Goal: Task Accomplishment & Management: Manage account settings

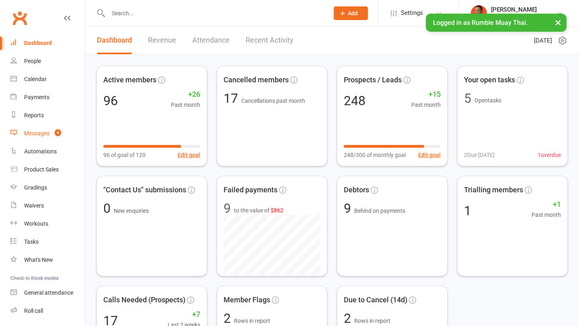
click at [41, 136] on div "Messages" at bounding box center [36, 133] width 25 height 6
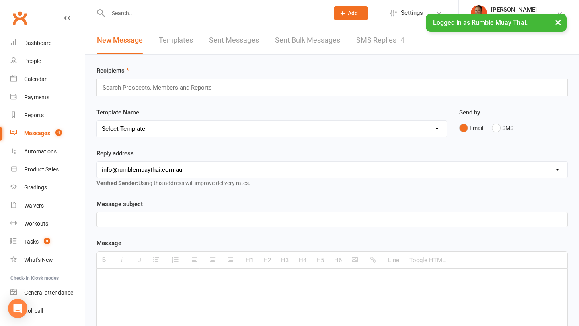
click at [366, 36] on link "SMS Replies 4" at bounding box center [380, 41] width 48 height 28
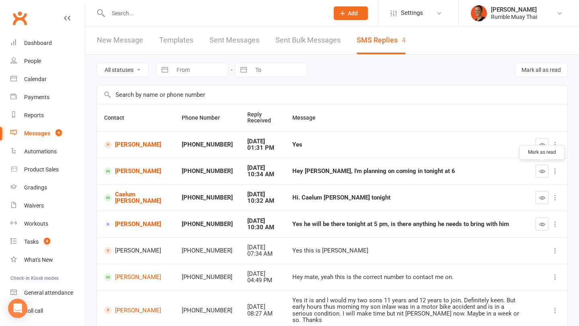
click at [540, 172] on icon "button" at bounding box center [542, 171] width 6 height 6
click at [131, 175] on link "[PERSON_NAME]" at bounding box center [135, 172] width 63 height 8
click at [124, 173] on link "[PERSON_NAME]" at bounding box center [135, 172] width 63 height 8
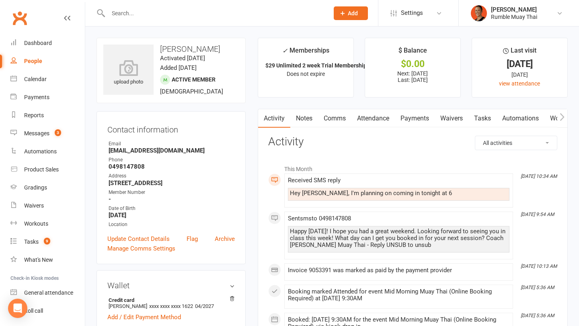
click at [335, 119] on link "Comms" at bounding box center [334, 118] width 33 height 18
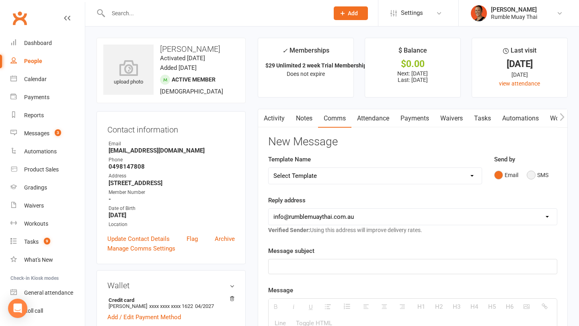
click at [538, 175] on button "SMS" at bounding box center [537, 175] width 22 height 15
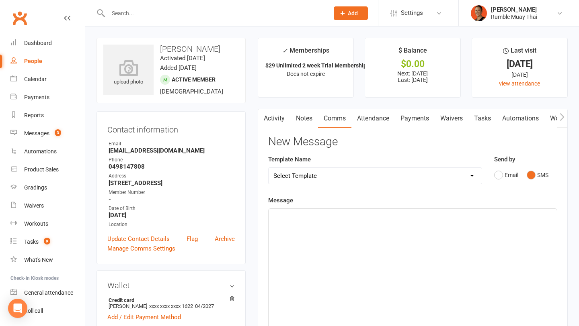
click at [470, 218] on p at bounding box center [412, 218] width 278 height 10
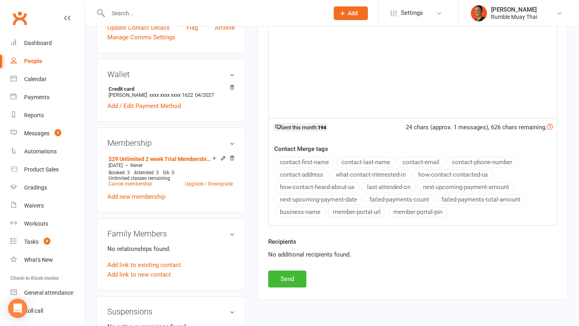
scroll to position [212, 0]
click at [293, 277] on button "Send" at bounding box center [287, 278] width 38 height 17
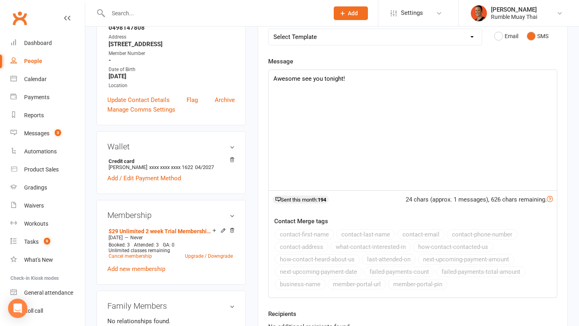
scroll to position [0, 0]
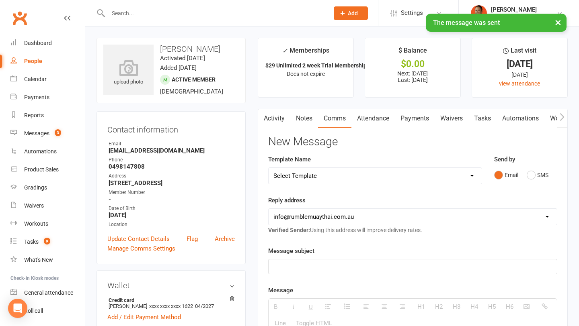
click at [381, 119] on link "Attendance" at bounding box center [372, 118] width 43 height 18
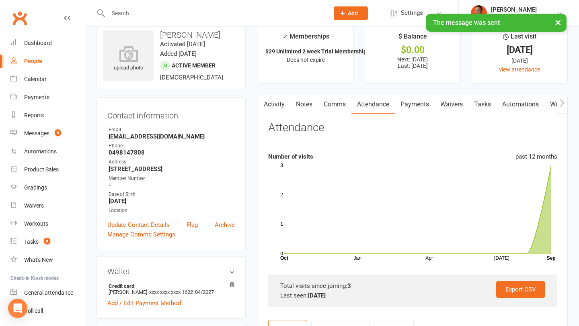
scroll to position [27, 0]
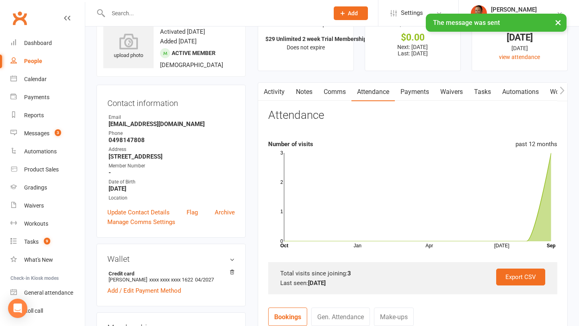
click at [274, 92] on link "Activity" at bounding box center [274, 92] width 32 height 18
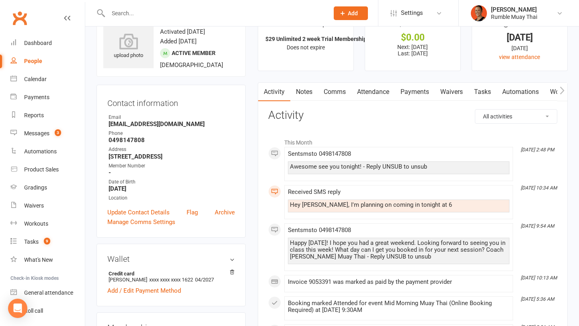
click at [374, 94] on link "Attendance" at bounding box center [372, 92] width 43 height 18
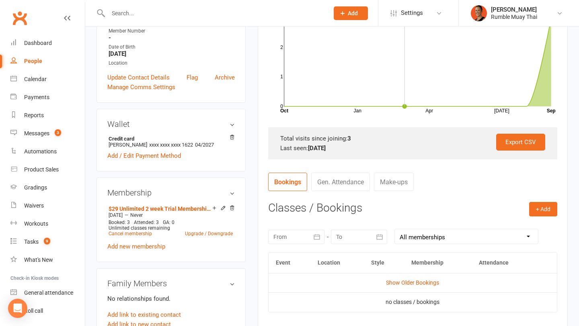
scroll to position [164, 0]
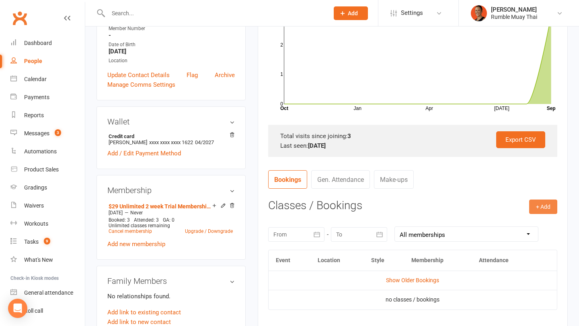
click at [539, 211] on button "+ Add" at bounding box center [543, 207] width 28 height 14
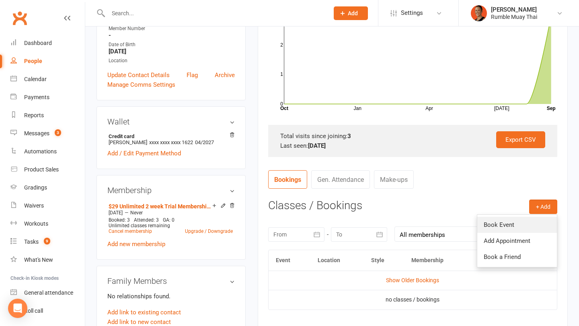
click at [505, 223] on link "Book Event" at bounding box center [517, 225] width 80 height 16
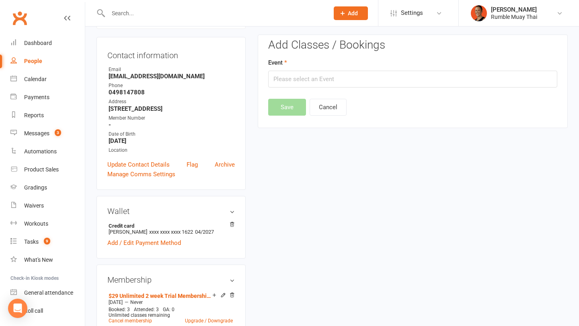
scroll to position [69, 0]
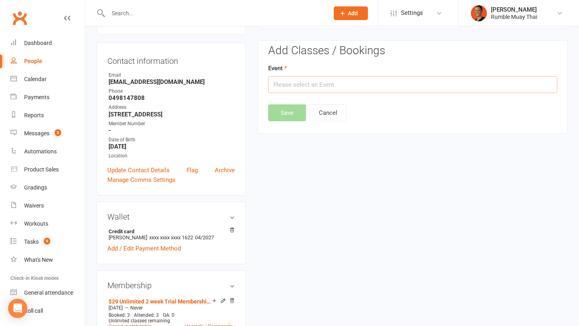
click at [361, 84] on input "text" at bounding box center [412, 84] width 289 height 17
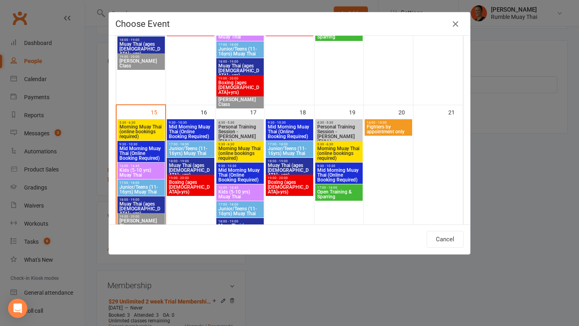
scroll to position [316, 0]
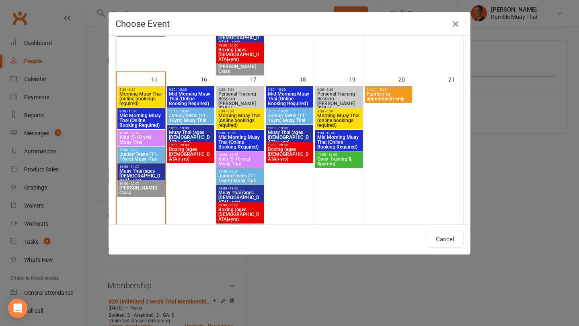
click at [135, 171] on span "Muay Thai (ages [DEMOGRAPHIC_DATA]+ yrs)" at bounding box center [141, 176] width 44 height 14
type input "Muay Thai (ages 17+ yrs) - Sep 15, 2025 6:00:00 PM"
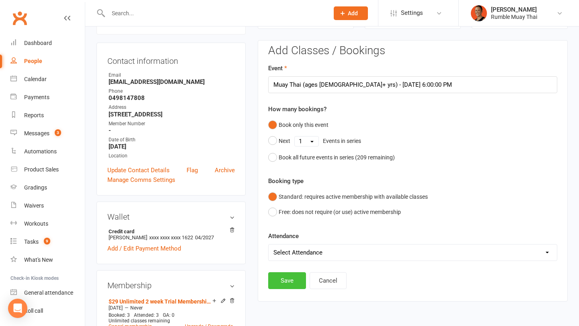
click at [284, 280] on button "Save" at bounding box center [287, 280] width 38 height 17
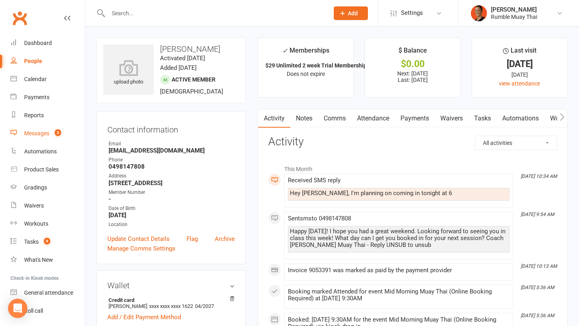
click at [47, 135] on div "Messages" at bounding box center [36, 133] width 25 height 6
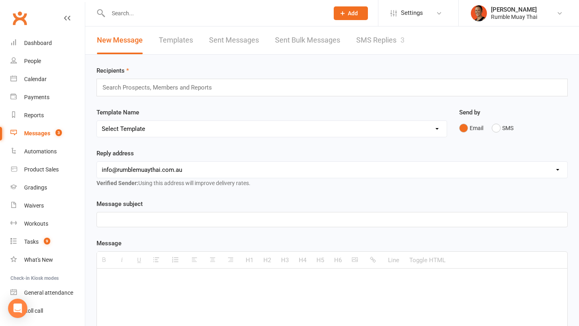
click at [379, 41] on link "SMS Replies 3" at bounding box center [380, 41] width 48 height 28
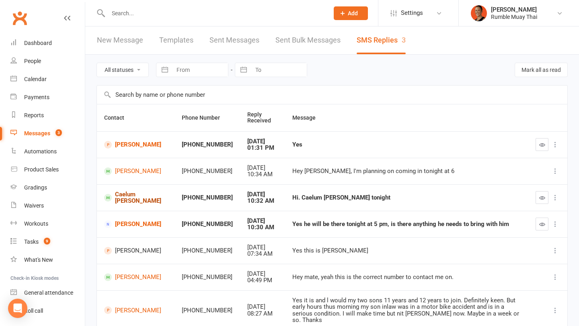
click at [132, 193] on link "Caelum [PERSON_NAME]" at bounding box center [135, 197] width 63 height 13
click at [544, 196] on button "button" at bounding box center [541, 197] width 13 height 13
click at [540, 223] on icon "button" at bounding box center [542, 224] width 6 height 6
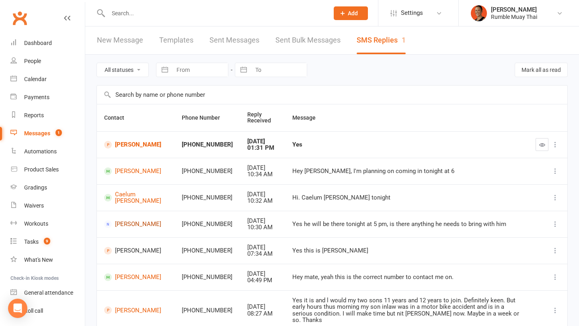
click at [125, 221] on link "Terri-Lee Carter" at bounding box center [135, 225] width 63 height 8
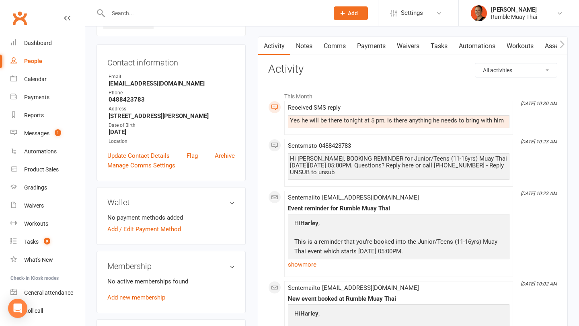
scroll to position [68, 0]
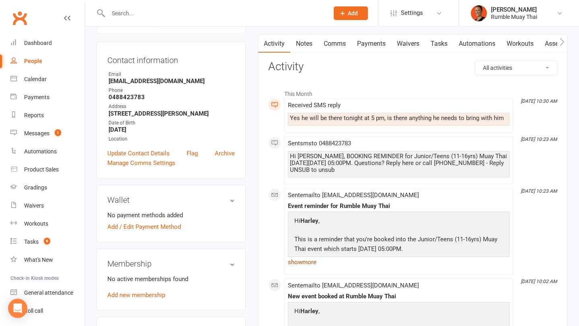
click at [307, 265] on link "show more" at bounding box center [398, 262] width 221 height 11
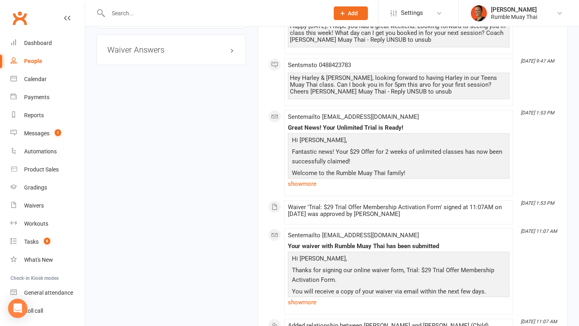
scroll to position [562, 0]
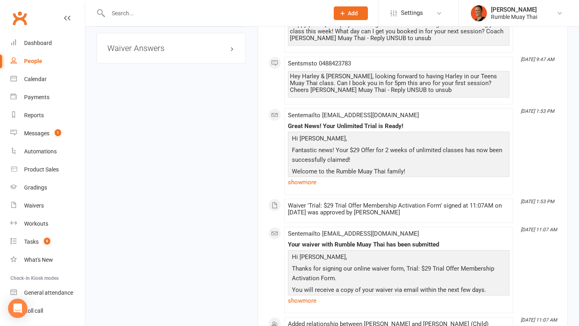
click at [306, 176] on p "Welcome to the Rumble Muay Thai family!" at bounding box center [398, 173] width 217 height 12
click at [306, 182] on link "show more" at bounding box center [398, 182] width 221 height 11
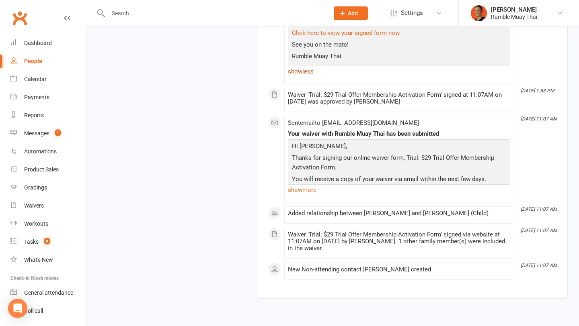
scroll to position [904, 0]
click at [299, 195] on link "show more" at bounding box center [398, 189] width 221 height 11
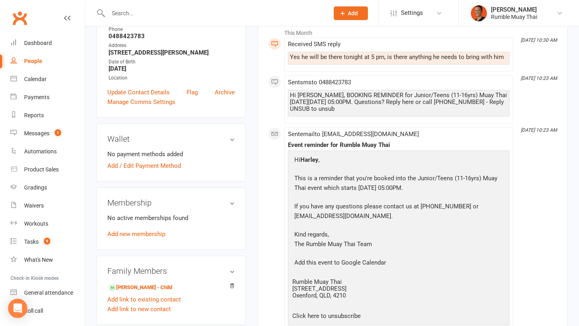
scroll to position [0, 0]
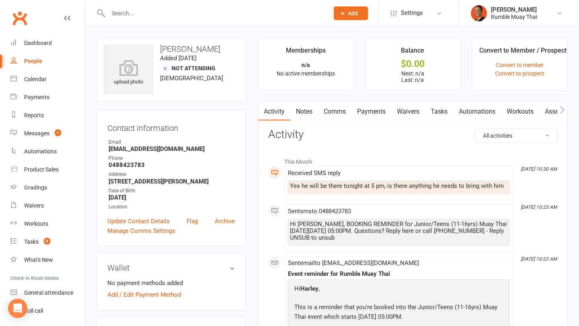
click at [384, 186] on div "Yes he will be there tonight at 5 pm, is there anything he needs to bring with …" at bounding box center [398, 186] width 217 height 7
click at [341, 109] on link "Comms" at bounding box center [334, 111] width 33 height 18
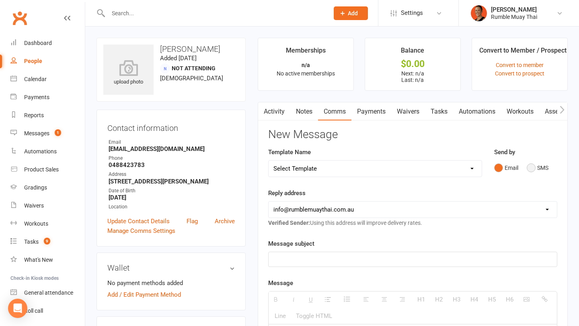
click at [536, 168] on button "SMS" at bounding box center [537, 167] width 22 height 15
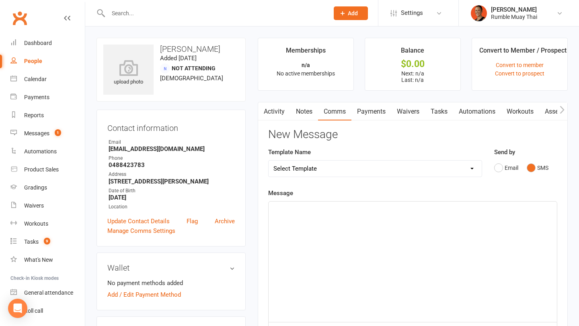
click at [404, 240] on div at bounding box center [412, 262] width 288 height 121
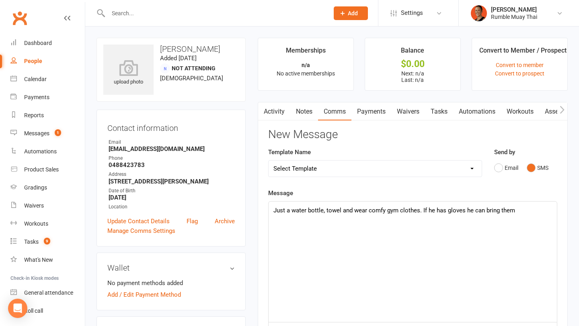
click at [446, 207] on p "Just a water bottle, towel and wear comfy gym clothes. If he has gloves he can …" at bounding box center [412, 211] width 278 height 10
click at [541, 214] on p "Just a water bottle, towel and wear comfy gym clothes. If he has boxing gloves …" at bounding box center [412, 211] width 278 height 10
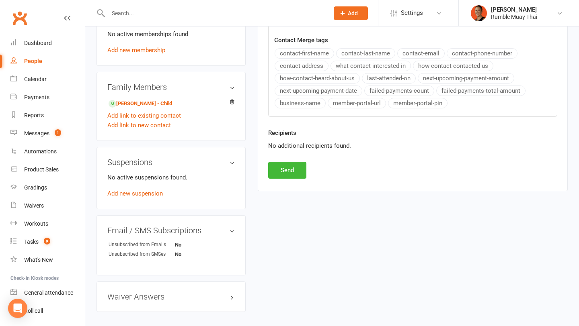
scroll to position [346, 0]
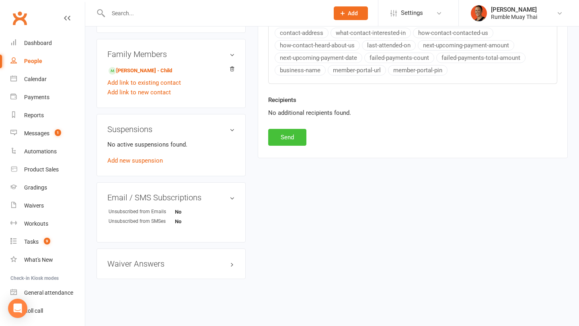
click at [301, 137] on button "Send" at bounding box center [287, 137] width 38 height 17
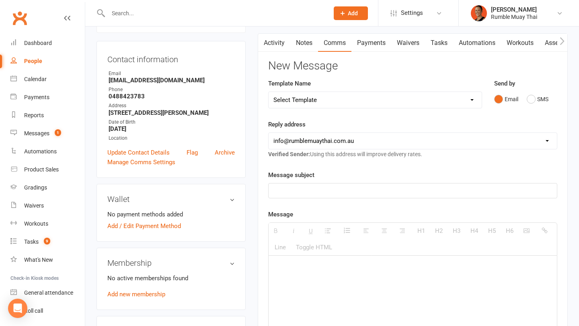
scroll to position [0, 0]
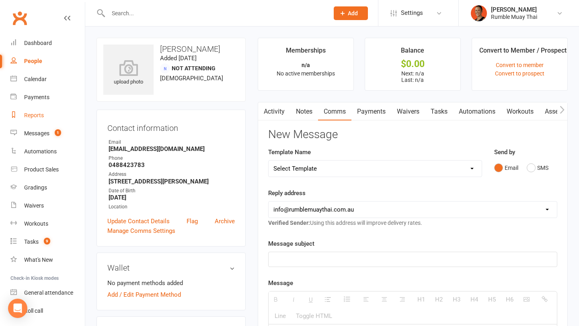
click at [14, 122] on link "Reports" at bounding box center [47, 115] width 74 height 18
click at [27, 129] on link "Messages 1" at bounding box center [47, 134] width 74 height 18
click at [286, 117] on link "Activity" at bounding box center [274, 111] width 32 height 18
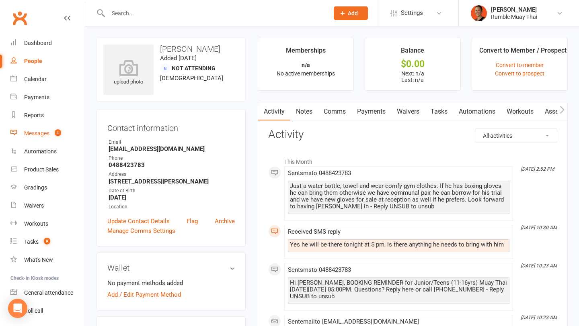
click at [33, 131] on div "Messages" at bounding box center [36, 133] width 25 height 6
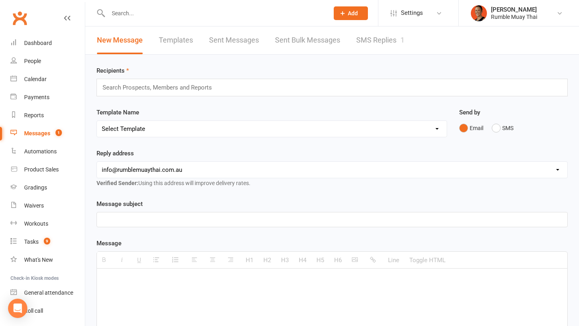
click at [375, 48] on link "SMS Replies 1" at bounding box center [380, 41] width 48 height 28
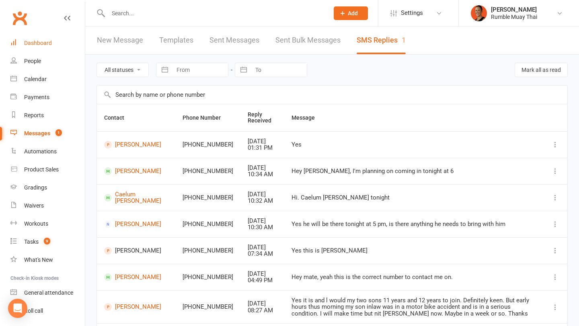
click at [59, 43] on link "Dashboard" at bounding box center [47, 43] width 74 height 18
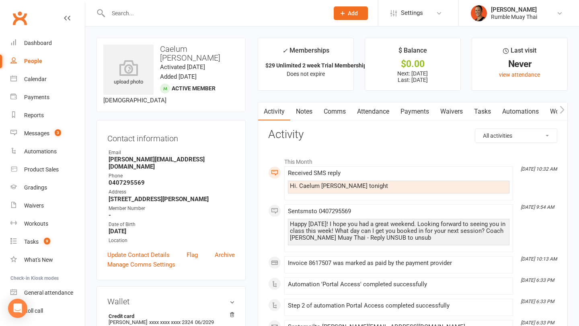
click at [369, 110] on link "Attendance" at bounding box center [372, 111] width 43 height 18
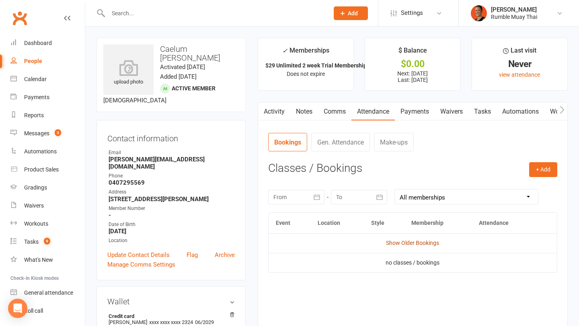
click at [406, 242] on link "Show Older Bookings" at bounding box center [412, 243] width 53 height 6
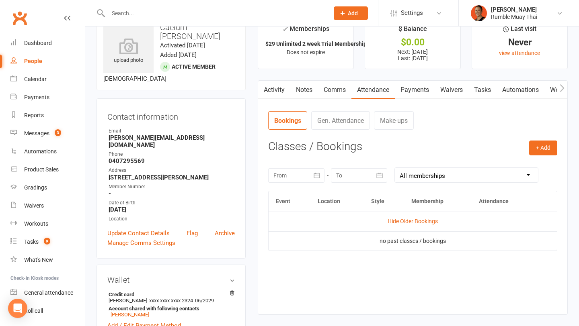
scroll to position [42, 0]
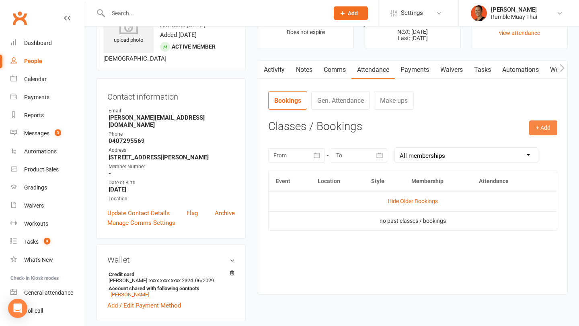
click at [544, 129] on button "+ Add" at bounding box center [543, 128] width 28 height 14
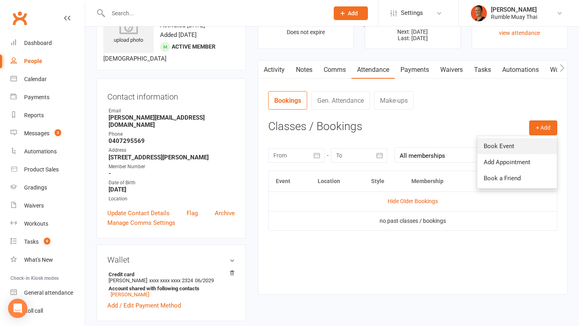
click at [504, 144] on link "Book Event" at bounding box center [517, 146] width 80 height 16
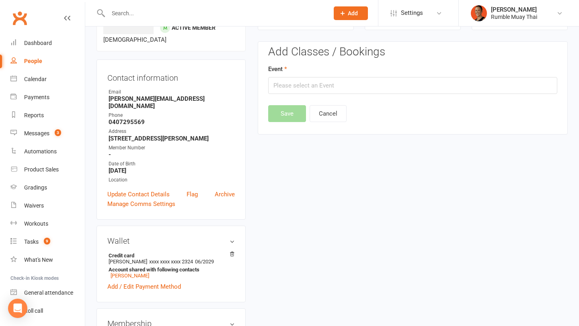
scroll to position [61, 0]
click at [311, 83] on input "text" at bounding box center [412, 84] width 289 height 17
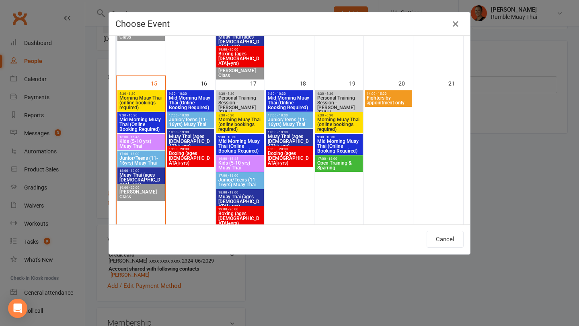
scroll to position [313, 0]
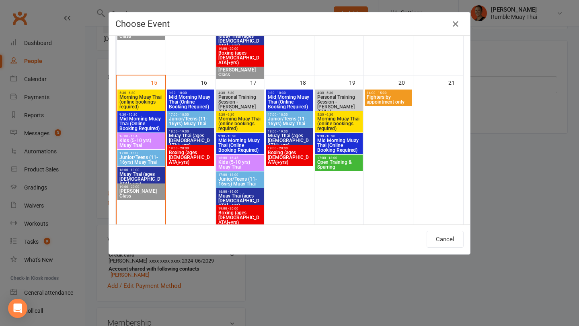
click at [140, 160] on span "Junior/Teens (11-16yrs) Muay Thai" at bounding box center [141, 160] width 44 height 10
type input "Junior/Teens (11-16yrs) Muay Thai - Sep 15, 2025 5:00:00 PM"
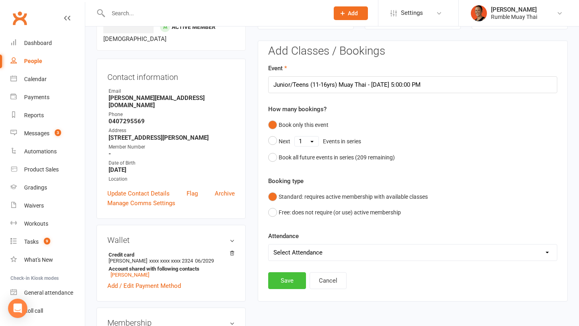
click at [286, 278] on button "Save" at bounding box center [287, 280] width 38 height 17
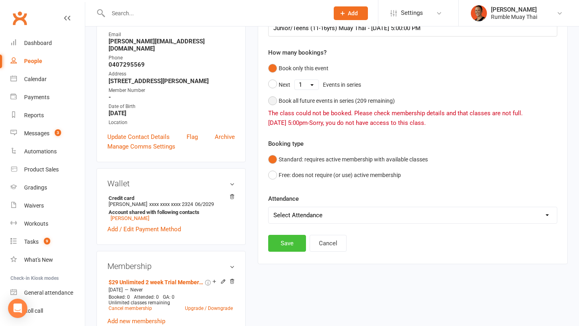
scroll to position [119, 0]
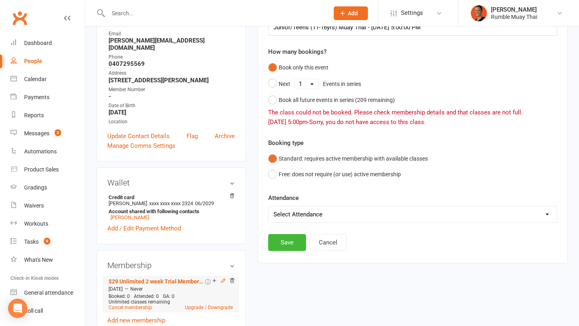
click at [221, 279] on icon at bounding box center [223, 281] width 4 height 4
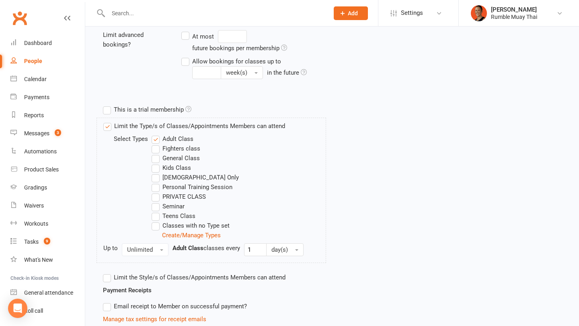
scroll to position [224, 0]
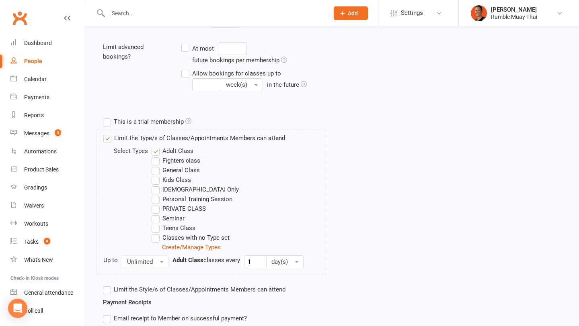
click at [164, 227] on label "Teens Class" at bounding box center [173, 228] width 44 height 10
click at [157, 223] on input "Teens Class" at bounding box center [153, 223] width 5 height 0
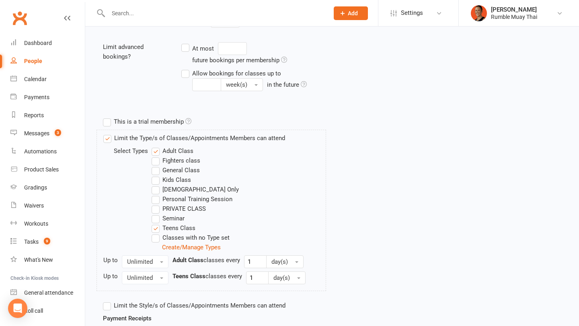
scroll to position [438, 0]
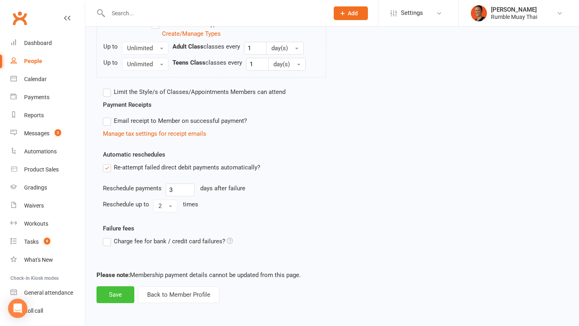
click at [112, 296] on button "Save" at bounding box center [115, 294] width 38 height 17
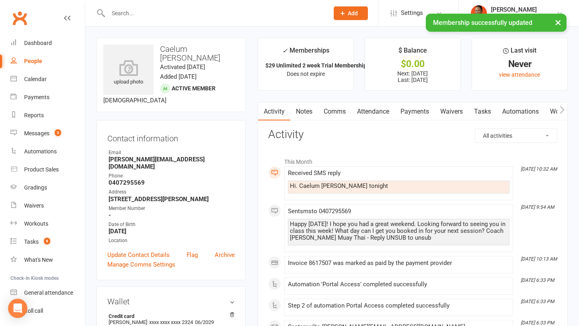
click at [374, 112] on link "Attendance" at bounding box center [372, 111] width 43 height 18
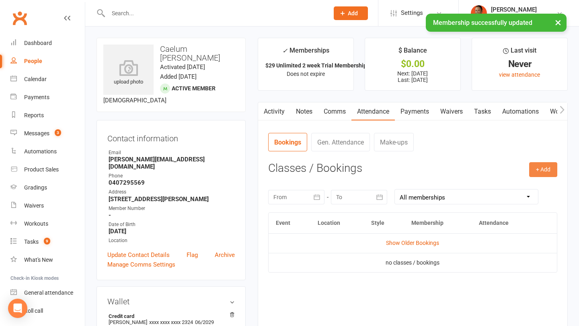
click at [536, 171] on button "+ Add" at bounding box center [543, 169] width 28 height 14
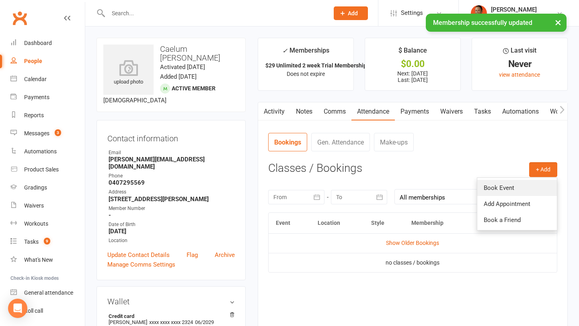
click at [495, 186] on link "Book Event" at bounding box center [517, 188] width 80 height 16
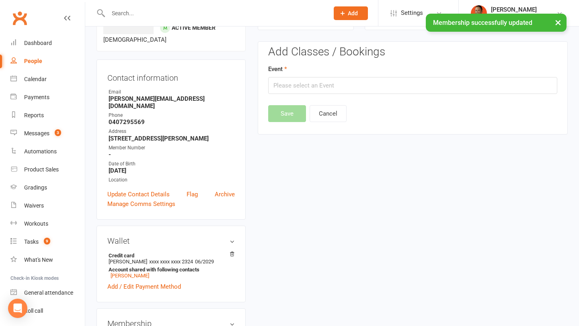
scroll to position [61, 0]
click at [347, 85] on input "text" at bounding box center [412, 84] width 289 height 17
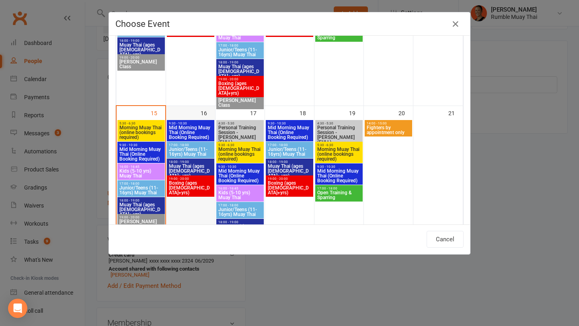
scroll to position [301, 0]
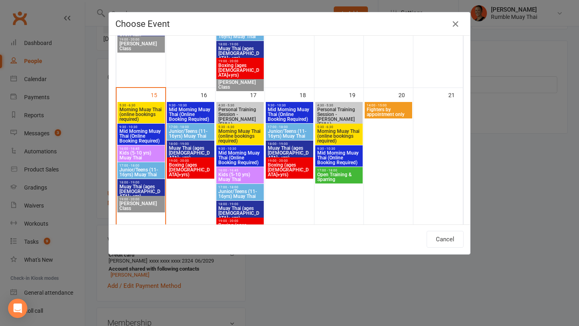
click at [147, 174] on span "Junior/Teens (11-16yrs) Muay Thai" at bounding box center [141, 173] width 44 height 10
type input "Junior/Teens (11-16yrs) Muay Thai - Sep 15, 2025 5:00:00 PM"
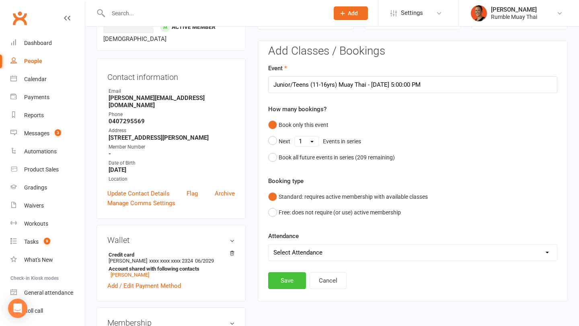
click at [280, 278] on button "Save" at bounding box center [287, 280] width 38 height 17
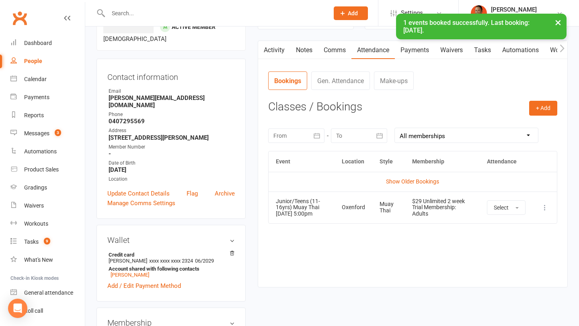
scroll to position [0, 0]
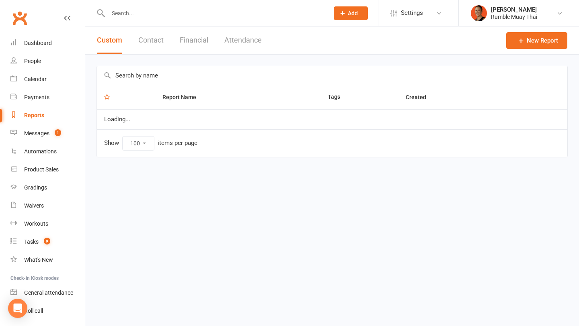
select select "100"
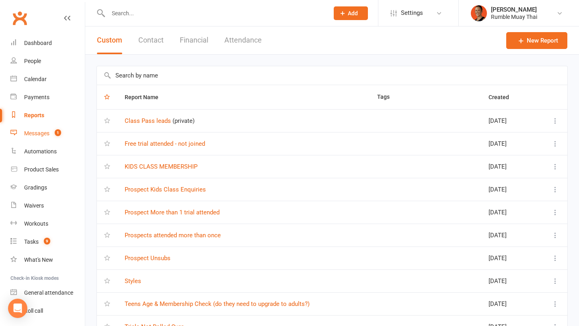
click at [51, 137] on link "Messages 1" at bounding box center [47, 134] width 74 height 18
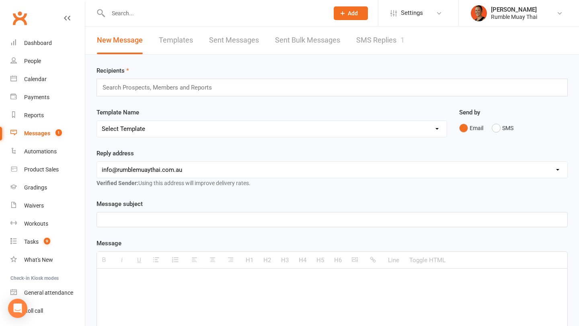
click at [380, 46] on link "SMS Replies 1" at bounding box center [380, 41] width 48 height 28
click at [390, 43] on link "SMS Replies 1" at bounding box center [380, 41] width 48 height 28
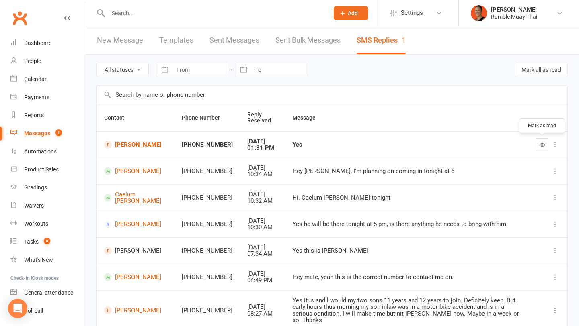
click at [544, 145] on icon "button" at bounding box center [542, 145] width 6 height 6
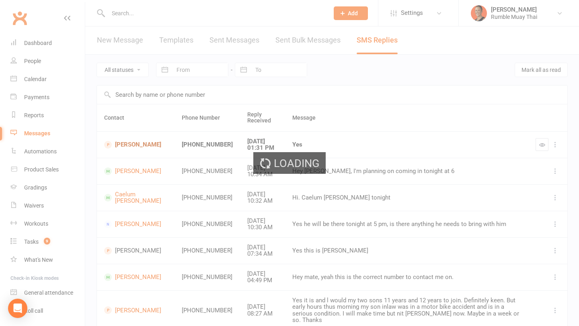
click at [122, 142] on link "[PERSON_NAME]" at bounding box center [135, 145] width 63 height 8
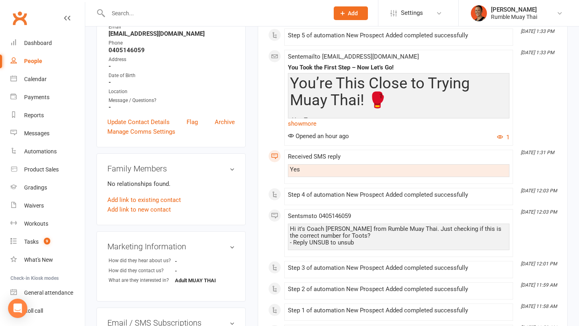
scroll to position [132, 0]
click at [353, 226] on div "Hi it's Coach [PERSON_NAME] from Rumble Muay Thai. Just checking if this is the…" at bounding box center [398, 235] width 217 height 20
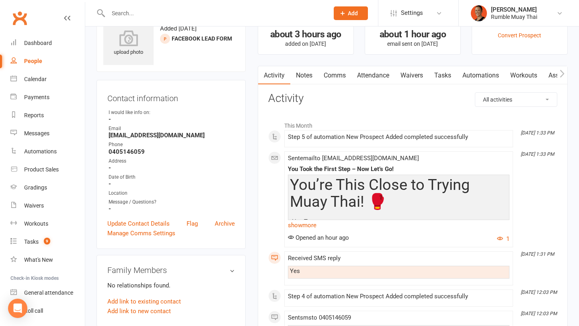
scroll to position [23, 0]
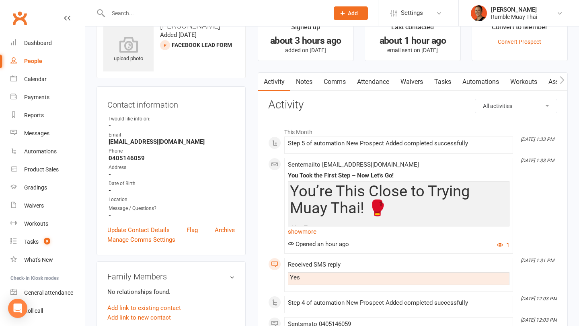
click at [331, 83] on link "Comms" at bounding box center [334, 82] width 33 height 18
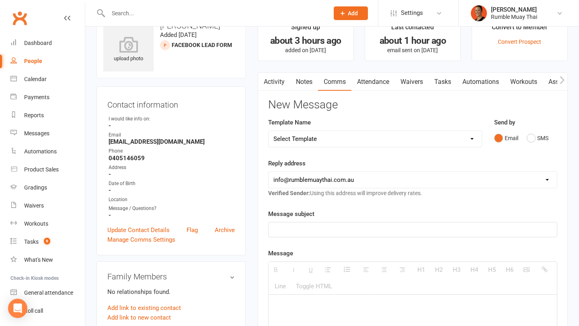
click at [313, 150] on div "Template Name Select Template [Email] $29 Trial (paid upfront) Ended - Did not …" at bounding box center [375, 138] width 226 height 41
click at [314, 139] on select "Select Template [Email] $29 Trial (paid upfront) Ended - Did not Sign Up [SMS] …" at bounding box center [374, 139] width 213 height 16
click at [275, 82] on link "Activity" at bounding box center [274, 82] width 32 height 18
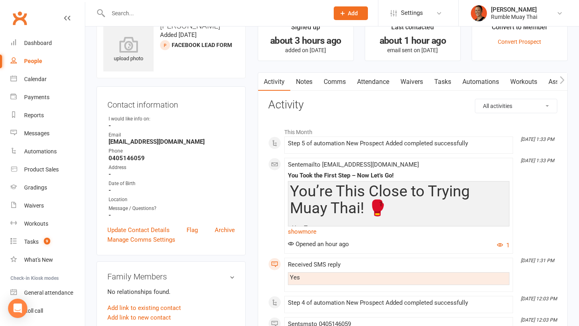
click at [341, 82] on link "Comms" at bounding box center [334, 82] width 33 height 18
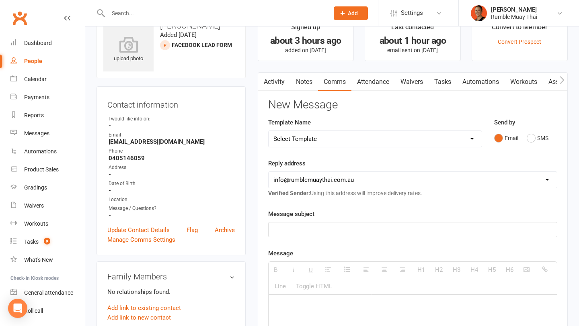
click at [344, 139] on select "Select Template [Email] $29 Trial (paid upfront) Ended - Did not Sign Up [SMS] …" at bounding box center [374, 139] width 213 height 16
select select "45"
click at [268, 131] on select "Select Template [Email] $29 Trial (paid upfront) Ended - Did not Sign Up [SMS] …" at bounding box center [374, 139] width 213 height 16
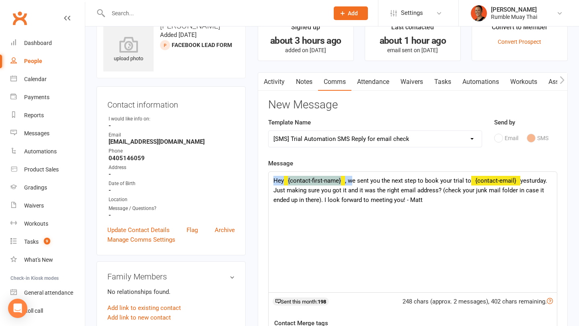
drag, startPoint x: 351, startPoint y: 180, endPoint x: 257, endPoint y: 180, distance: 93.6
click at [258, 182] on div "Activity Notes Comms Attendance Waivers Tasks Automations Workouts Assessments …" at bounding box center [413, 273] width 310 height 402
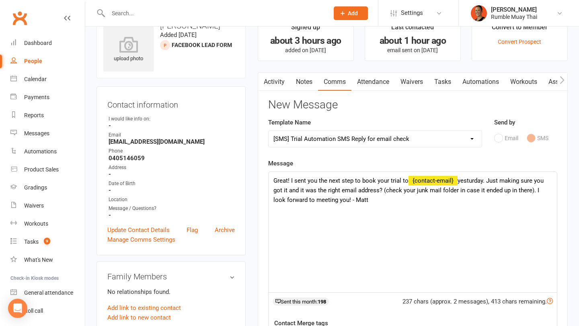
click at [477, 182] on div "Great! I sent you the next step to book your trial to {contact-email} yesturday…" at bounding box center [412, 232] width 288 height 121
click at [39, 41] on div "Dashboard" at bounding box center [38, 43] width 28 height 6
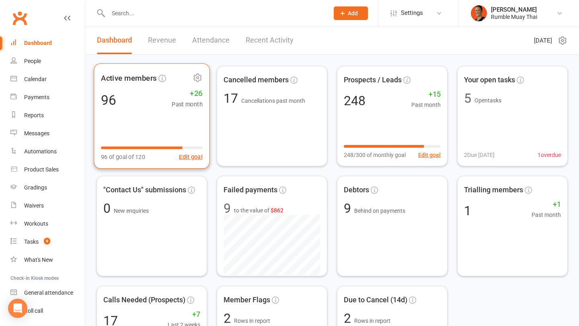
click at [197, 76] on icon at bounding box center [197, 78] width 10 height 10
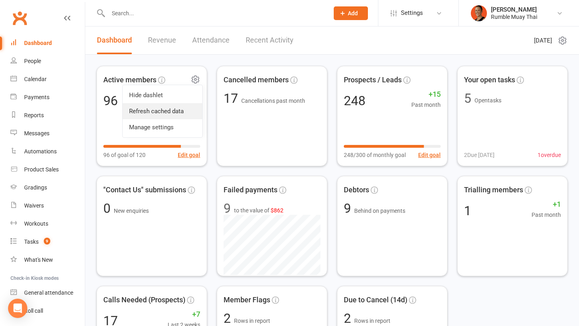
click at [183, 106] on link "Refresh cached data" at bounding box center [163, 111] width 80 height 16
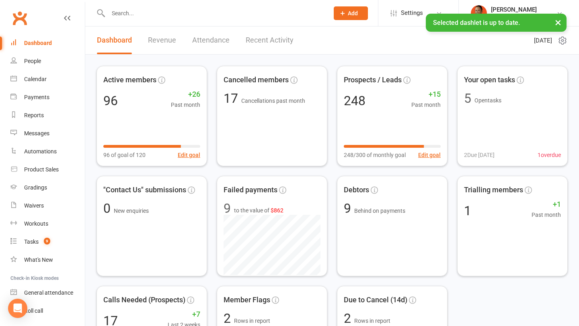
click at [553, 22] on button "×" at bounding box center [557, 22] width 14 height 17
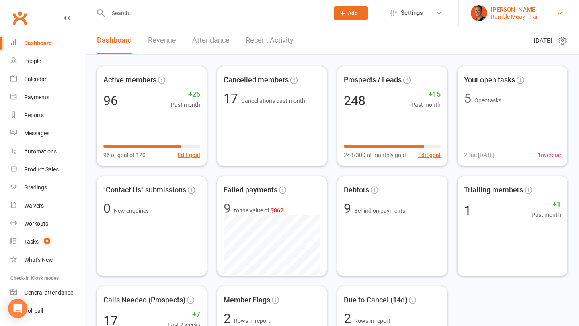
click at [519, 18] on div "Rumble Muay Thai" at bounding box center [514, 16] width 46 height 7
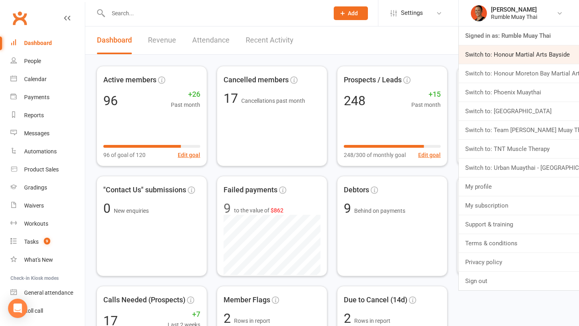
click at [515, 56] on link "Switch to: Honour Martial Arts Bayside" at bounding box center [518, 54] width 120 height 18
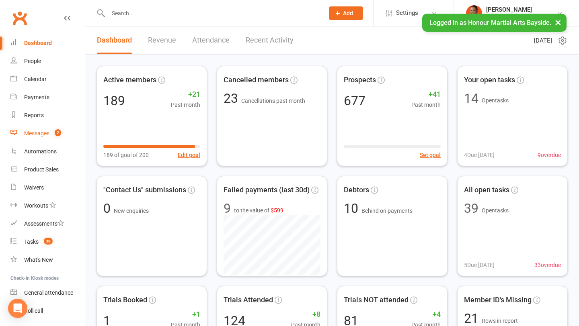
click at [38, 133] on div "Messages" at bounding box center [36, 133] width 25 height 6
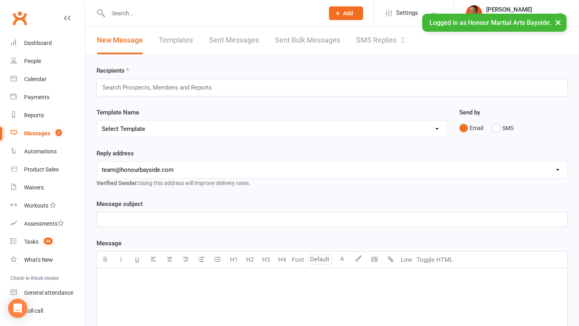
click at [368, 41] on link "SMS Replies 2" at bounding box center [380, 41] width 48 height 28
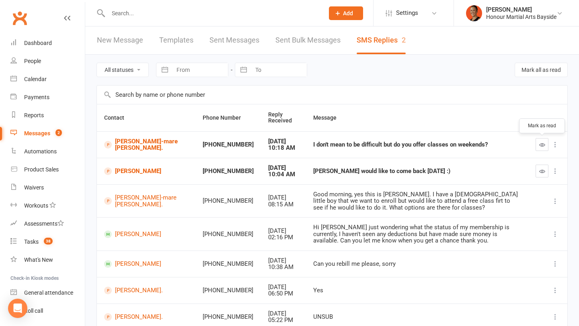
click at [544, 141] on button "button" at bounding box center [541, 144] width 13 height 13
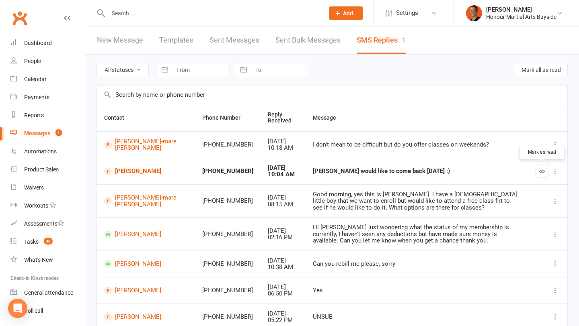
click at [544, 168] on button "button" at bounding box center [541, 171] width 13 height 13
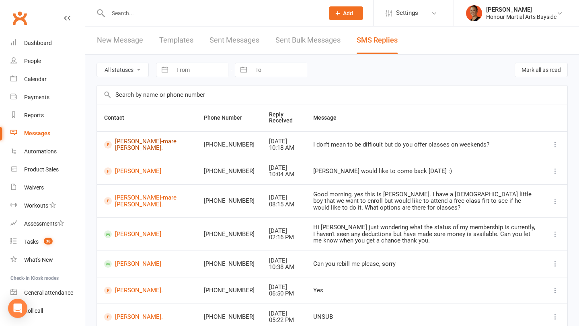
click at [127, 148] on link "Lou-mare Landsberg." at bounding box center [146, 144] width 85 height 13
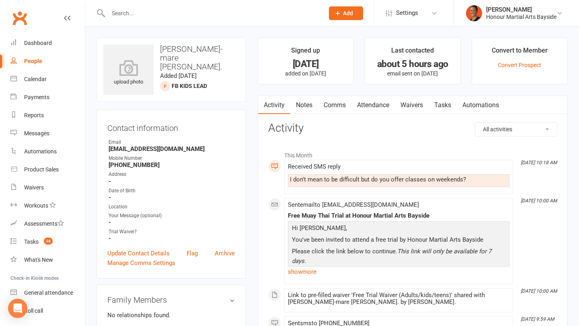
click at [334, 112] on link "Comms" at bounding box center [334, 105] width 33 height 18
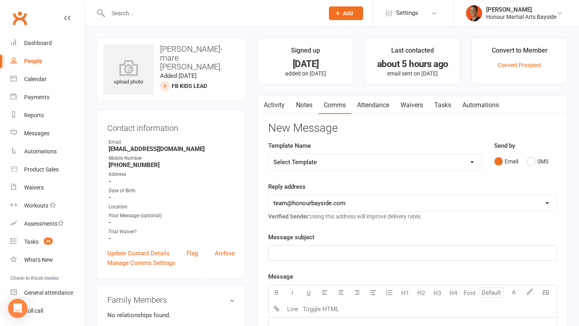
click at [373, 108] on link "Attendance" at bounding box center [372, 105] width 43 height 18
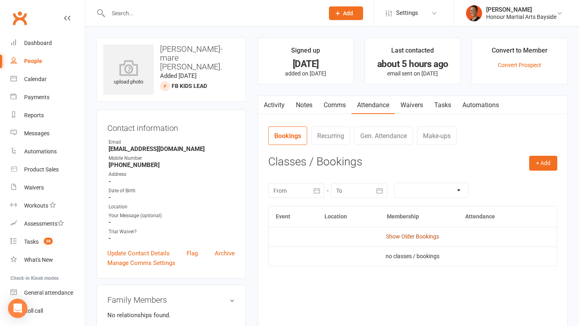
click at [409, 237] on link "Show Older Bookings" at bounding box center [412, 236] width 53 height 6
click at [276, 105] on link "Activity" at bounding box center [274, 105] width 32 height 18
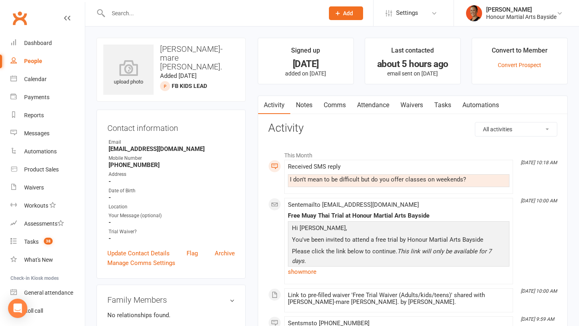
click at [338, 112] on link "Comms" at bounding box center [334, 105] width 33 height 18
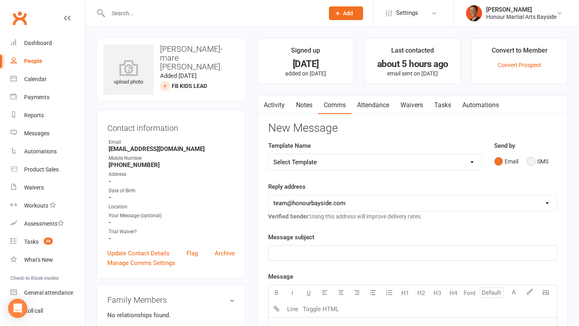
click at [536, 164] on button "SMS" at bounding box center [537, 161] width 22 height 15
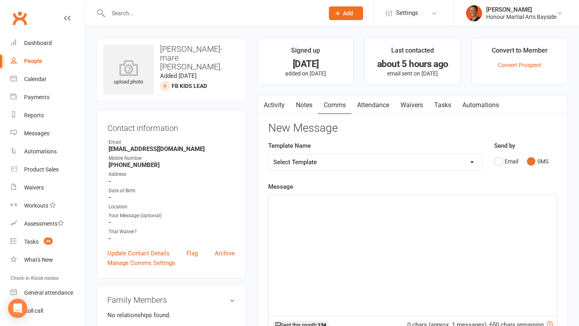
click at [400, 226] on div "﻿" at bounding box center [412, 255] width 288 height 121
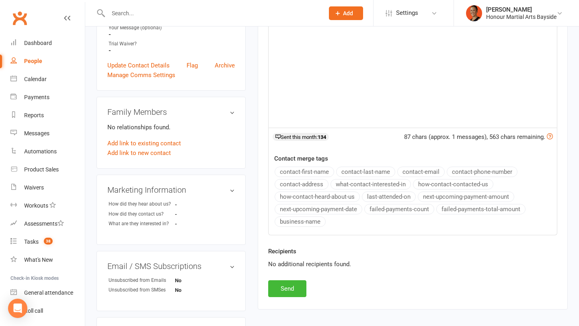
scroll to position [200, 0]
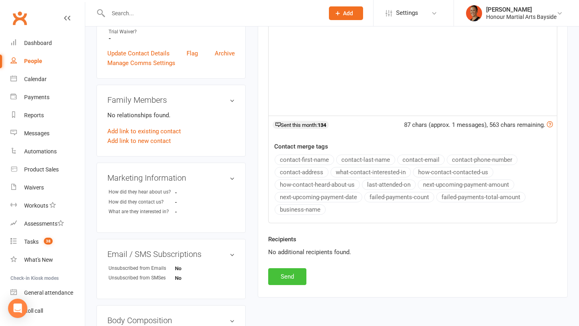
click at [285, 274] on button "Send" at bounding box center [287, 276] width 38 height 17
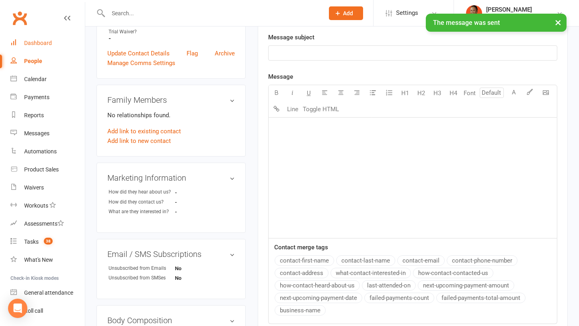
click at [47, 38] on link "Dashboard" at bounding box center [47, 43] width 74 height 18
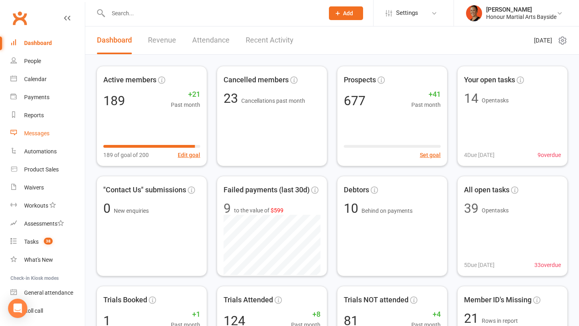
click at [39, 135] on div "Messages" at bounding box center [36, 133] width 25 height 6
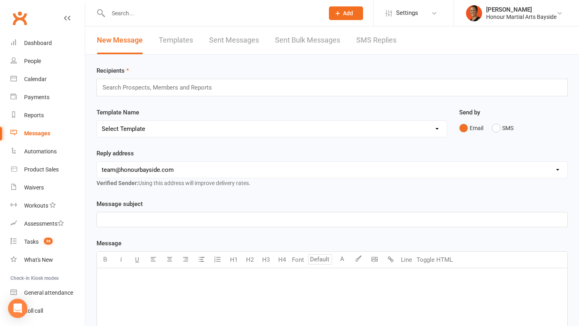
click at [375, 45] on link "SMS Replies" at bounding box center [376, 41] width 40 height 28
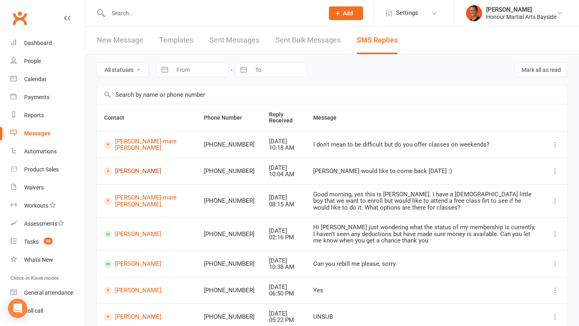
click at [123, 169] on link "[PERSON_NAME]" at bounding box center [146, 172] width 85 height 8
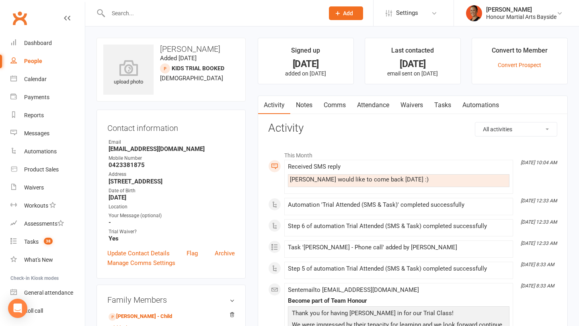
click at [378, 101] on link "Attendance" at bounding box center [372, 105] width 43 height 18
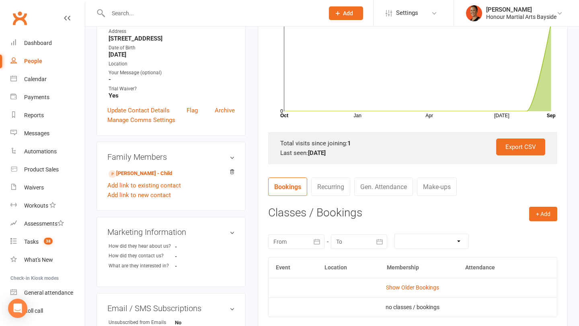
scroll to position [155, 0]
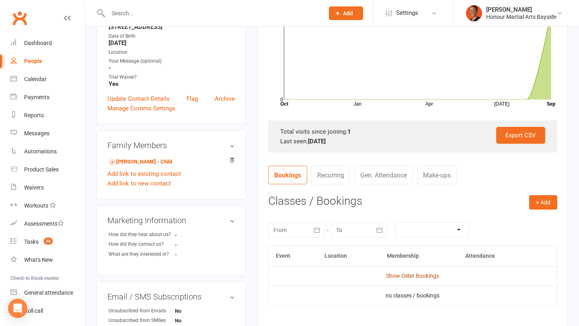
click at [405, 276] on link "Show Older Bookings" at bounding box center [412, 276] width 53 height 6
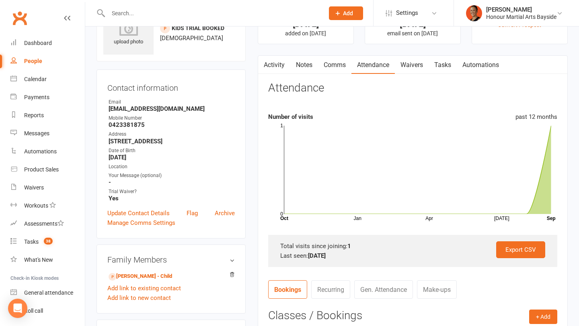
scroll to position [0, 0]
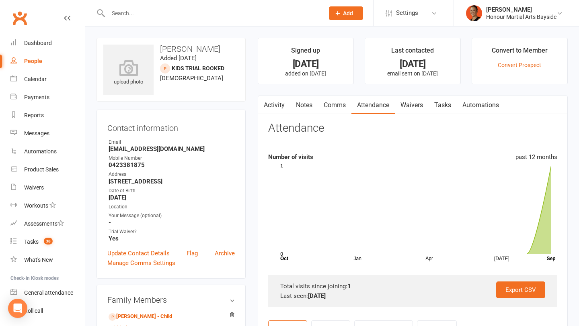
click at [404, 112] on link "Waivers" at bounding box center [412, 105] width 34 height 18
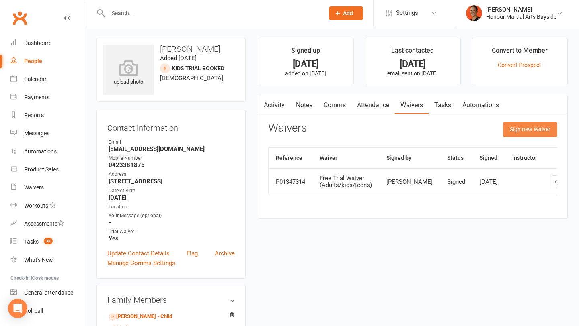
click at [512, 136] on button "Sign new Waiver" at bounding box center [530, 129] width 54 height 14
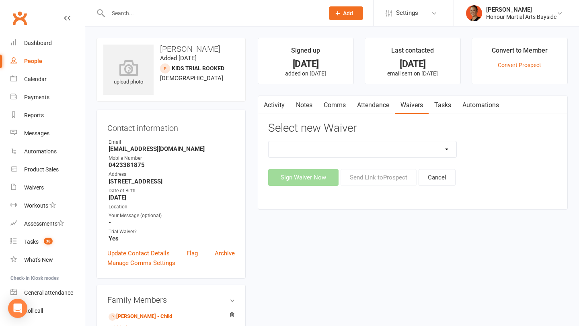
click at [358, 153] on select "Bank Account Update Form Free Trial Waiver (Adults/kids/teens) Membership Activ…" at bounding box center [362, 149] width 188 height 16
select select "10599"
click at [268, 141] on select "Bank Account Update Form Free Trial Waiver (Adults/kids/teens) Membership Activ…" at bounding box center [362, 149] width 188 height 16
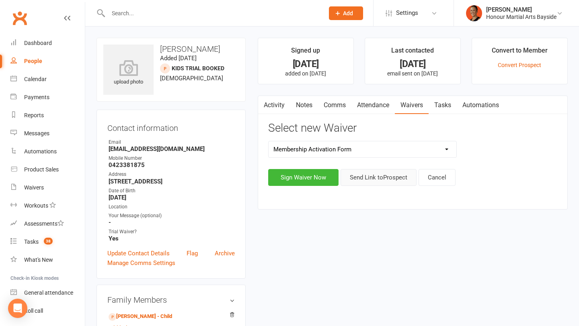
click at [376, 180] on button "Send Link to Prospect" at bounding box center [378, 177] width 76 height 17
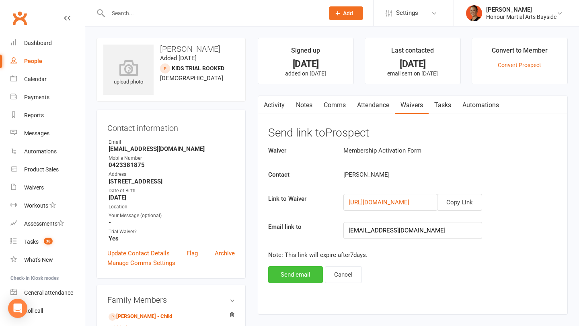
click at [291, 277] on button "Send email" at bounding box center [295, 274] width 55 height 17
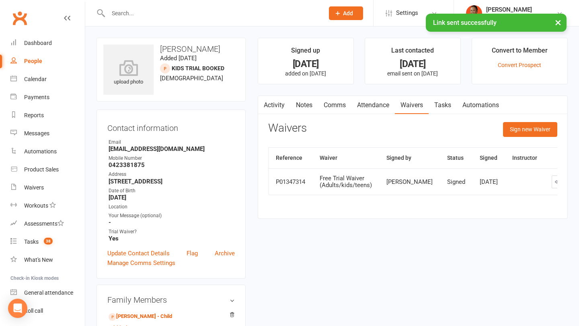
click at [335, 106] on link "Comms" at bounding box center [334, 105] width 33 height 18
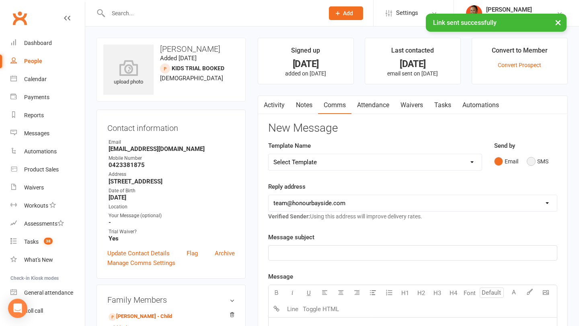
click at [535, 160] on button "SMS" at bounding box center [537, 161] width 22 height 15
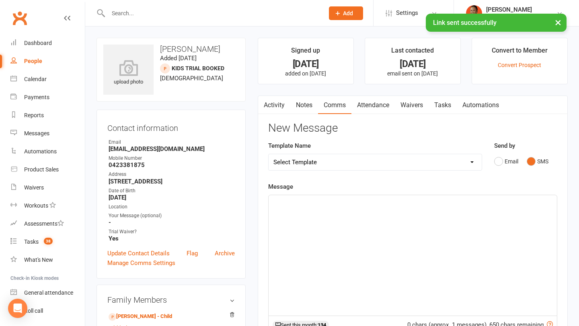
click at [409, 225] on div "﻿" at bounding box center [412, 255] width 288 height 121
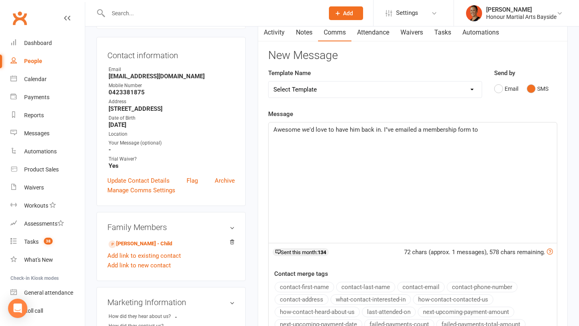
scroll to position [103, 0]
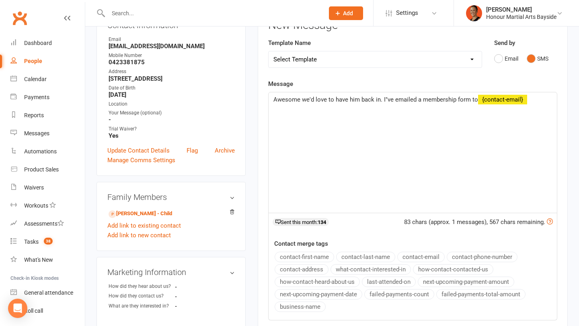
click at [419, 258] on button "contact-email" at bounding box center [420, 257] width 47 height 10
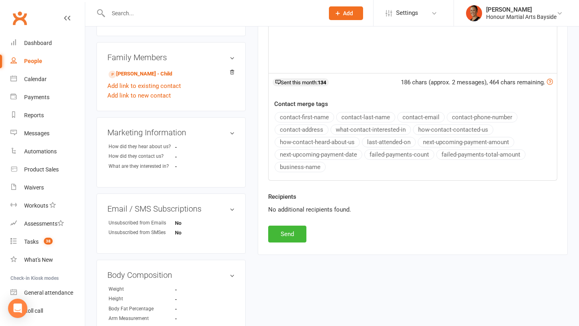
scroll to position [288, 0]
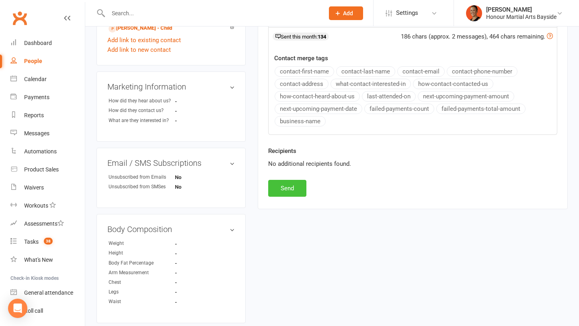
click at [293, 187] on button "Send" at bounding box center [287, 188] width 38 height 17
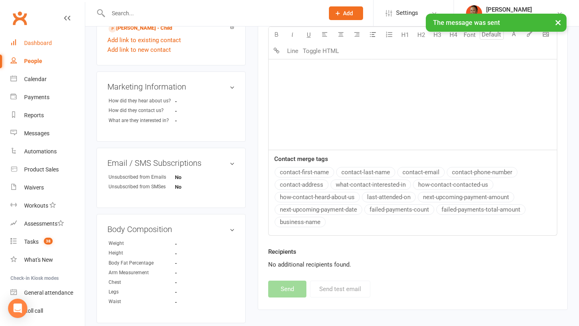
click at [46, 41] on div "Dashboard" at bounding box center [38, 43] width 28 height 6
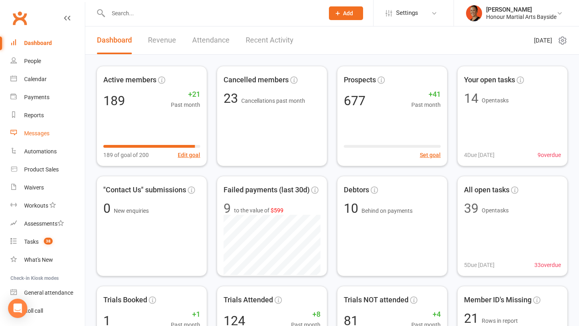
click at [41, 129] on link "Messages" at bounding box center [47, 134] width 74 height 18
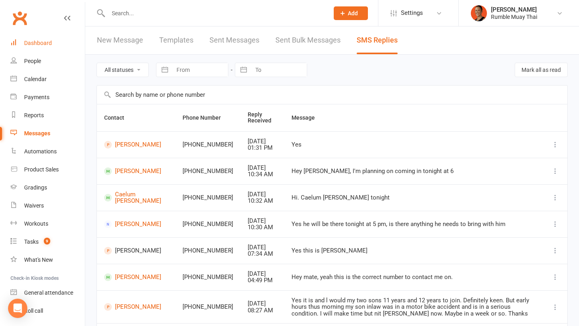
click at [31, 51] on link "Dashboard" at bounding box center [47, 43] width 74 height 18
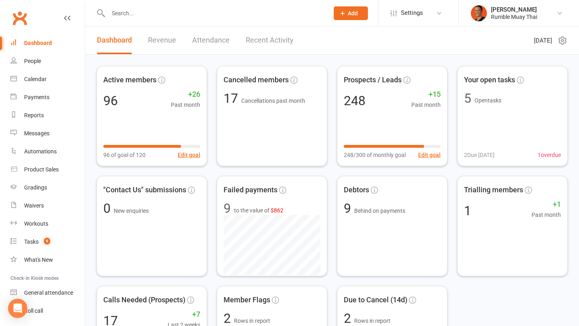
click at [49, 38] on link "Dashboard" at bounding box center [47, 43] width 74 height 18
click at [220, 8] on input "text" at bounding box center [214, 13] width 217 height 11
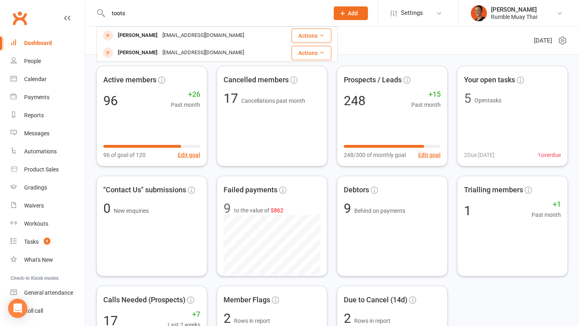
type input "toots"
click at [160, 34] on div "toots.sia@gmail.com" at bounding box center [203, 36] width 86 height 12
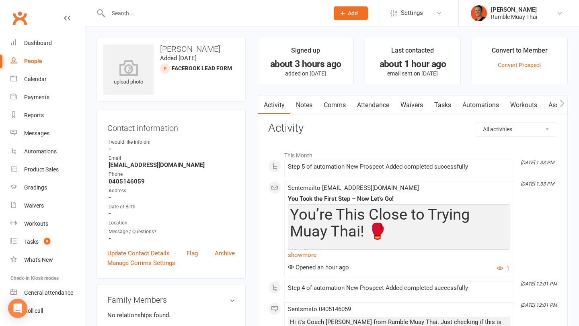
drag, startPoint x: 172, startPoint y: 16, endPoint x: 173, endPoint y: 5, distance: 10.6
click at [172, 16] on input "text" at bounding box center [214, 13] width 217 height 11
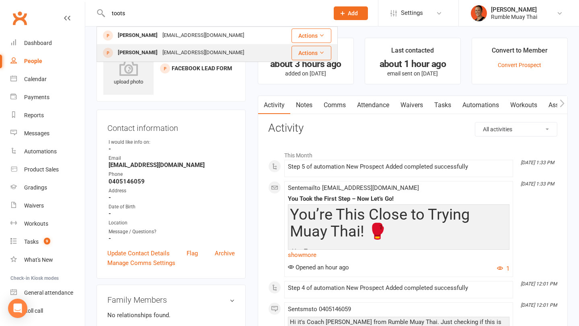
type input "toots"
click at [172, 50] on div "[EMAIL_ADDRESS][DOMAIN_NAME]" at bounding box center [203, 53] width 86 height 12
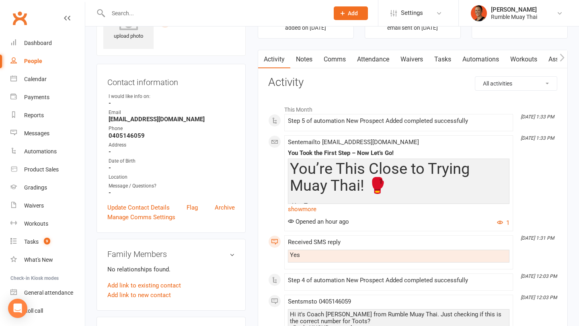
scroll to position [2, 0]
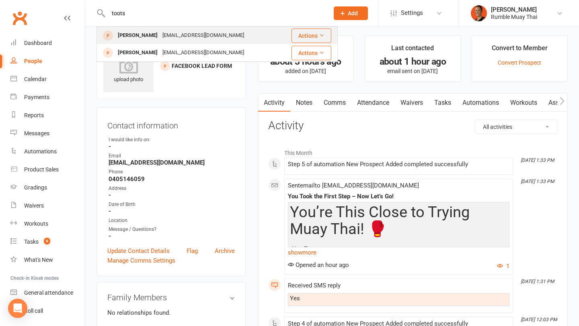
type input "toots"
click at [184, 32] on div "[EMAIL_ADDRESS][DOMAIN_NAME]" at bounding box center [203, 36] width 86 height 12
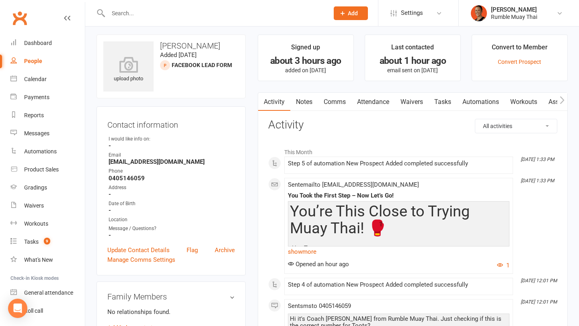
scroll to position [2, 0]
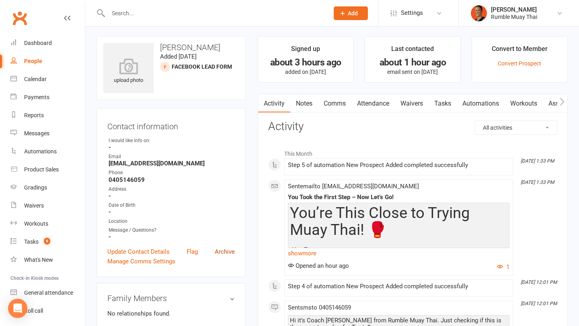
click at [223, 250] on link "Archive" at bounding box center [225, 252] width 20 height 10
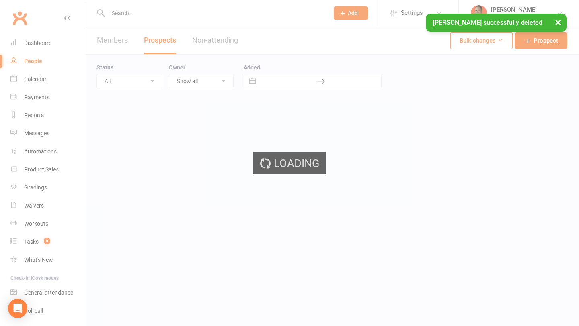
select select "100"
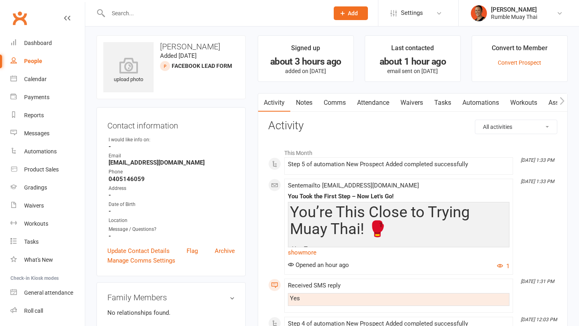
click at [306, 102] on link "Notes" at bounding box center [304, 103] width 28 height 18
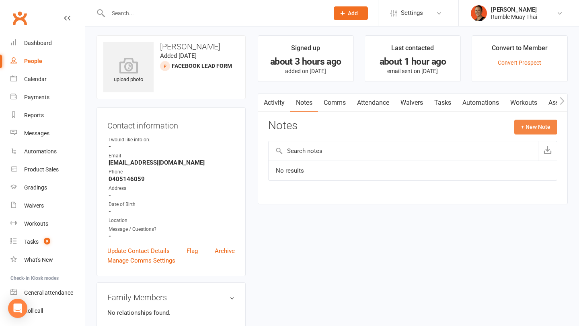
click at [549, 127] on button "+ New Note" at bounding box center [535, 127] width 43 height 14
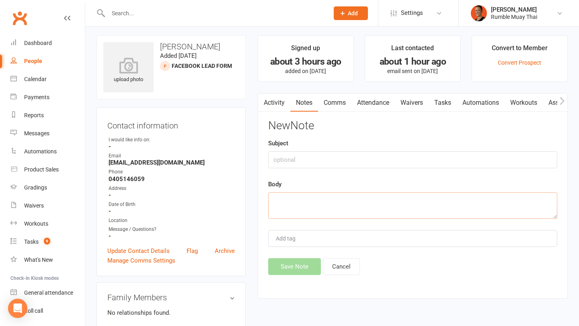
click at [384, 201] on textarea at bounding box center [412, 205] width 289 height 27
paste textarea "Tried calling but number rang out and couldn’t leave a voicemail message"
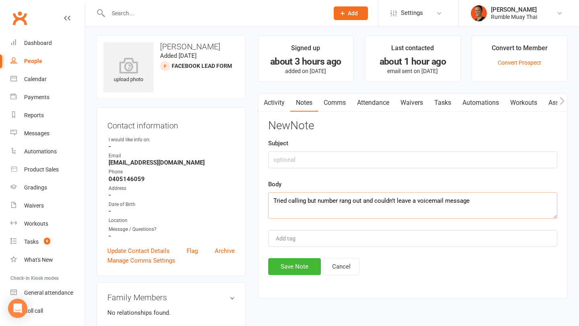
type textarea "Tried calling but number rang out and couldn’t leave a voicemail message"
click at [354, 157] on input "text" at bounding box center [412, 159] width 289 height 17
type input "Matt called"
click at [302, 263] on button "Save Note" at bounding box center [294, 266] width 53 height 17
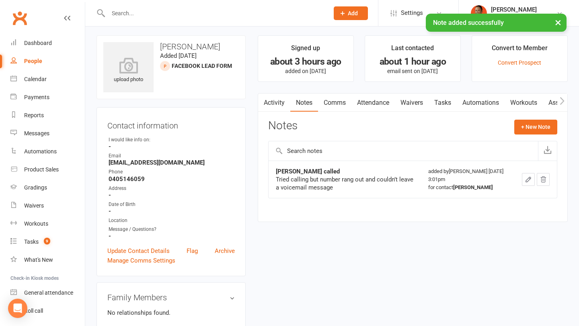
click at [447, 100] on link "Tasks" at bounding box center [442, 103] width 28 height 18
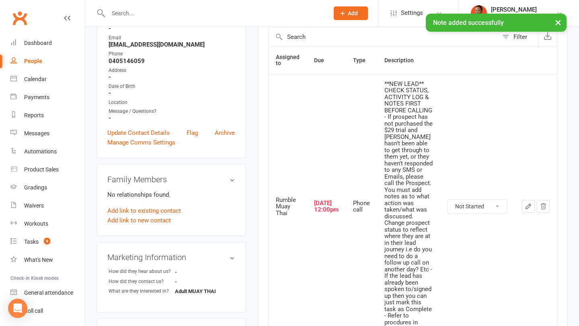
scroll to position [126, 0]
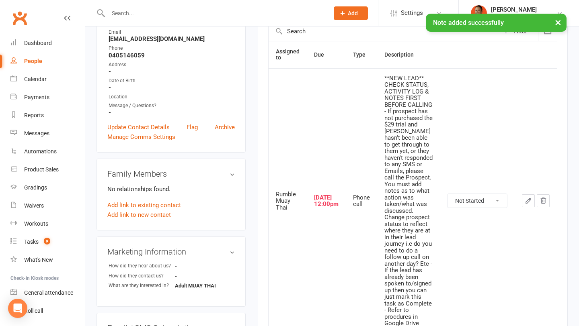
click at [483, 191] on td "Not Started In Progress Waiting Complete" at bounding box center [477, 200] width 75 height 265
click at [480, 201] on select "Not Started In Progress Waiting Complete" at bounding box center [476, 201] width 59 height 14
click at [447, 194] on select "Not Started In Progress Waiting Complete" at bounding box center [476, 201] width 59 height 14
select select "unstarted"
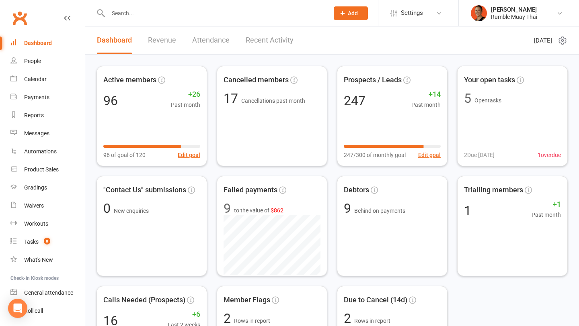
click at [519, 22] on li "Melina Yung Rumble Muay Thai Signed in as: Rumble Muay Thai Switch to: Honour M…" at bounding box center [518, 13] width 121 height 26
click at [514, 16] on div "Rumble Muay Thai" at bounding box center [514, 16] width 46 height 7
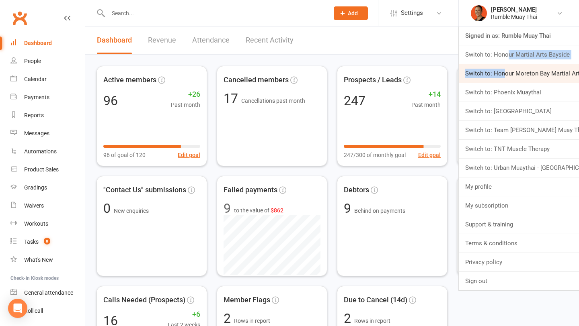
drag, startPoint x: 507, startPoint y: 53, endPoint x: 504, endPoint y: 70, distance: 17.6
click at [504, 70] on ul "Signed in as: Rumble Muay Thai Switch to: Honour Martial Arts Bayside Switch to…" at bounding box center [518, 159] width 121 height 264
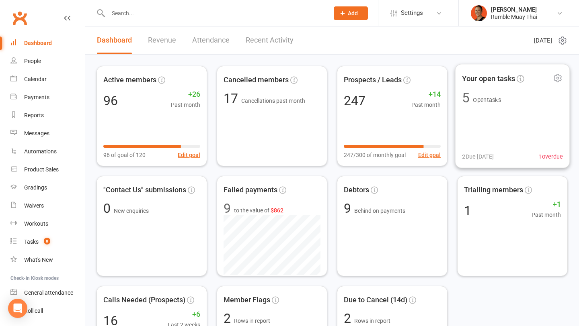
click at [504, 70] on div "Your open tasks 5 Open tasks 2 Due today 1 overdue" at bounding box center [512, 116] width 115 height 104
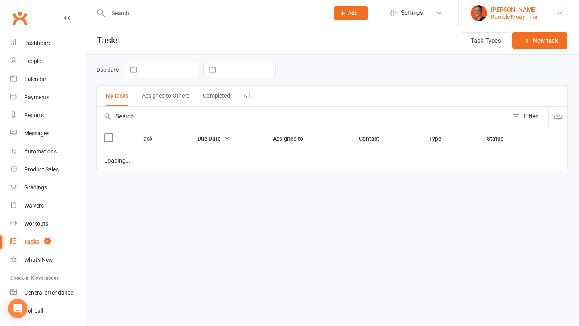
select select "started"
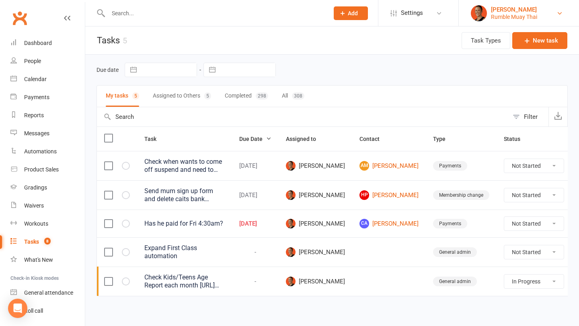
click at [515, 18] on div "Rumble Muay Thai" at bounding box center [514, 16] width 46 height 7
select select "started"
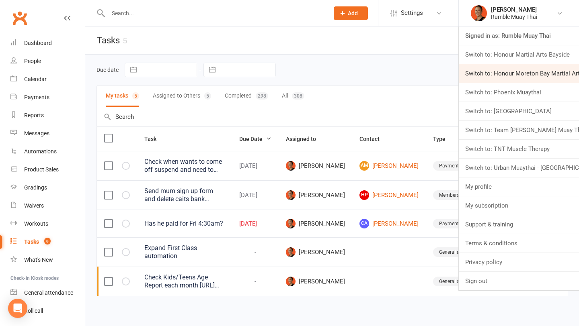
click at [499, 75] on link "Switch to: Honour Moreton Bay Martial Arts Academy" at bounding box center [518, 73] width 120 height 18
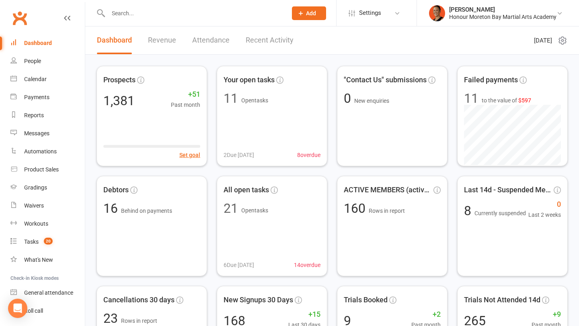
click at [502, 22] on li "[PERSON_NAME] Honour Moreton Bay Martial Arts Academy Signed in as: Honour More…" at bounding box center [497, 13] width 162 height 26
click at [499, 15] on div "Honour Moreton Bay Martial Arts Academy" at bounding box center [502, 16] width 107 height 7
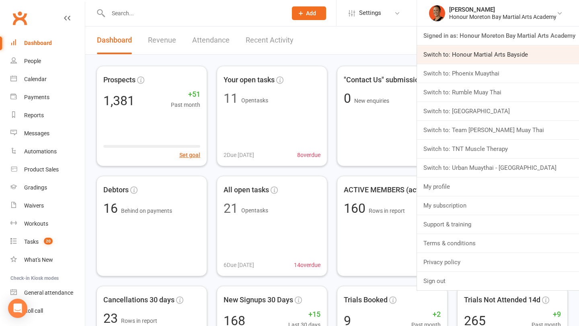
click at [495, 56] on link "Switch to: Honour Martial Arts Bayside" at bounding box center [498, 54] width 162 height 18
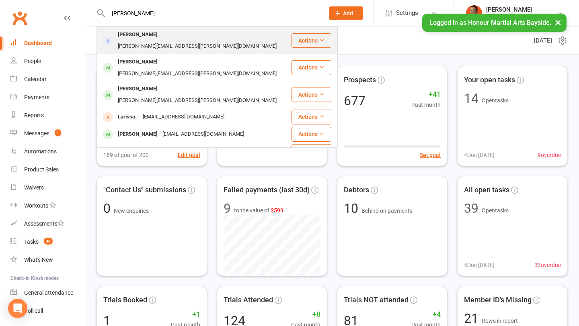
type input "[PERSON_NAME]"
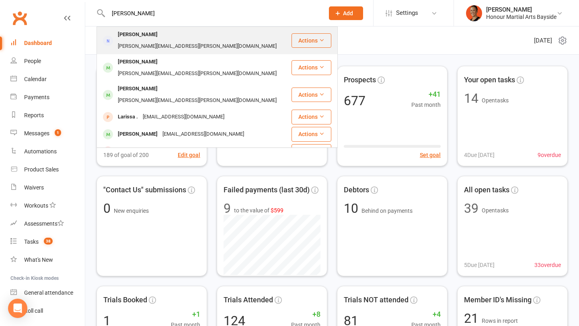
click at [129, 35] on div "[PERSON_NAME]" at bounding box center [137, 35] width 45 height 12
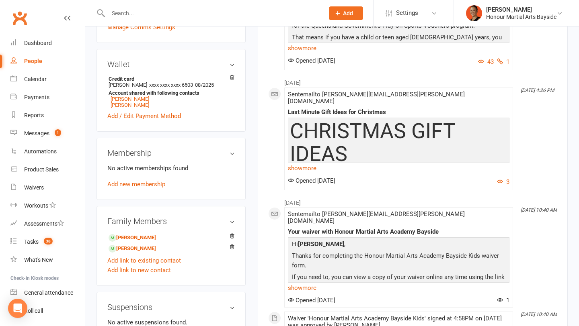
scroll to position [240, 0]
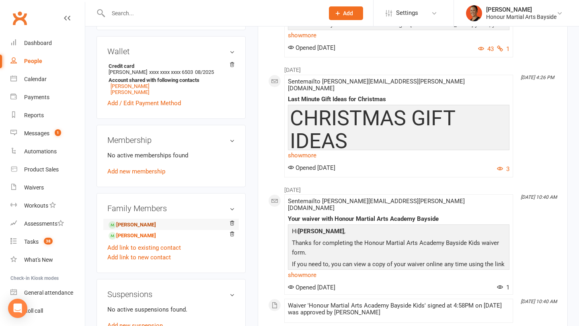
click at [130, 229] on link "[PERSON_NAME]" at bounding box center [131, 225] width 47 height 8
click at [130, 240] on link "[PERSON_NAME]" at bounding box center [131, 236] width 47 height 8
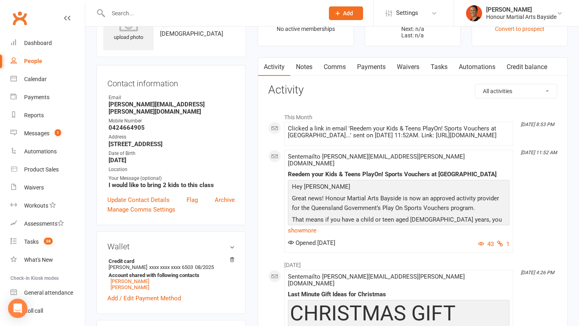
scroll to position [10, 0]
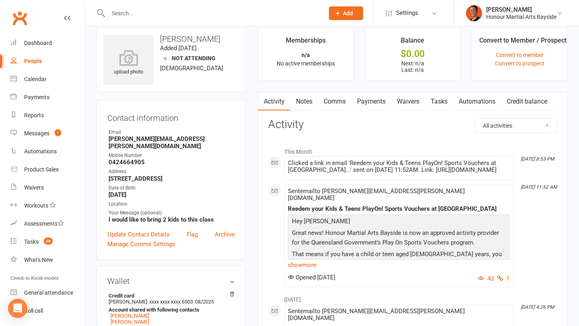
click at [370, 104] on link "Payments" at bounding box center [371, 101] width 40 height 18
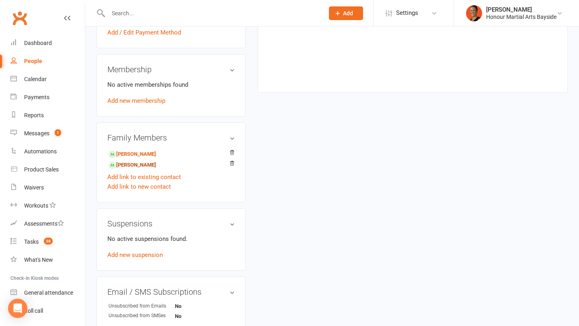
scroll to position [325, 0]
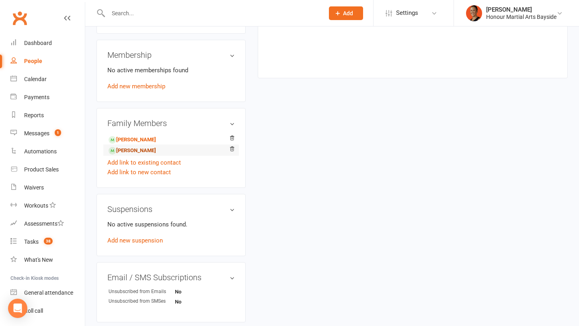
click at [133, 155] on link "[PERSON_NAME]" at bounding box center [131, 151] width 47 height 8
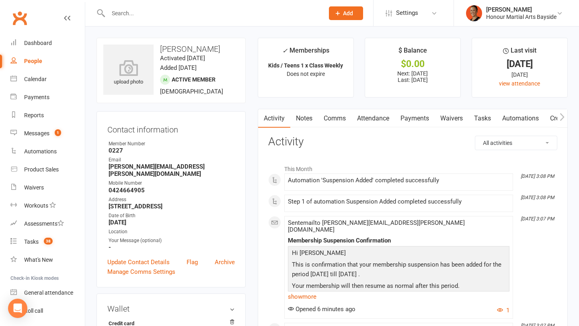
click at [415, 120] on link "Payments" at bounding box center [415, 118] width 40 height 18
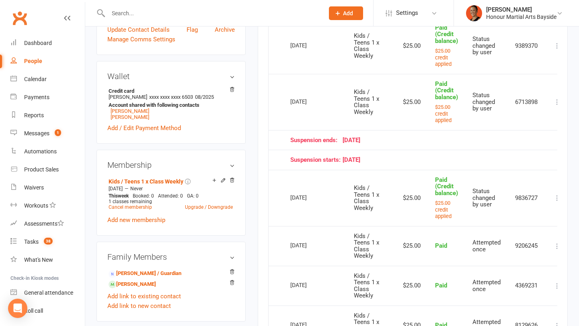
scroll to position [0, 13]
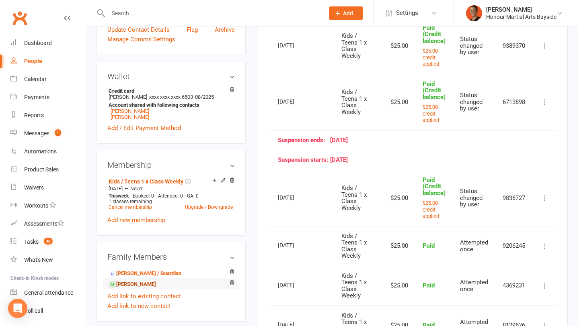
click at [136, 289] on link "[PERSON_NAME]" at bounding box center [131, 284] width 47 height 8
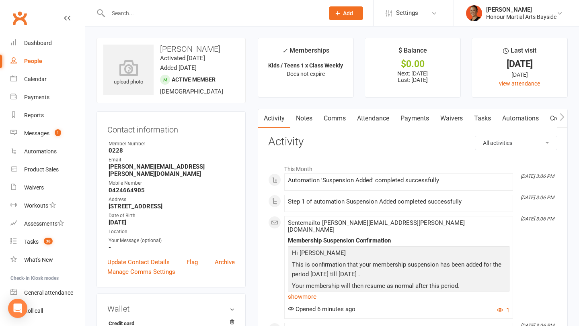
click at [421, 123] on link "Payments" at bounding box center [415, 118] width 40 height 18
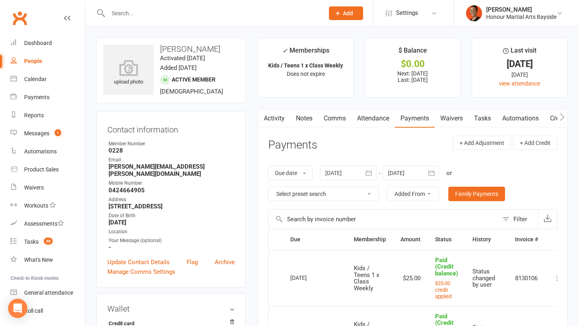
click at [553, 118] on link "Credit balance" at bounding box center [570, 118] width 52 height 18
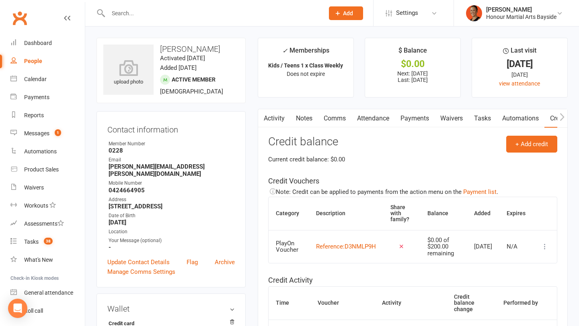
scroll to position [122, 0]
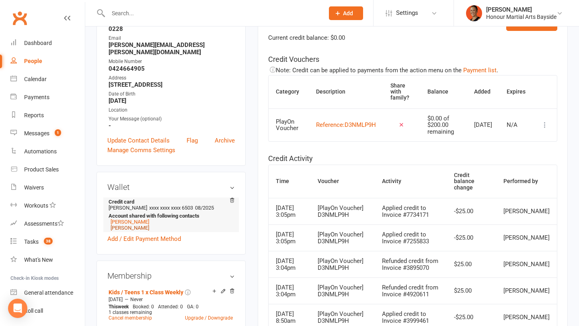
click at [128, 231] on link "[PERSON_NAME]" at bounding box center [129, 228] width 39 height 6
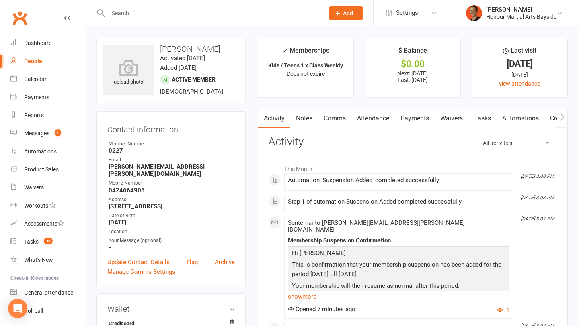
click at [415, 120] on link "Payments" at bounding box center [415, 118] width 40 height 18
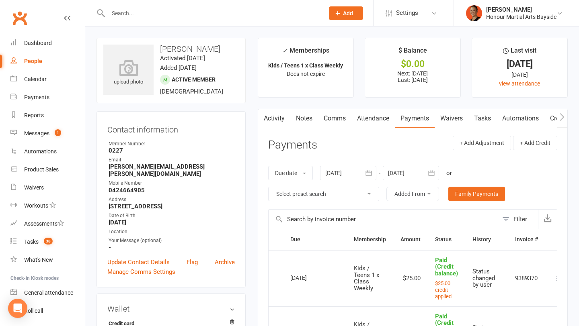
click at [553, 118] on link "Credit balance" at bounding box center [570, 118] width 52 height 18
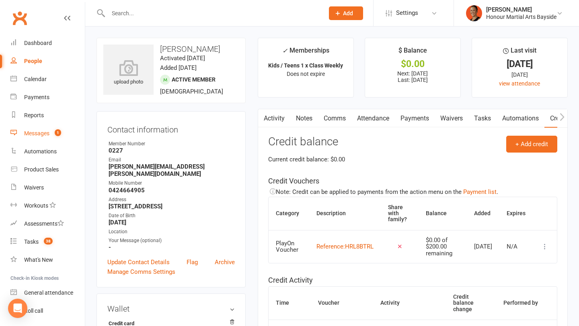
click at [46, 129] on link "Messages 1" at bounding box center [47, 134] width 74 height 18
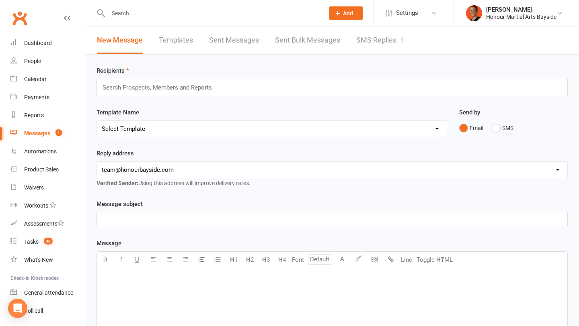
click at [371, 46] on link "SMS Replies 1" at bounding box center [380, 41] width 48 height 28
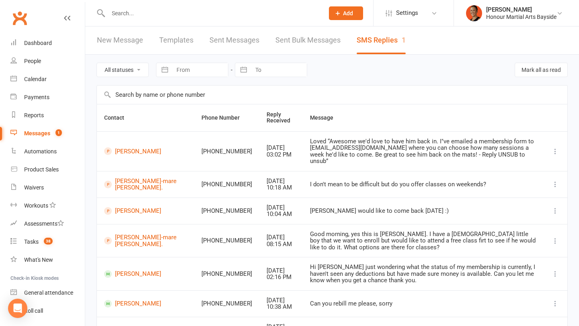
click at [134, 14] on input "text" at bounding box center [212, 13] width 213 height 11
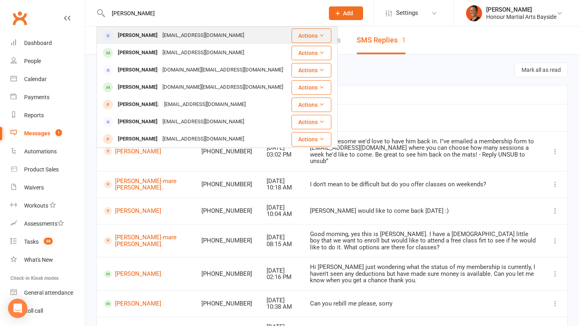
type input "werner"
click at [160, 41] on div "nicolawerner@hotmail.com" at bounding box center [203, 36] width 86 height 12
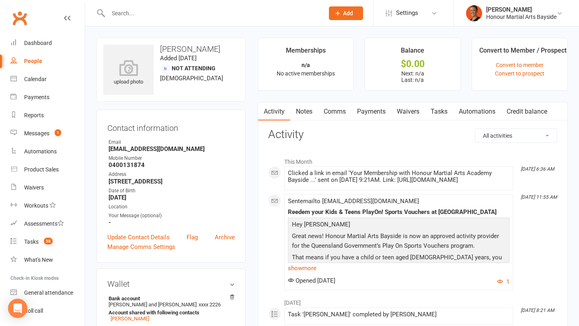
click at [377, 108] on link "Payments" at bounding box center [371, 111] width 40 height 18
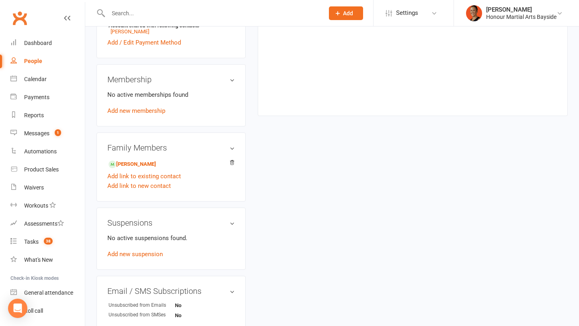
scroll to position [289, 0]
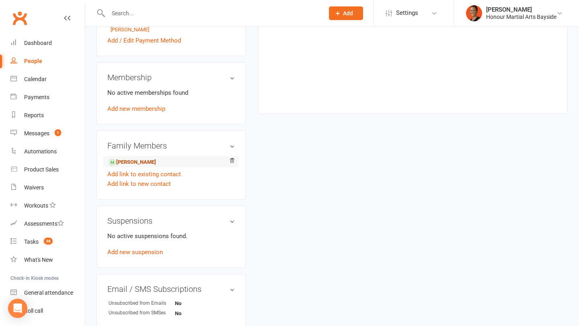
click at [155, 162] on link "Kye Werner - Child" at bounding box center [131, 162] width 47 height 8
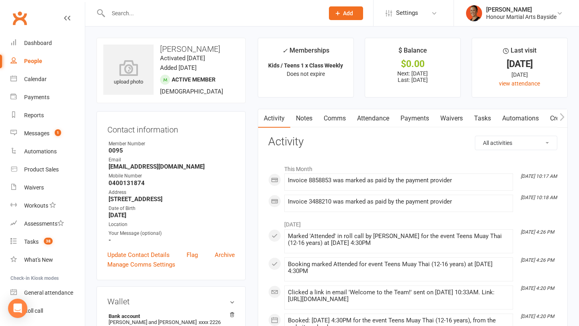
click at [303, 119] on link "Notes" at bounding box center [304, 118] width 28 height 18
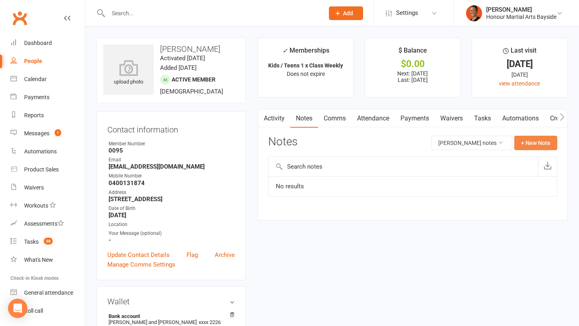
click at [543, 143] on button "+ New Note" at bounding box center [535, 143] width 43 height 14
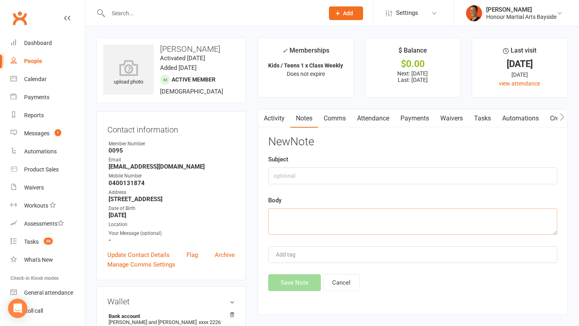
click at [367, 228] on textarea at bounding box center [412, 222] width 289 height 27
paste textarea "From: Nicola Werner <nicolawerner@hotmail.com> Subject: Membership Cancellation…"
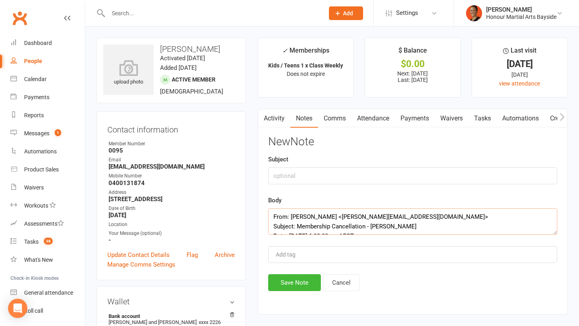
scroll to position [130, 0]
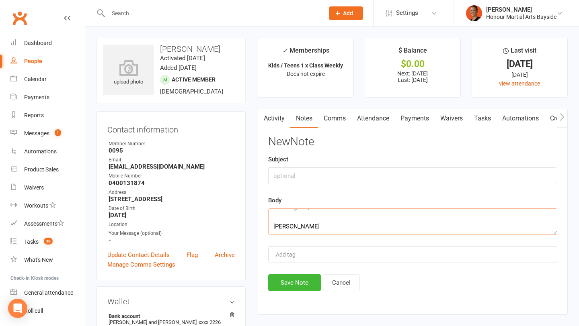
type textarea "From: Nicola Werner <nicolawerner@hotmail.com> Subject: Membership Cancellation…"
click at [347, 179] on input "text" at bounding box center [412, 176] width 289 height 17
type input "Cancel"
click at [282, 294] on div "Activity Notes Comms Attendance Payments Waivers Tasks Automations Credit balan…" at bounding box center [413, 212] width 310 height 206
click at [286, 281] on button "Save Note" at bounding box center [294, 282] width 53 height 17
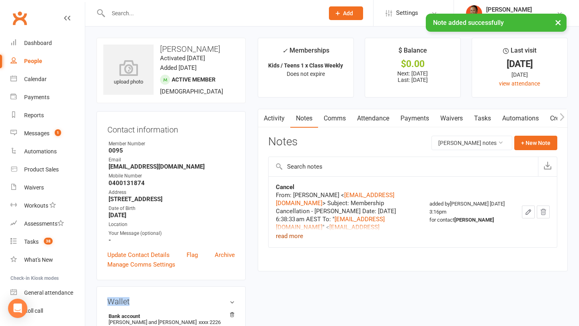
click at [289, 236] on button "read more" at bounding box center [289, 236] width 27 height 10
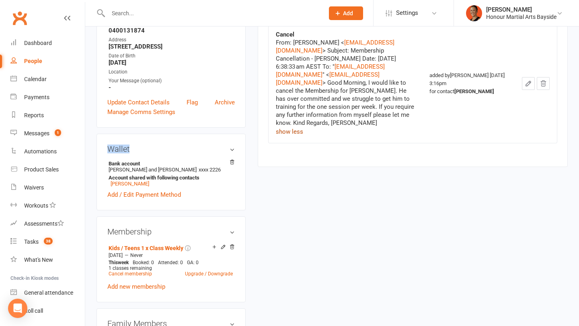
scroll to position [0, 0]
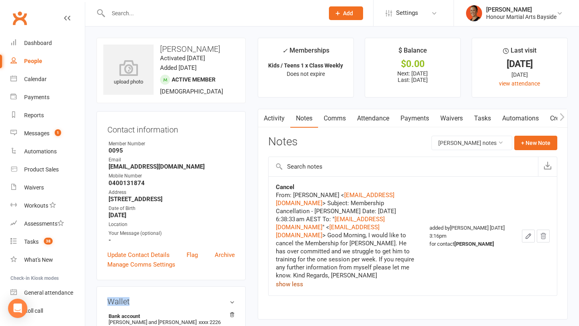
click at [422, 127] on link "Payments" at bounding box center [415, 118] width 40 height 18
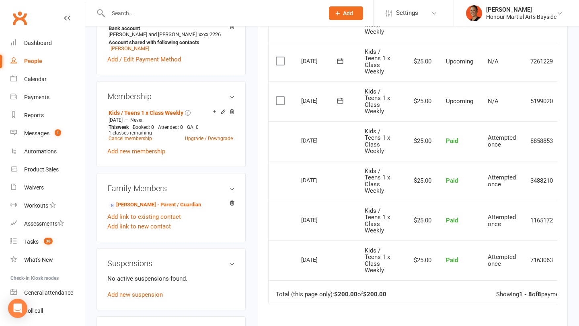
scroll to position [295, 0]
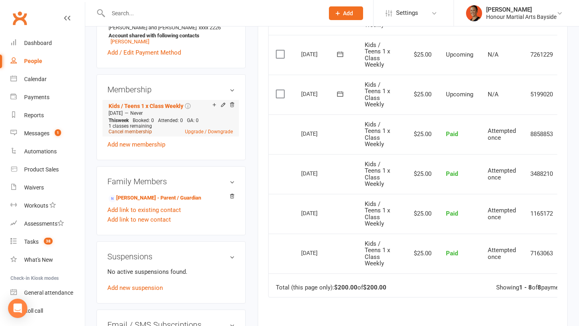
click at [139, 132] on link "Cancel membership" at bounding box center [129, 132] width 43 height 6
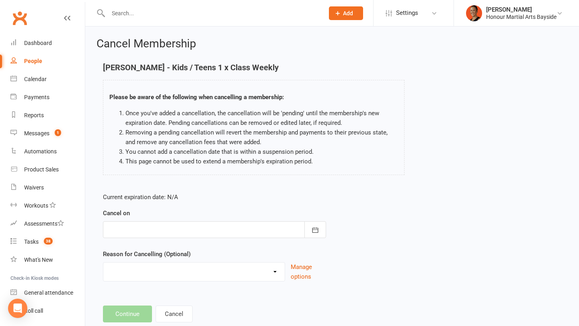
click at [142, 230] on div at bounding box center [214, 229] width 223 height 17
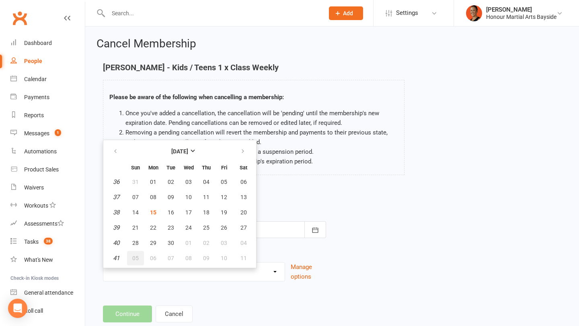
click at [132, 259] on button "05" at bounding box center [135, 258] width 17 height 14
type input "[DATE]"
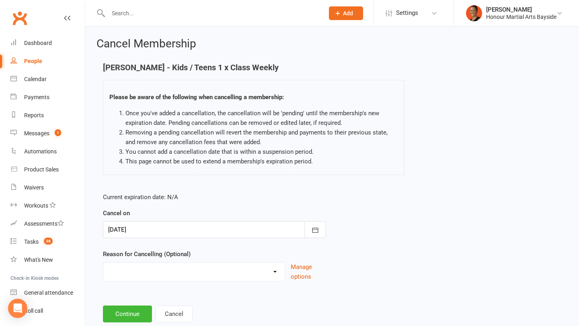
click at [133, 275] on select "Advised by DG - no reason given BAD DEBT BAD DEBT - Not attending & not respond…" at bounding box center [193, 271] width 181 height 16
select select "14"
click at [103, 263] on select "Advised by DG - no reason given BAD DEBT BAD DEBT - Not attending & not respond…" at bounding box center [193, 271] width 181 height 16
click at [124, 313] on button "Continue" at bounding box center [127, 314] width 49 height 17
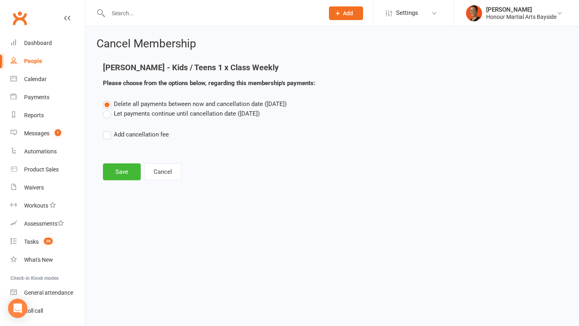
click at [171, 114] on label "Let payments continue until cancellation date (Oct 5, 2025)" at bounding box center [181, 114] width 157 height 10
click at [108, 109] on input "Let payments continue until cancellation date (Oct 5, 2025)" at bounding box center [105, 109] width 5 height 0
click at [119, 176] on button "Save" at bounding box center [122, 172] width 38 height 17
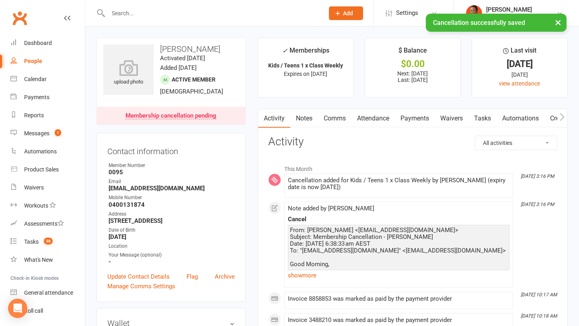
click at [343, 112] on link "Comms" at bounding box center [334, 118] width 33 height 18
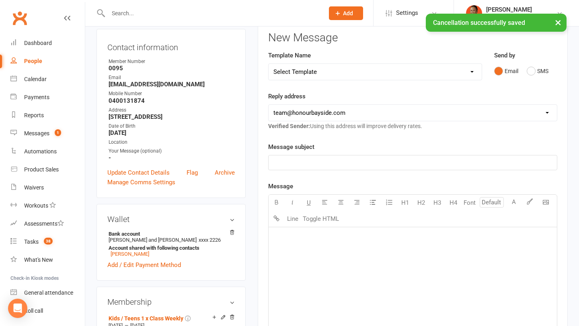
scroll to position [11, 0]
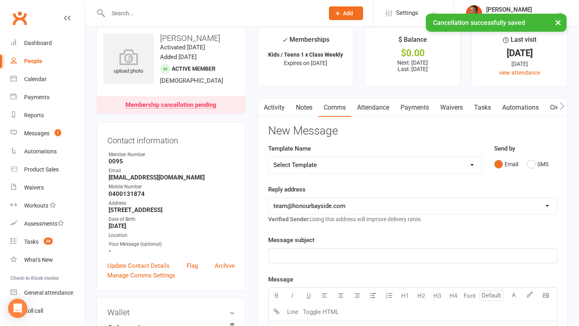
click at [431, 110] on link "Payments" at bounding box center [415, 107] width 40 height 18
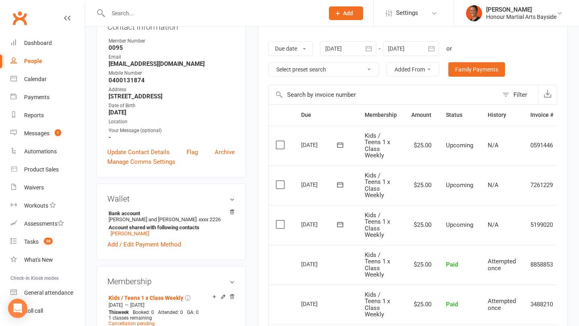
scroll to position [28, 0]
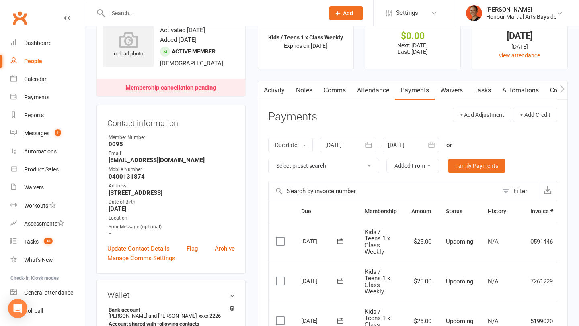
click at [323, 249] on td "30 Sep 2025" at bounding box center [325, 242] width 63 height 40
click at [318, 239] on div "30 Sep 2025" at bounding box center [319, 241] width 37 height 12
copy tr "30 Sep 2025 Kye Werner"
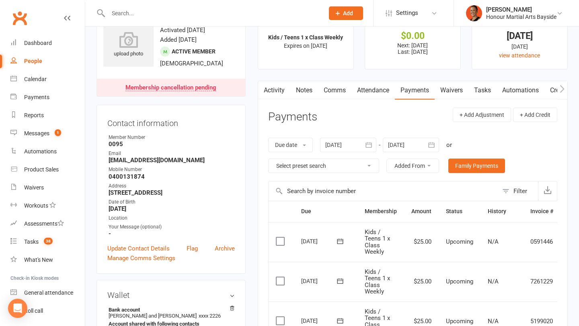
click at [413, 147] on div at bounding box center [410, 145] width 56 height 14
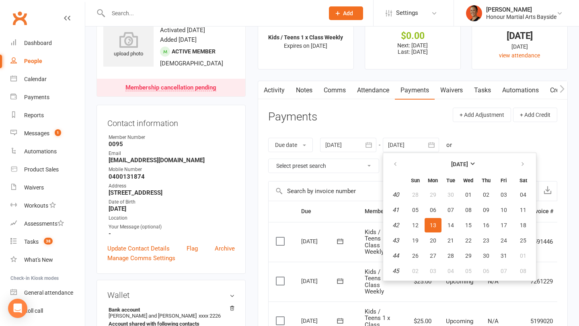
click at [410, 112] on header "Payments + Add Adjustment + Add Credit" at bounding box center [412, 119] width 289 height 22
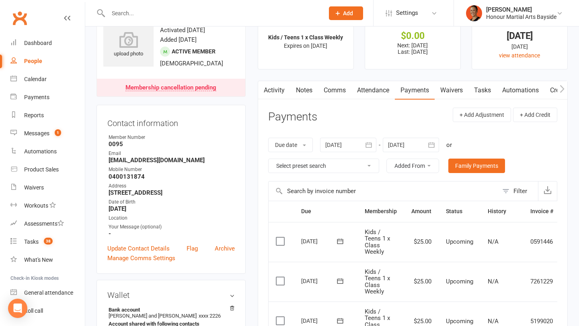
click at [328, 88] on link "Comms" at bounding box center [334, 90] width 33 height 18
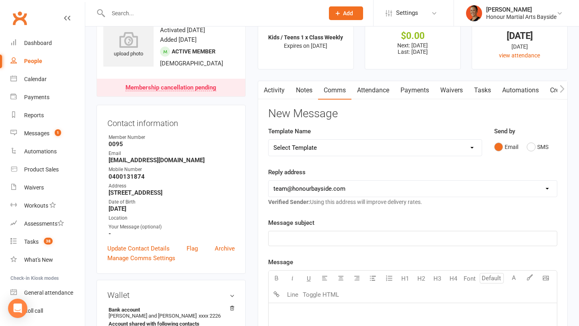
click at [318, 143] on select "Select Template [Email] Cancellation 20 Day Term [Email] Suspend/Cancel Choice …" at bounding box center [374, 148] width 213 height 16
select select "0"
click at [268, 140] on select "Select Template [Email] Cancellation 20 Day Term [Email] Suspend/Cancel Choice …" at bounding box center [374, 148] width 213 height 16
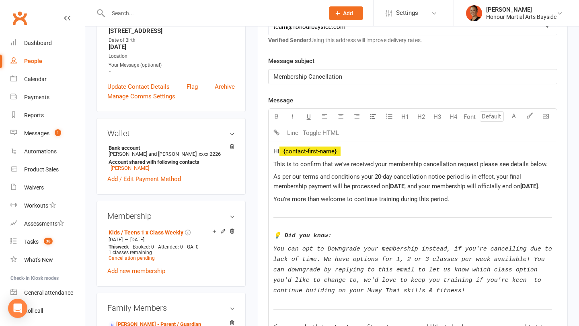
scroll to position [194, 0]
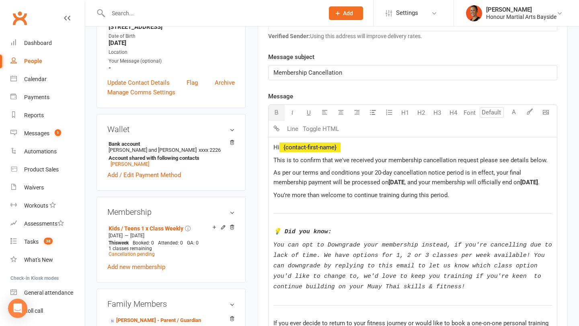
click at [394, 182] on span "[DATE" at bounding box center [396, 182] width 16 height 7
drag, startPoint x: 290, startPoint y: 191, endPoint x: 268, endPoint y: 191, distance: 22.1
click at [540, 181] on span "30 Sep 2025" at bounding box center [531, 182] width 18 height 7
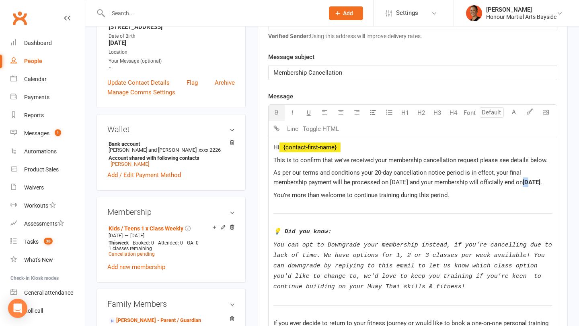
click at [540, 181] on span "30 Sep 2025" at bounding box center [531, 182] width 18 height 7
click at [522, 186] on span "04 Sep 2025" at bounding box center [531, 182] width 18 height 7
click at [280, 199] on span "You’re more than welcome to continue training during this period." at bounding box center [361, 195] width 176 height 7
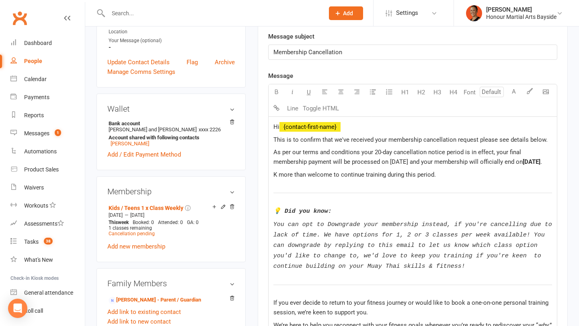
scroll to position [216, 0]
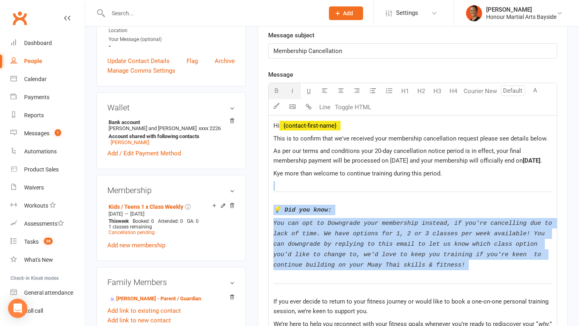
drag, startPoint x: 483, startPoint y: 187, endPoint x: 494, endPoint y: 283, distance: 96.3
click at [494, 283] on div "Hi ﻿ {contact-first-name} This is to confirm that we've received your membershi…" at bounding box center [412, 319] width 288 height 407
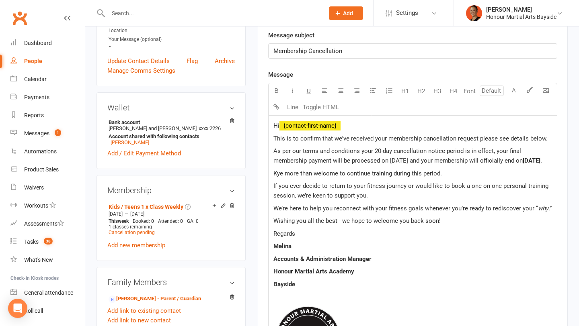
click at [285, 198] on span "If you ever decide to return to your fitness journey or would like to book a on…" at bounding box center [411, 190] width 276 height 17
click at [319, 194] on span "If Kye ever decide to return to your fitness journey or would like to book a on…" at bounding box center [406, 190] width 266 height 17
click at [361, 198] on span "If Kye ever decides to return to your fitness journey or would like to book a o…" at bounding box center [408, 190] width 270 height 17
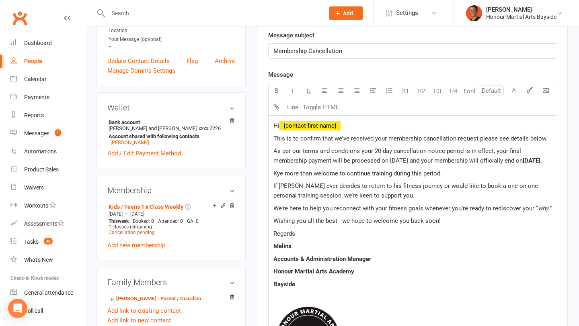
click at [374, 196] on span "If Kye ever decides to return to his fitness journey or would like to book a on…" at bounding box center [406, 190] width 266 height 17
click at [384, 199] on span "If Kye ever decides to return to his Muay Thai journey or would like to book a …" at bounding box center [411, 190] width 276 height 17
click at [402, 213] on p "We’re here to help you reconnect with your fitness goals whenever you’re ready …" at bounding box center [412, 209] width 278 height 10
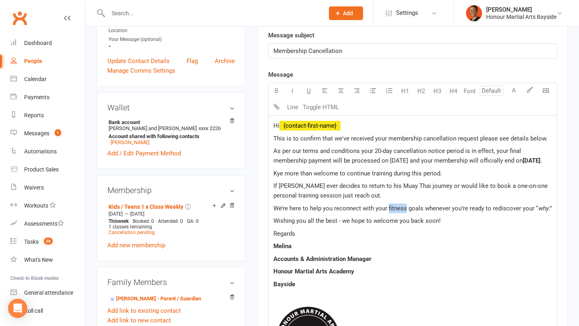
click at [402, 213] on p "We’re here to help you reconnect with your fitness goals whenever you’re ready …" at bounding box center [412, 209] width 278 height 10
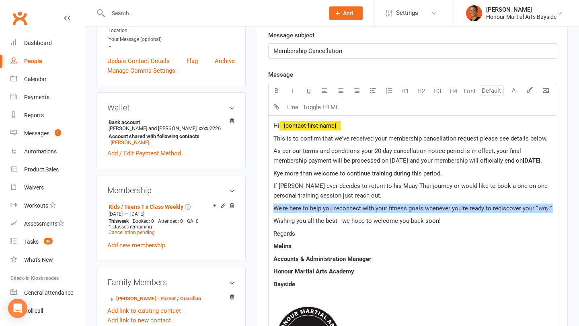
click at [402, 213] on p "We’re here to help you reconnect with your fitness goals whenever you’re ready …" at bounding box center [412, 209] width 278 height 10
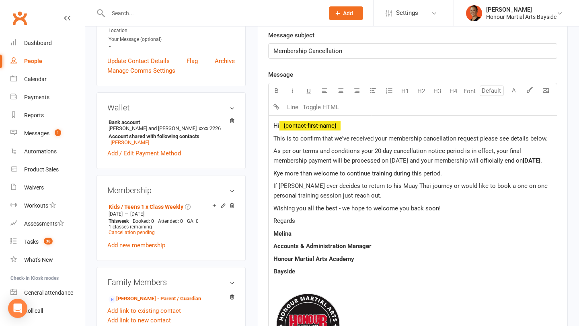
click at [405, 212] on span "Wishing you all the best - we hope to welcome you back soon!" at bounding box center [356, 208] width 167 height 7
click at [422, 212] on span "Wishing you all the best - we hope to welcome Kye back soon!" at bounding box center [375, 208] width 204 height 7
click at [425, 212] on span "Wishing you all the best - we hope to welcome Kye back soon!" at bounding box center [375, 208] width 204 height 7
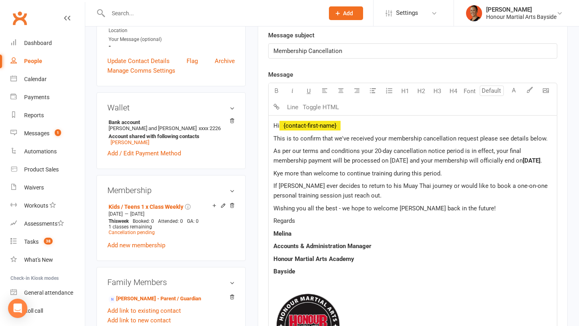
drag, startPoint x: 363, startPoint y: 129, endPoint x: 280, endPoint y: 121, distance: 82.7
click at [279, 122] on p "Hi ﻿ {contact-first-name}" at bounding box center [412, 126] width 278 height 10
click at [354, 127] on p "Hi ﻿ {contact-first-name}" at bounding box center [412, 126] width 278 height 10
click at [307, 124] on span "﻿ {contact-first-name}" at bounding box center [309, 125] width 61 height 7
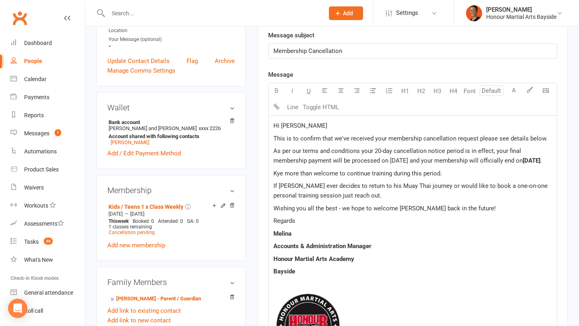
click at [477, 137] on span "This is to confirm that we've received your membership cancellation request ple…" at bounding box center [410, 138] width 274 height 7
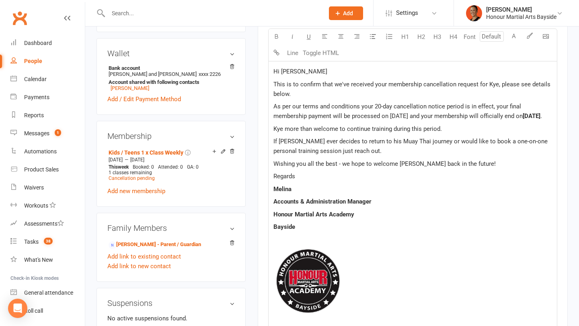
scroll to position [270, 0]
click at [438, 115] on span "As per our terms and conditions your 20-day cancellation notice period is in ef…" at bounding box center [397, 110] width 249 height 17
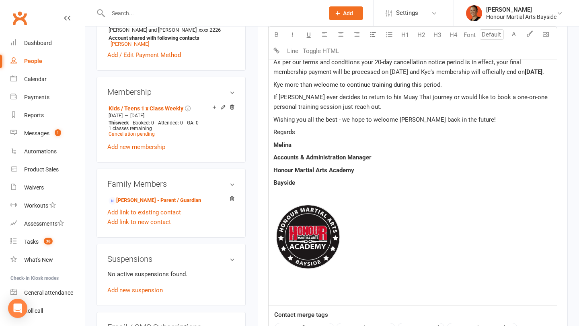
scroll to position [315, 0]
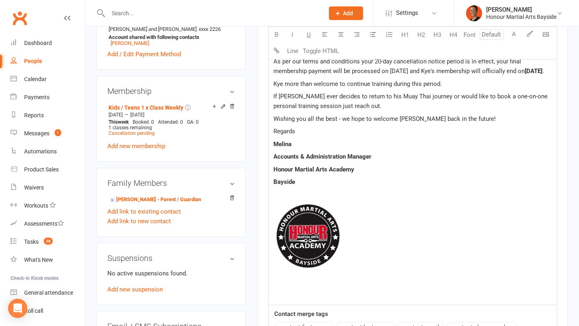
click at [278, 88] on span "Kye more than welcome to continue training during this period." at bounding box center [357, 83] width 168 height 7
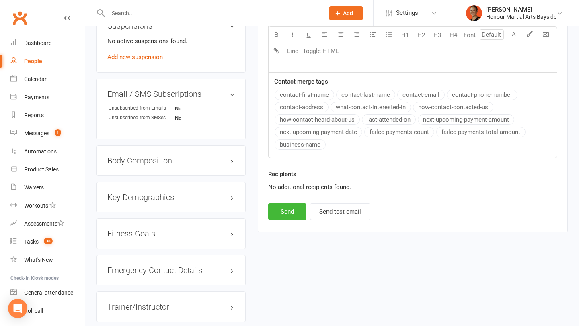
scroll to position [634, 0]
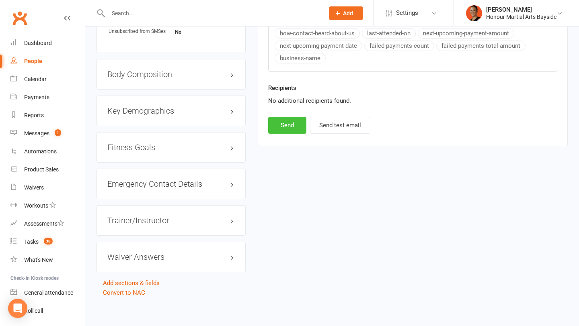
click at [283, 134] on button "Send" at bounding box center [287, 125] width 38 height 17
select select
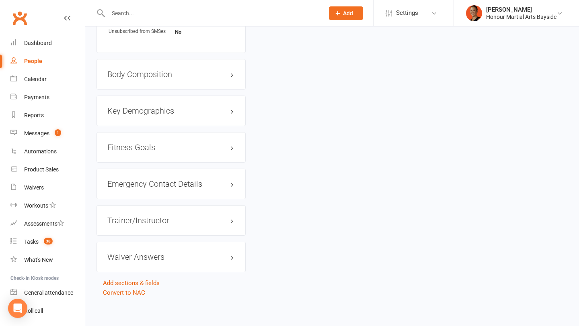
click at [151, 14] on input "text" at bounding box center [212, 13] width 213 height 11
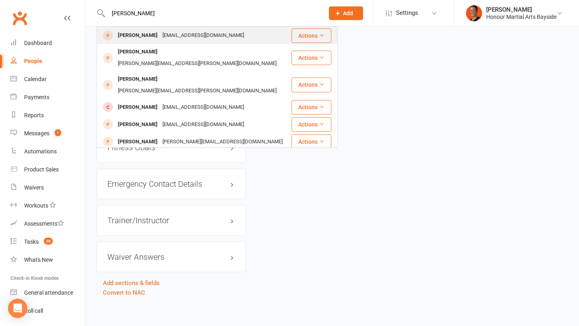
type input "glen"
click at [148, 41] on div "glen sweeney" at bounding box center [137, 36] width 45 height 12
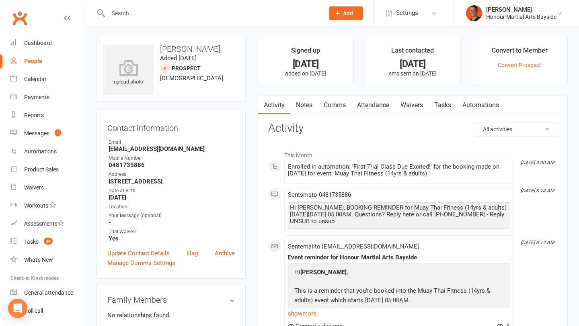
click at [378, 98] on link "Attendance" at bounding box center [372, 105] width 43 height 18
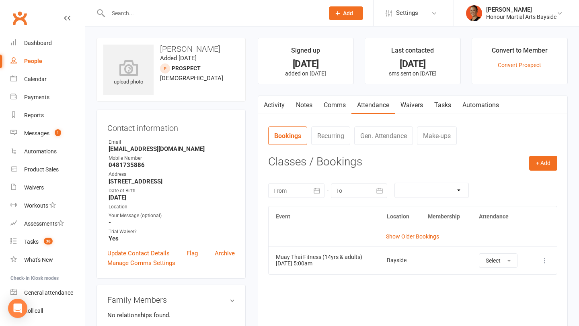
click at [543, 260] on icon at bounding box center [544, 261] width 8 height 8
click at [495, 307] on link "Remove booking" at bounding box center [509, 309] width 80 height 16
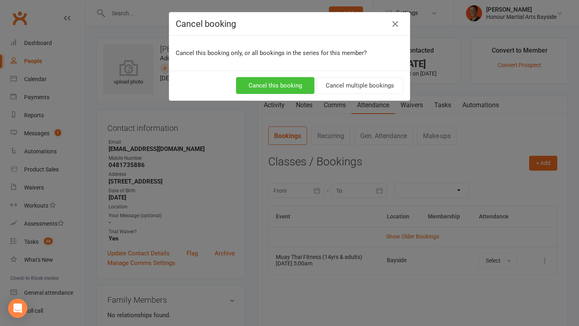
click at [266, 88] on button "Cancel this booking" at bounding box center [275, 85] width 78 height 17
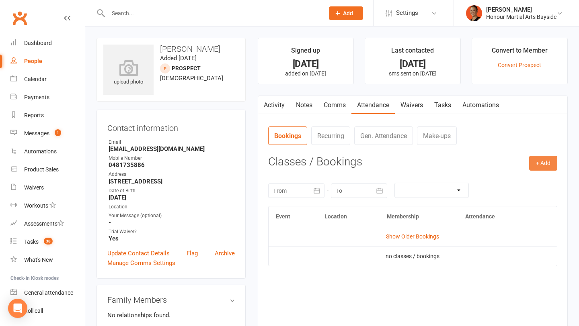
click at [538, 162] on button "+ Add" at bounding box center [543, 163] width 28 height 14
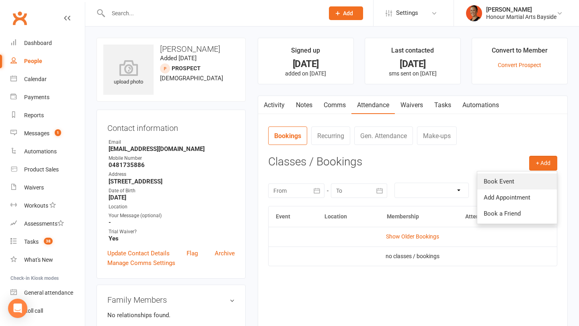
click at [487, 178] on link "Book Event" at bounding box center [517, 182] width 80 height 16
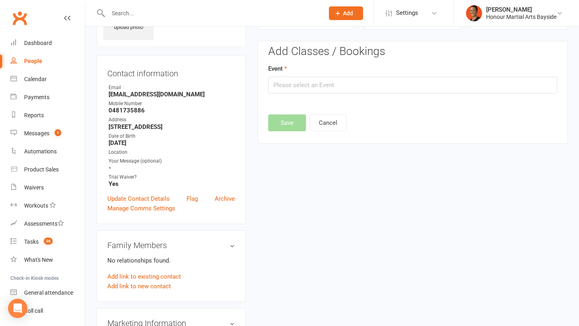
scroll to position [55, 0]
click at [312, 79] on input "text" at bounding box center [412, 84] width 289 height 17
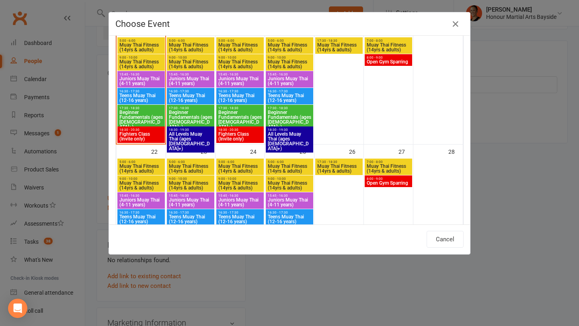
scroll to position [310, 0]
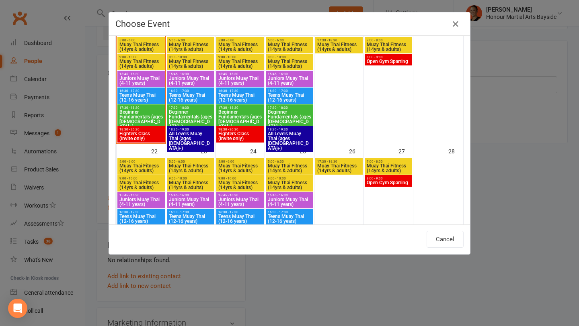
click at [188, 113] on span "Beginner Fundamentals (ages 17+)" at bounding box center [190, 119] width 44 height 19
type input "Beginner Fundamentals (ages 17+) - Sep 16, 2025 5:30:00 PM"
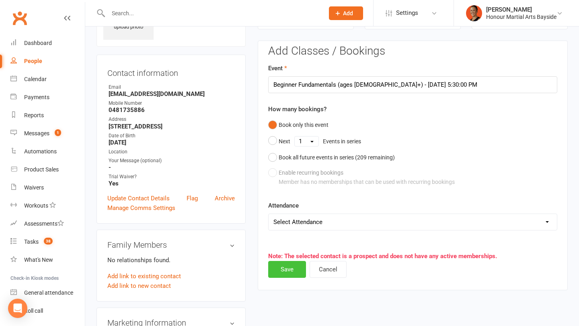
click at [290, 270] on button "Save" at bounding box center [287, 269] width 38 height 17
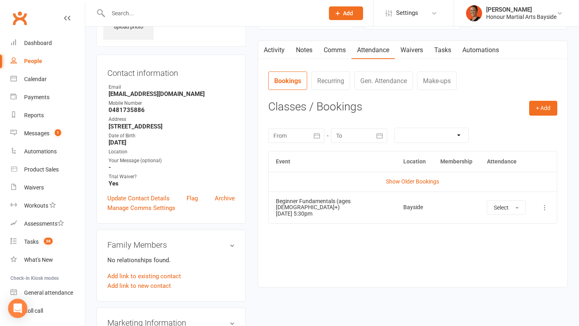
click at [177, 8] on input "text" at bounding box center [212, 13] width 213 height 11
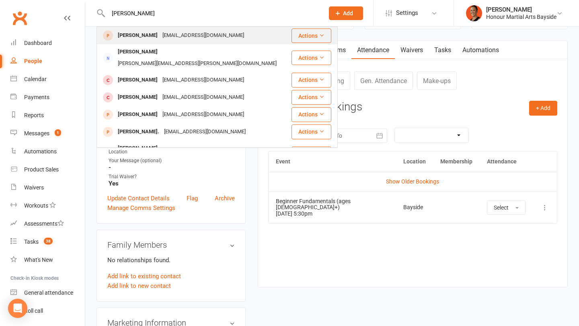
type input "emma b"
click at [164, 40] on div "emkbailey@hotmail.com" at bounding box center [203, 36] width 86 height 12
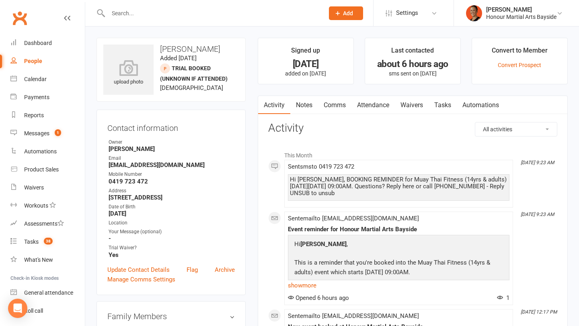
click at [418, 104] on link "Waivers" at bounding box center [412, 105] width 34 height 18
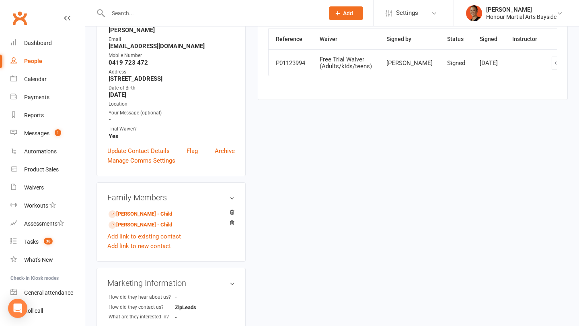
scroll to position [120, 0]
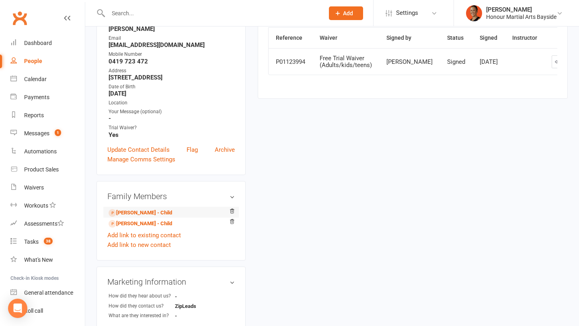
click at [155, 207] on li "Grayah Campbell - Child" at bounding box center [170, 212] width 127 height 11
click at [160, 209] on link "Grayah Campbell - Child" at bounding box center [139, 213] width 63 height 8
click at [159, 220] on link "Dakota Campbell - Child" at bounding box center [139, 224] width 63 height 8
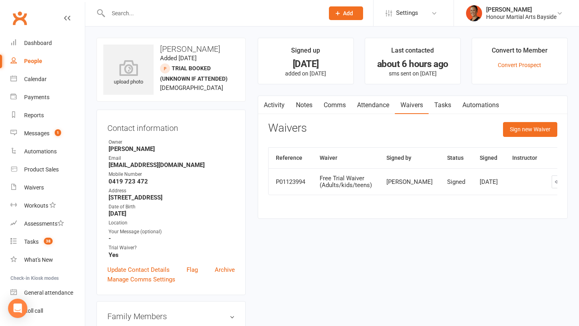
click at [377, 108] on link "Attendance" at bounding box center [372, 105] width 43 height 18
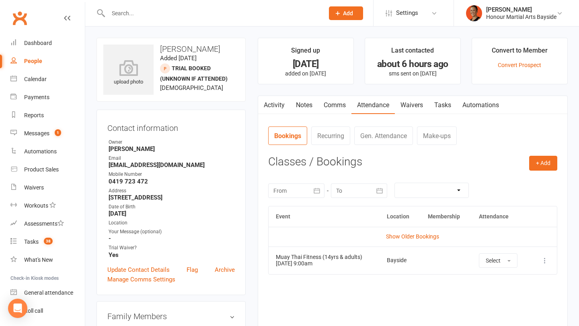
click at [197, 4] on div at bounding box center [207, 13] width 222 height 26
click at [192, 11] on input "text" at bounding box center [212, 13] width 213 height 11
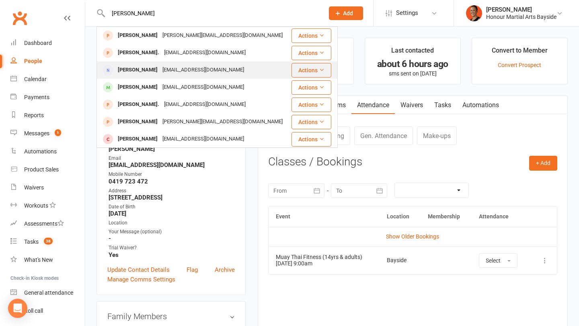
type input "alex"
click at [163, 71] on div "alexweber241@gmail.com" at bounding box center [203, 70] width 86 height 12
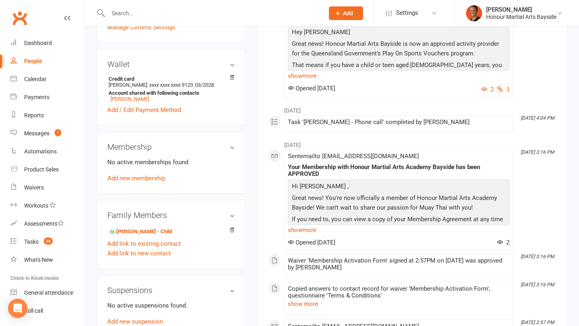
scroll to position [250, 0]
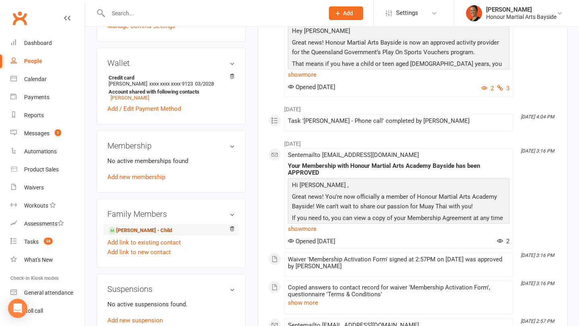
click at [151, 227] on link "Oscar Weber - Child" at bounding box center [139, 231] width 63 height 8
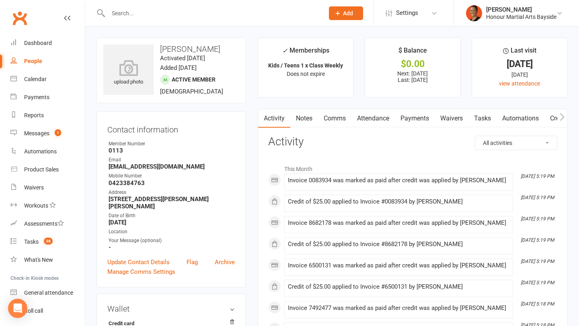
click at [418, 115] on link "Payments" at bounding box center [415, 118] width 40 height 18
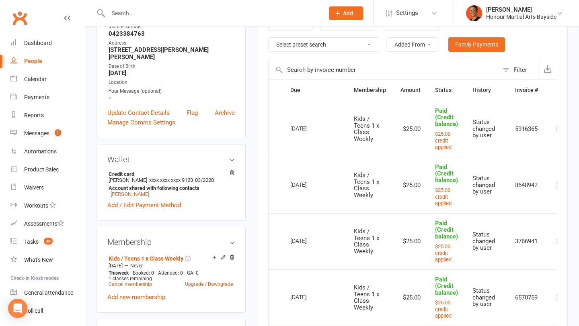
scroll to position [51, 0]
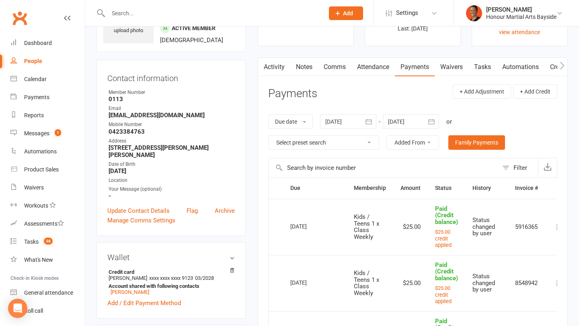
click at [411, 126] on div at bounding box center [410, 122] width 56 height 14
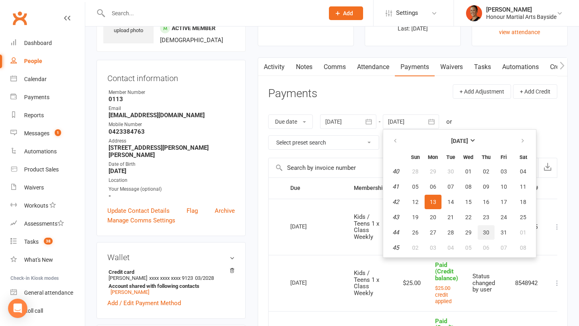
click at [491, 230] on button "30" at bounding box center [485, 232] width 17 height 14
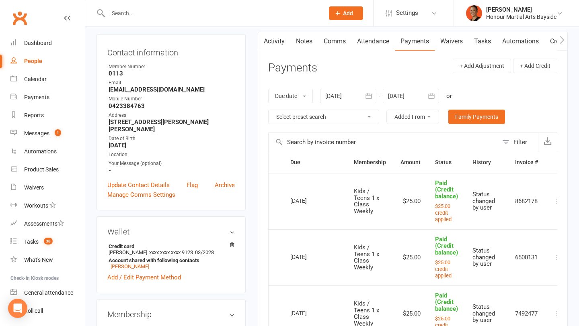
scroll to position [107, 0]
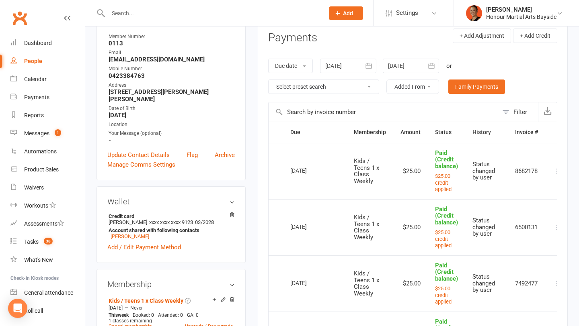
click at [427, 67] on button "button" at bounding box center [431, 66] width 14 height 14
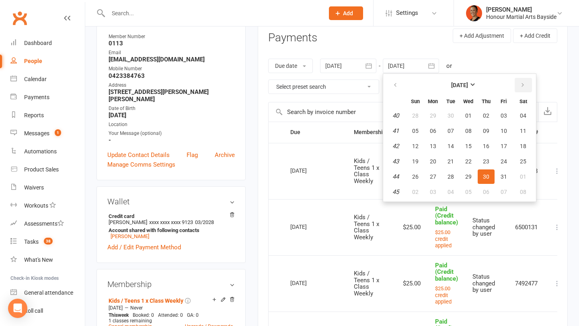
click at [529, 80] on button "button" at bounding box center [522, 85] width 17 height 14
click at [487, 162] on span "20" at bounding box center [486, 161] width 6 height 6
type input "20 Nov 2025"
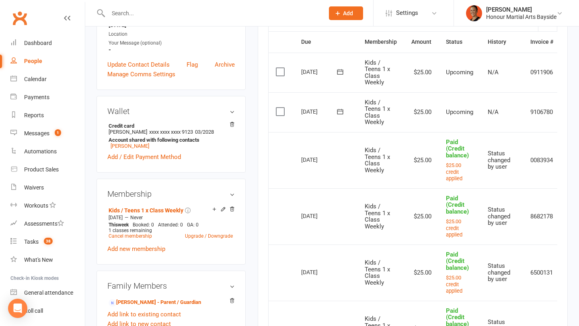
scroll to position [201, 0]
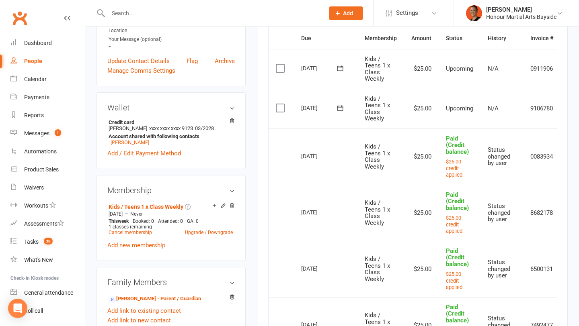
click at [306, 155] on div "04 Nov 2025" at bounding box center [319, 156] width 37 height 12
copy tr "04 Nov 2025 Oscar Weber"
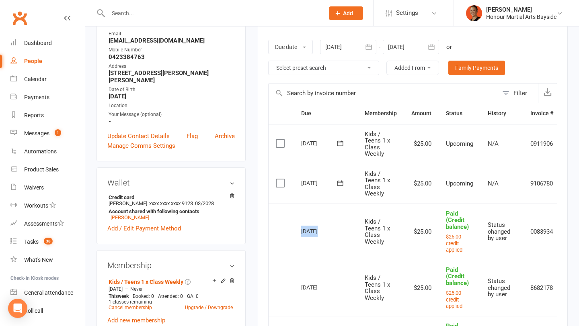
scroll to position [93, 0]
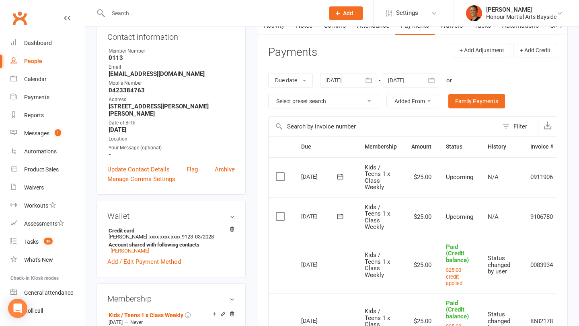
click at [179, 6] on div at bounding box center [207, 13] width 222 height 26
click at [177, 15] on input "text" at bounding box center [212, 13] width 213 height 11
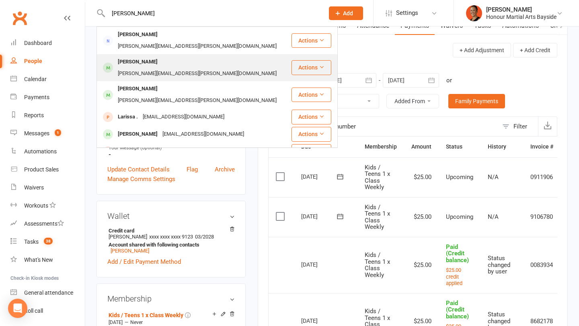
type input "lars"
click at [149, 68] on div "[PERSON_NAME][EMAIL_ADDRESS][PERSON_NAME][DOMAIN_NAME]" at bounding box center [197, 74] width 164 height 12
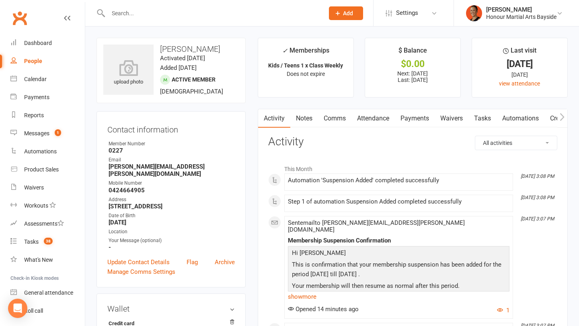
click at [410, 120] on link "Payments" at bounding box center [415, 118] width 40 height 18
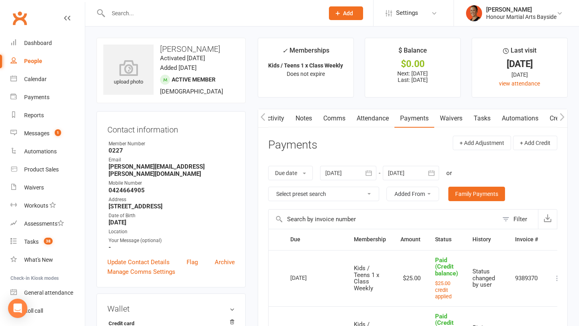
click at [431, 168] on button "button" at bounding box center [431, 173] width 14 height 14
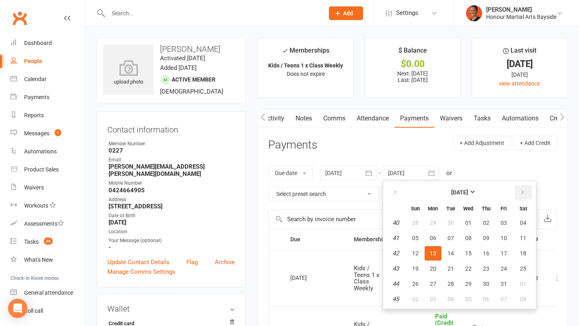
click at [522, 192] on icon "button" at bounding box center [522, 192] width 6 height 6
click at [434, 298] on span "01" at bounding box center [432, 299] width 6 height 6
type input "01 Dec 2025"
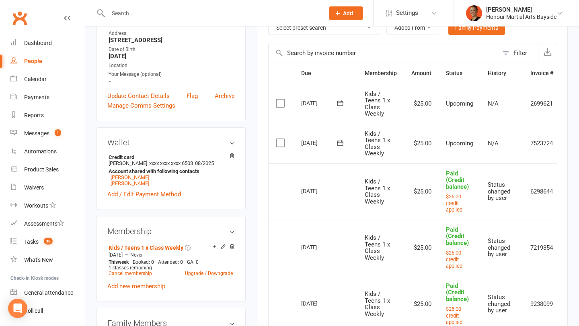
scroll to position [169, 0]
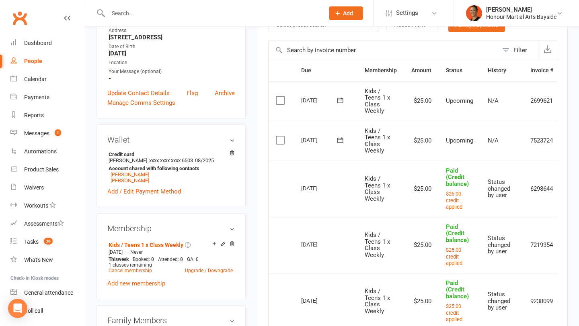
click at [318, 188] on div "17 Nov 2025" at bounding box center [319, 188] width 37 height 12
copy tr "17 Nov 2025 Zoe John"
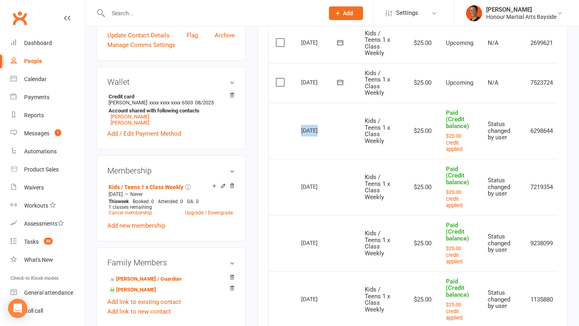
scroll to position [246, 0]
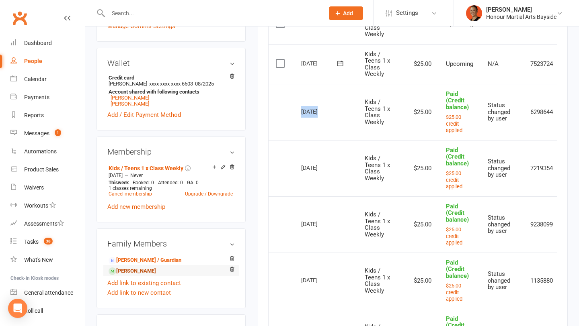
click at [127, 276] on link "Kira John - Sibling" at bounding box center [131, 271] width 47 height 8
click at [143, 14] on input "text" at bounding box center [212, 13] width 213 height 11
paste input "Gibson"
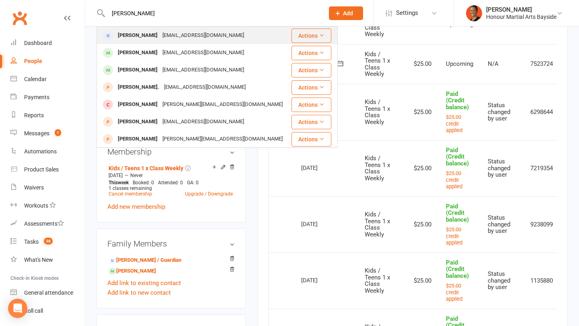
type input "Gibson"
click at [135, 38] on div "[PERSON_NAME]" at bounding box center [137, 36] width 45 height 12
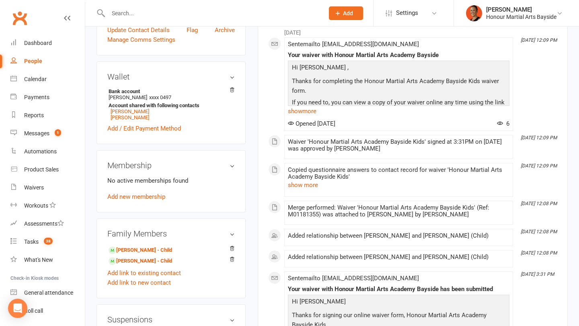
scroll to position [227, 0]
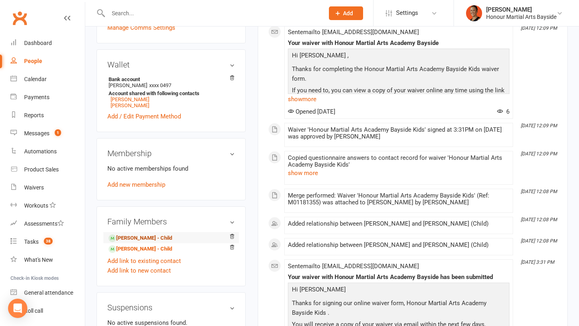
click at [157, 236] on link "Aura Gibson - Child" at bounding box center [139, 238] width 63 height 8
click at [157, 247] on link "Nikolai Gibson - Child" at bounding box center [139, 249] width 63 height 8
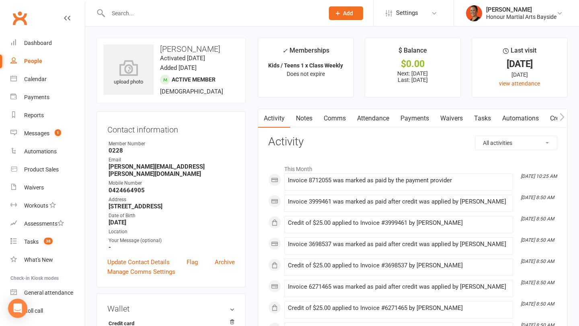
click at [430, 115] on link "Payments" at bounding box center [415, 118] width 40 height 18
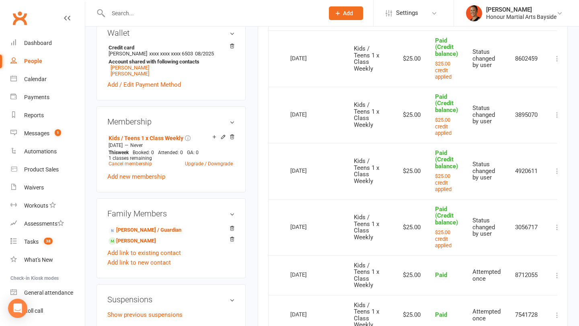
scroll to position [0, 13]
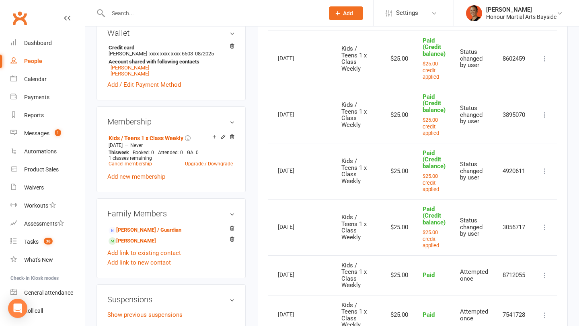
click at [544, 170] on icon at bounding box center [544, 171] width 8 height 8
click at [518, 190] on link "Change to upcoming" at bounding box center [509, 187] width 80 height 16
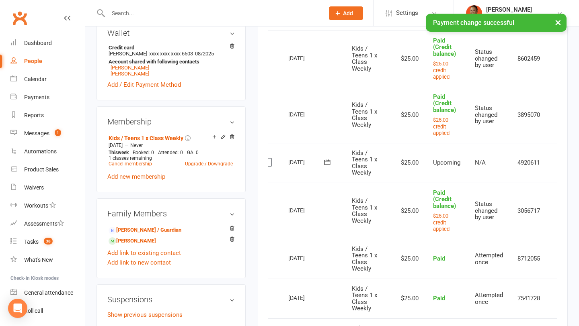
scroll to position [0, 28]
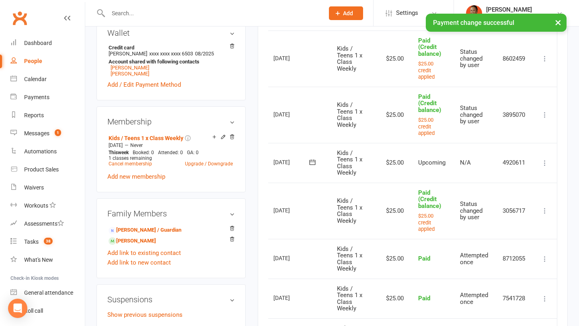
click at [551, 113] on td "Change to upcoming Refund More Info Send message" at bounding box center [544, 115] width 24 height 56
click at [547, 113] on icon at bounding box center [544, 115] width 8 height 8
click at [529, 132] on link "Change to upcoming" at bounding box center [509, 131] width 80 height 16
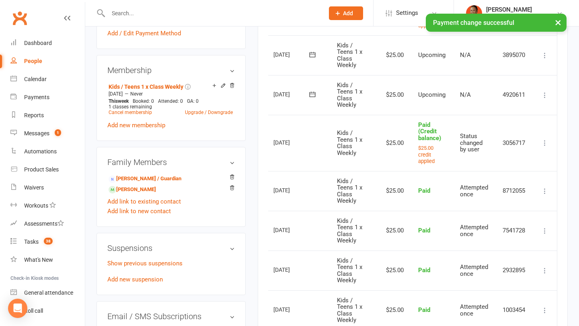
scroll to position [350, 0]
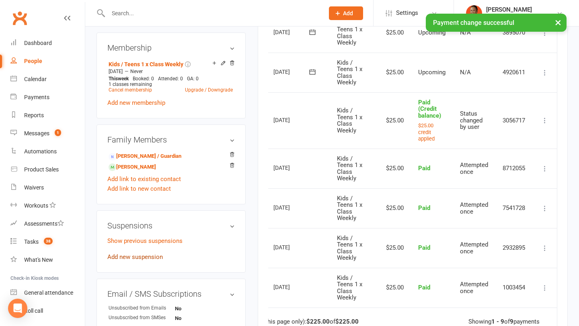
click at [125, 261] on link "Add new suspension" at bounding box center [134, 257] width 55 height 7
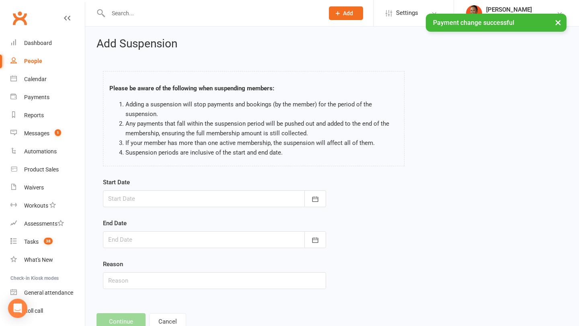
click at [127, 194] on div at bounding box center [214, 198] width 223 height 17
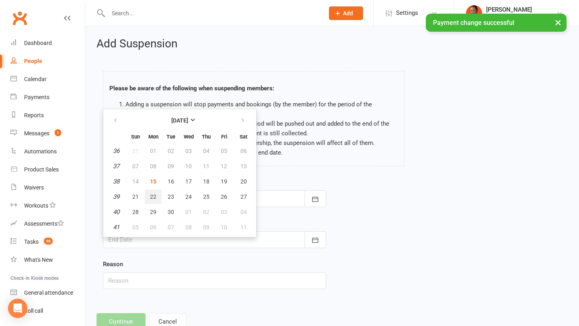
click at [148, 196] on button "22" at bounding box center [153, 197] width 17 height 14
type input "[DATE]"
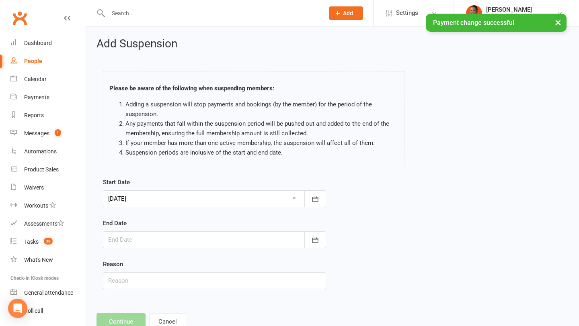
click at [133, 242] on div at bounding box center [214, 239] width 223 height 17
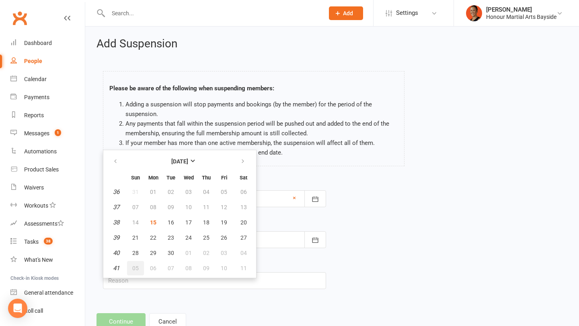
click at [137, 265] on span "05" at bounding box center [135, 268] width 6 height 6
type input "[DATE]"
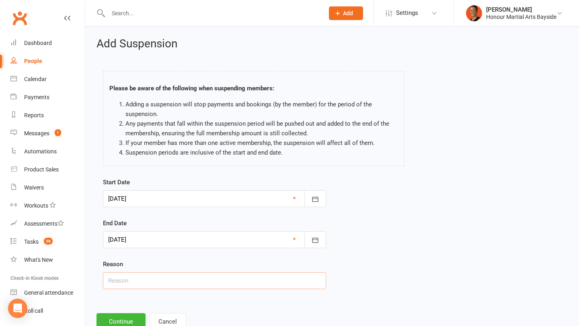
click at [129, 278] on input "text" at bounding box center [214, 280] width 223 height 17
type input "Holiday"
click at [117, 323] on button "Continue" at bounding box center [120, 321] width 49 height 17
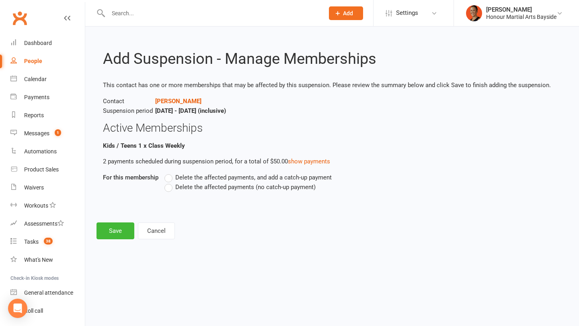
click at [192, 191] on label "Delete the affected payments (no catch-up payment)" at bounding box center [239, 187] width 151 height 10
click at [170, 182] on input "Delete the affected payments (no catch-up payment)" at bounding box center [166, 182] width 5 height 0
click at [110, 232] on button "Save" at bounding box center [115, 231] width 38 height 17
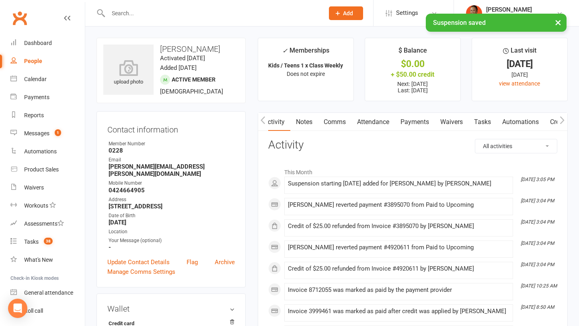
click at [417, 122] on link "Payments" at bounding box center [415, 122] width 40 height 18
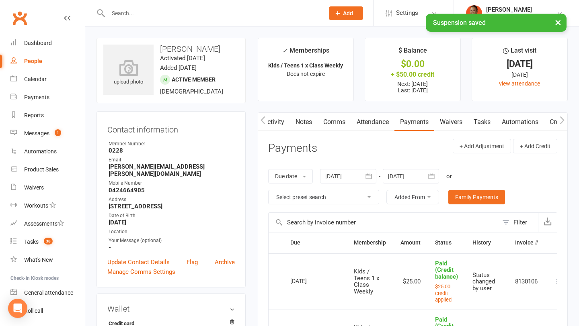
click at [416, 177] on div at bounding box center [410, 176] width 56 height 14
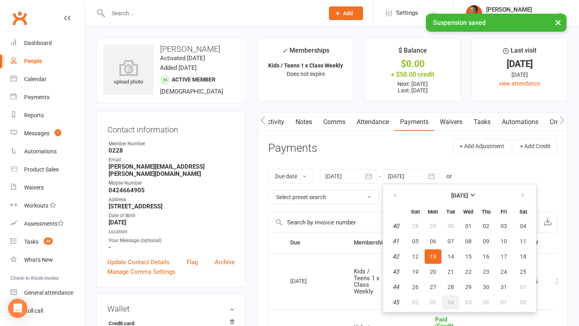
click at [452, 301] on span "04" at bounding box center [450, 302] width 6 height 6
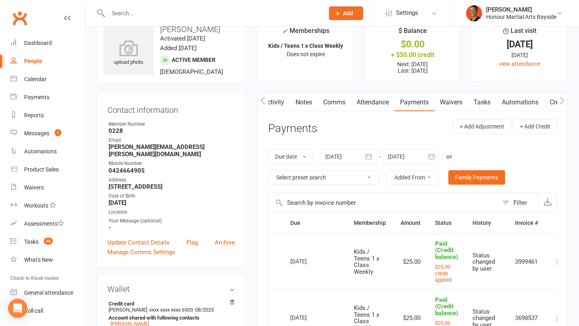
scroll to position [92, 0]
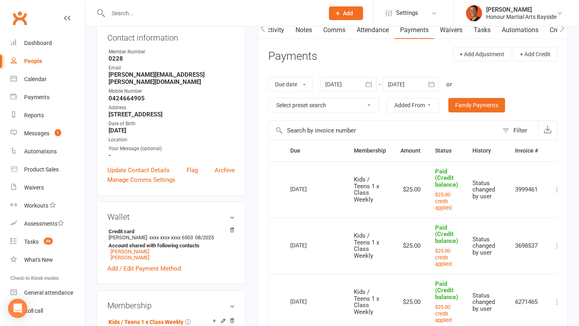
click at [418, 87] on div at bounding box center [410, 84] width 56 height 14
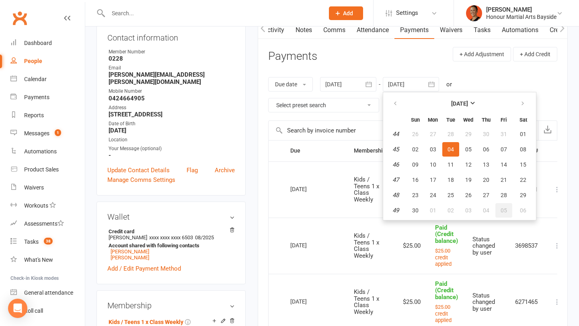
click at [499, 206] on button "05" at bounding box center [503, 210] width 17 height 14
type input "[DATE]"
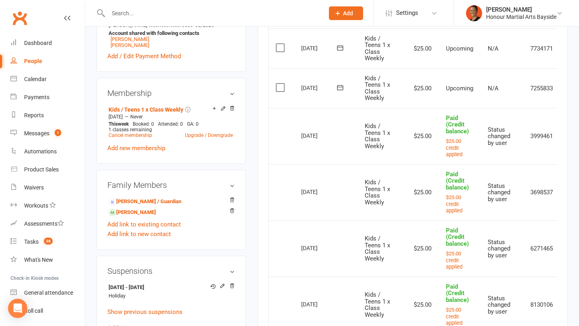
scroll to position [0, 28]
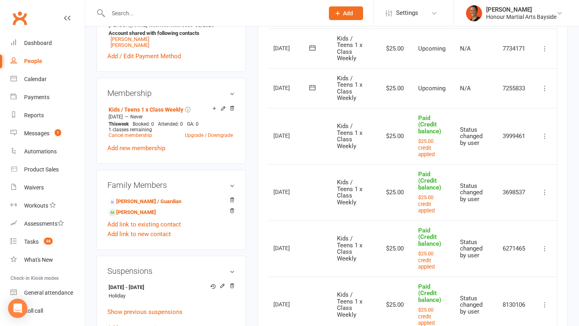
click at [543, 92] on button at bounding box center [545, 89] width 10 height 10
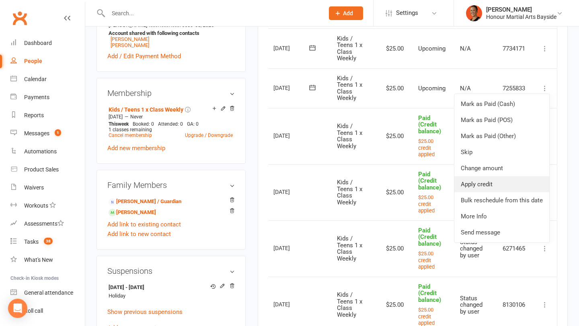
click at [513, 188] on link "Apply credit" at bounding box center [501, 184] width 95 height 16
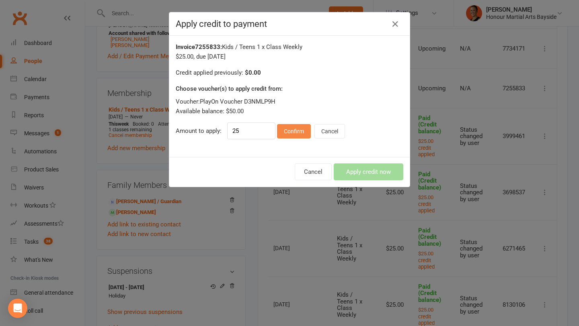
click at [290, 135] on button "Confirm" at bounding box center [294, 131] width 34 height 14
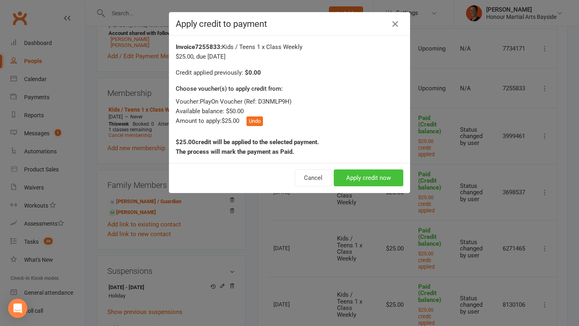
click at [365, 174] on button "Apply credit now" at bounding box center [368, 178] width 70 height 17
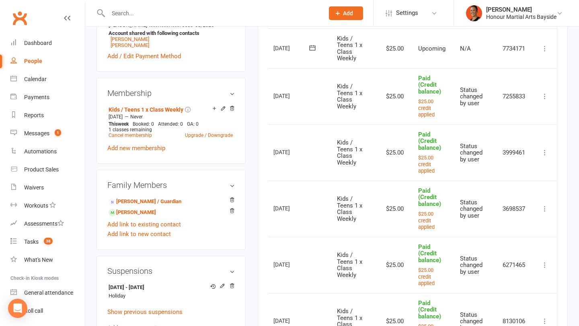
click at [546, 45] on icon at bounding box center [544, 49] width 8 height 8
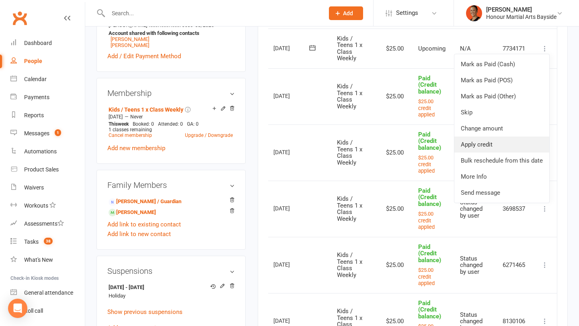
click at [505, 138] on link "Apply credit" at bounding box center [501, 145] width 95 height 16
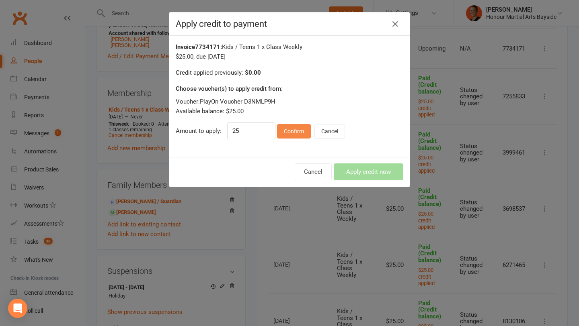
click at [296, 126] on button "Confirm" at bounding box center [294, 131] width 34 height 14
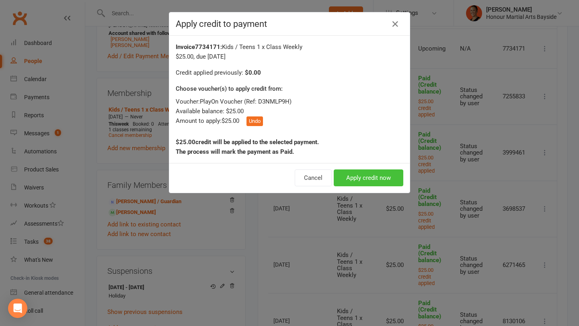
click at [355, 176] on button "Apply credit now" at bounding box center [368, 178] width 70 height 17
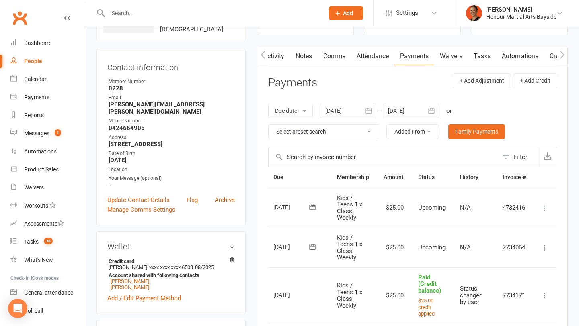
scroll to position [31, 0]
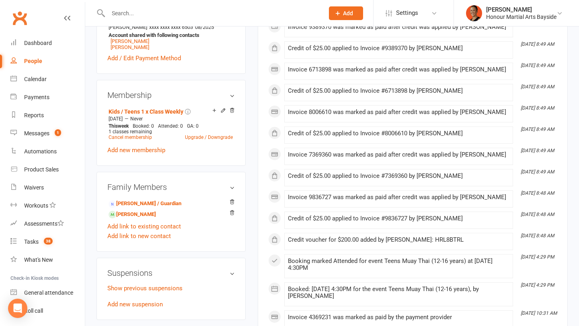
scroll to position [485, 0]
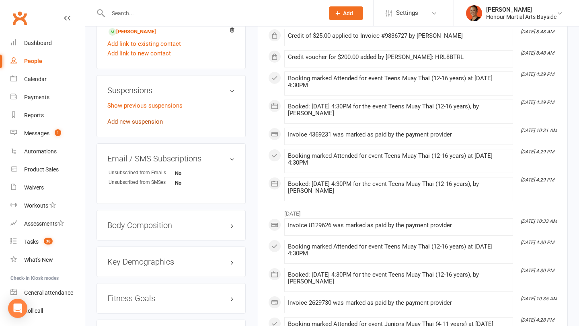
click at [159, 125] on link "Add new suspension" at bounding box center [134, 121] width 55 height 7
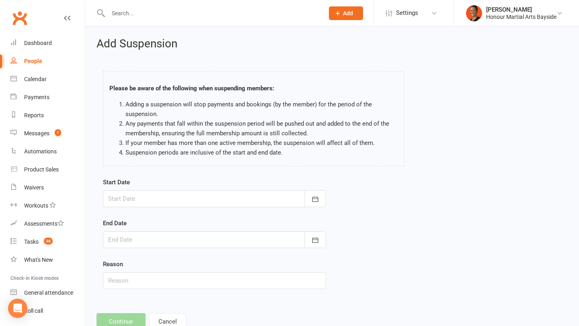
click at [166, 195] on div at bounding box center [214, 198] width 223 height 17
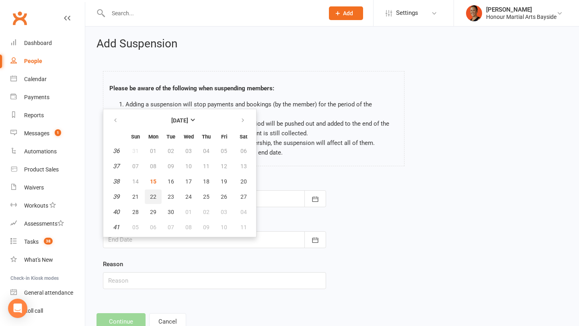
click at [155, 192] on button "22" at bounding box center [153, 197] width 17 height 14
type input "[DATE]"
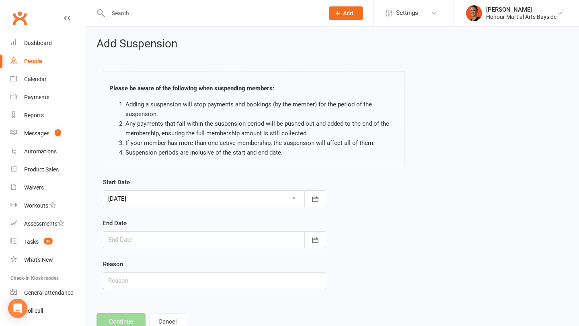
click at [133, 236] on div at bounding box center [214, 239] width 223 height 17
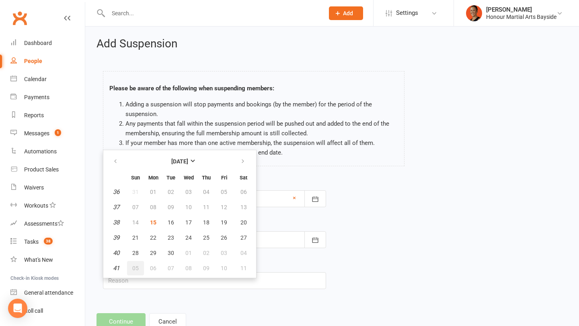
click at [135, 272] on button "05" at bounding box center [135, 268] width 17 height 14
type input "[DATE]"
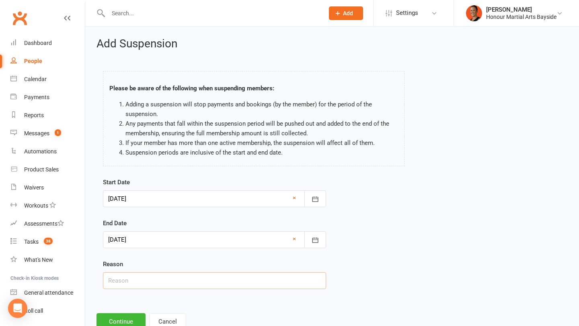
click at [131, 280] on input "text" at bounding box center [214, 280] width 223 height 17
type input "holiday"
click at [125, 319] on button "Continue" at bounding box center [120, 321] width 49 height 17
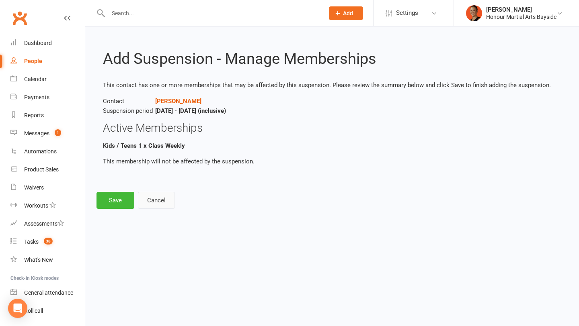
click at [167, 200] on button "Cancel" at bounding box center [156, 200] width 37 height 17
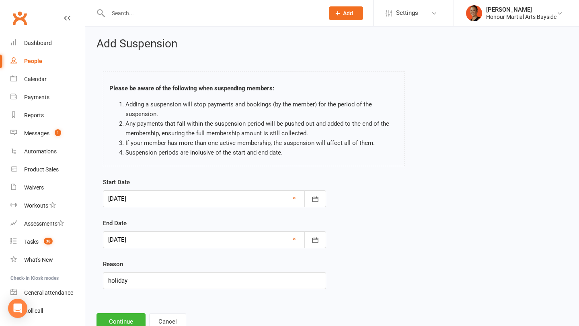
click at [188, 313] on div "Add Suspension Please be aware of the following when suspending members: Adding…" at bounding box center [331, 184] width 493 height 315
click at [179, 319] on button "Cancel" at bounding box center [167, 321] width 37 height 17
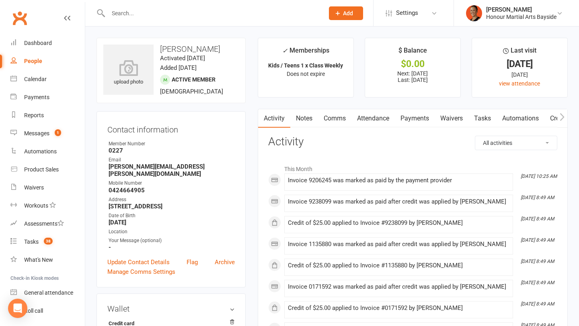
click at [420, 116] on link "Payments" at bounding box center [415, 118] width 40 height 18
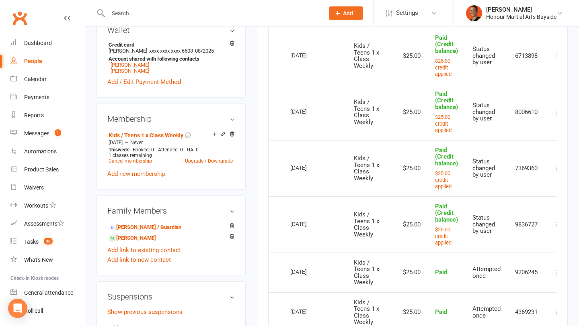
scroll to position [0, 13]
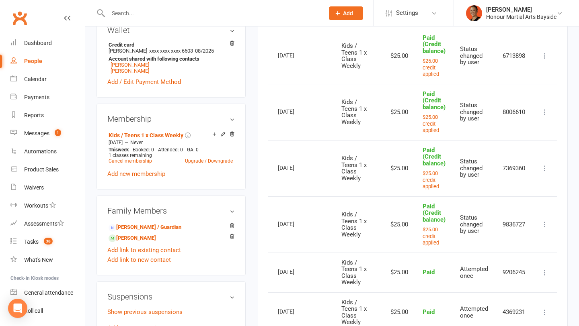
click at [546, 168] on icon at bounding box center [544, 168] width 8 height 8
click at [530, 186] on link "Change to upcoming" at bounding box center [509, 184] width 80 height 16
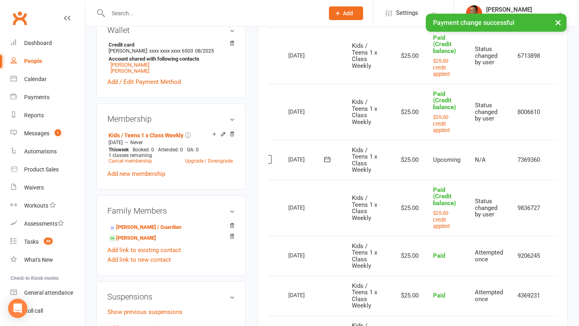
scroll to position [0, 28]
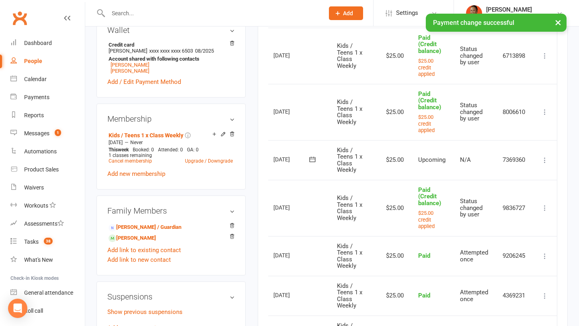
click at [544, 110] on icon at bounding box center [544, 112] width 8 height 8
click at [522, 129] on link "Change to upcoming" at bounding box center [509, 128] width 80 height 16
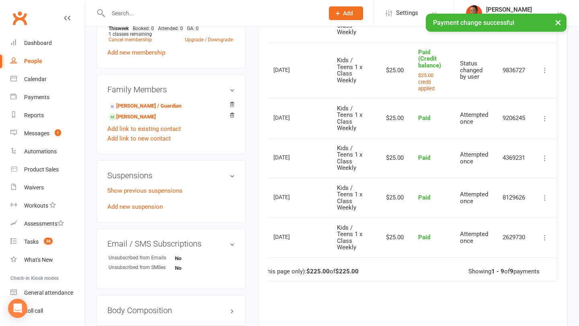
scroll to position [406, 0]
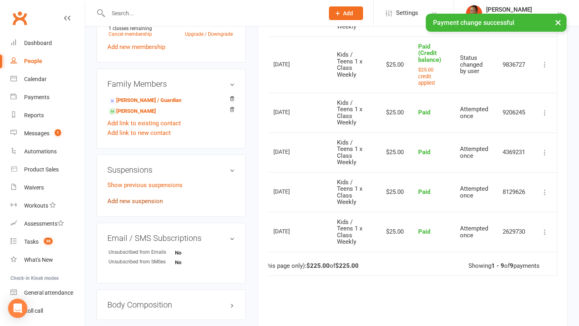
click at [153, 204] on link "Add new suspension" at bounding box center [134, 201] width 55 height 7
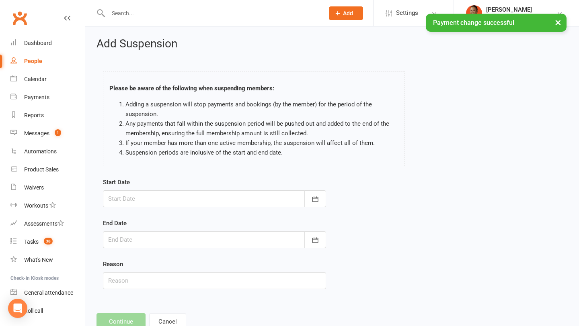
click at [141, 207] on div at bounding box center [214, 198] width 223 height 17
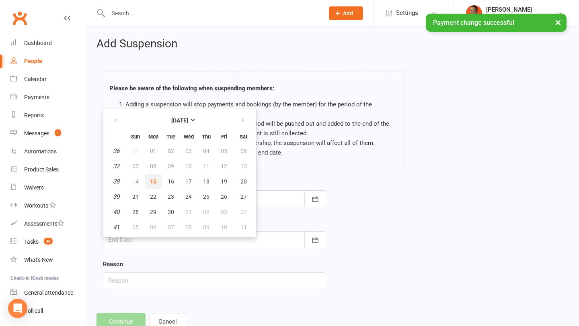
click at [157, 183] on button "15" at bounding box center [153, 181] width 17 height 14
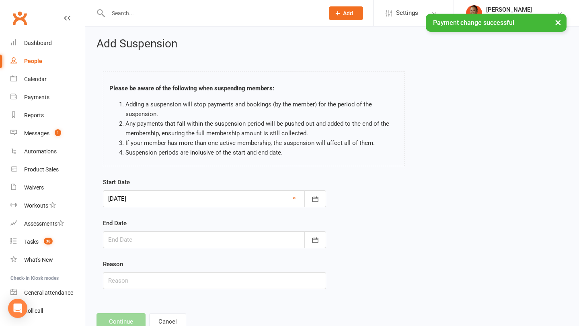
click at [137, 235] on div at bounding box center [214, 239] width 223 height 17
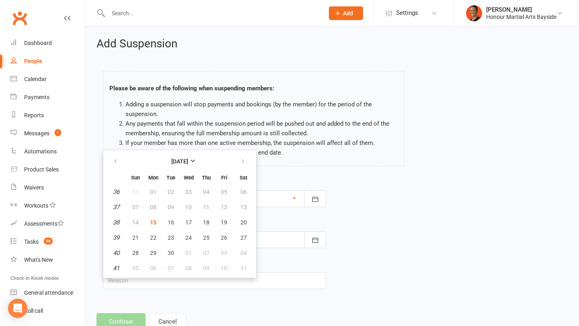
click at [349, 214] on div "Start Date [DATE] [DATE] Sun Mon Tue Wed Thu Fri Sat 36 31 01 02 03 04 05 06 37…" at bounding box center [332, 239] width 470 height 123
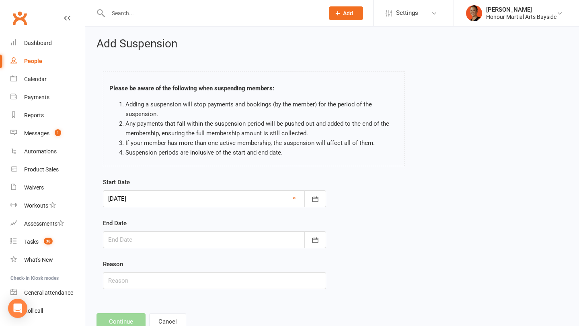
click at [235, 189] on div "Start Date [DATE] [DATE] Sun Mon Tue Wed Thu Fri Sat 36 31 01 02 03 04 05 06 37…" at bounding box center [214, 193] width 223 height 30
click at [221, 204] on div at bounding box center [214, 198] width 223 height 17
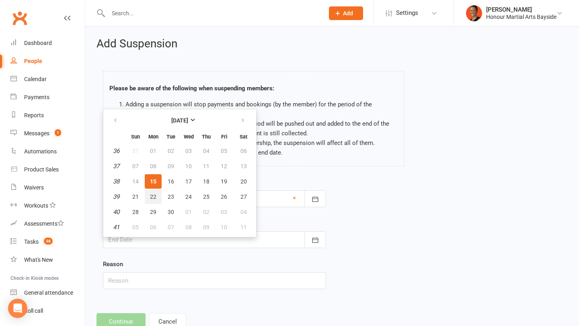
click at [155, 194] on span "22" at bounding box center [153, 197] width 6 height 6
type input "[DATE]"
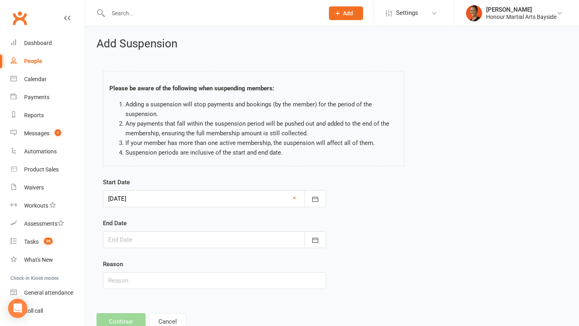
click at [138, 236] on div at bounding box center [214, 239] width 223 height 17
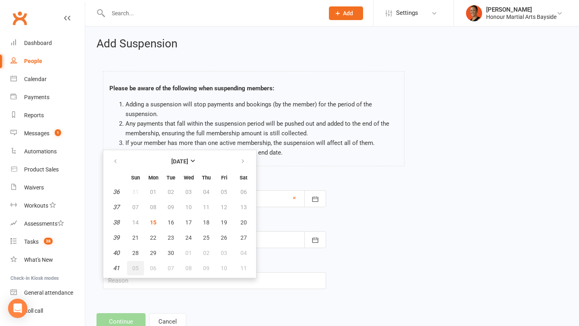
click at [138, 266] on span "05" at bounding box center [135, 268] width 6 height 6
type input "[DATE]"
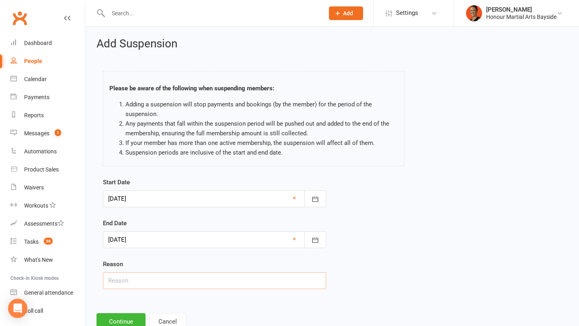
click at [132, 283] on input "text" at bounding box center [214, 280] width 223 height 17
type input "Holiday"
click at [126, 316] on button "Continue" at bounding box center [120, 321] width 49 height 17
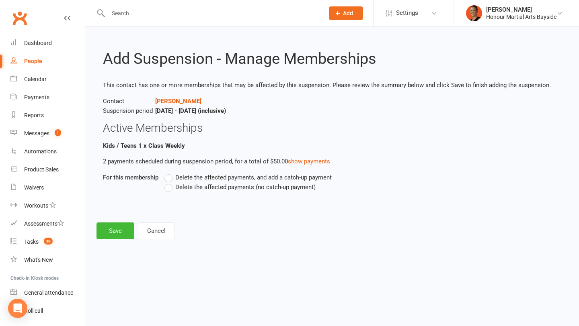
click at [187, 185] on span "Delete the affected payments (no catch-up payment)" at bounding box center [245, 186] width 140 height 8
click at [170, 182] on input "Delete the affected payments (no catch-up payment)" at bounding box center [166, 182] width 5 height 0
click at [104, 231] on button "Save" at bounding box center [115, 231] width 38 height 17
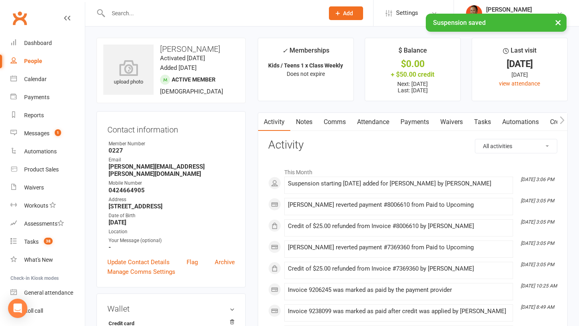
click at [405, 122] on link "Payments" at bounding box center [415, 122] width 40 height 18
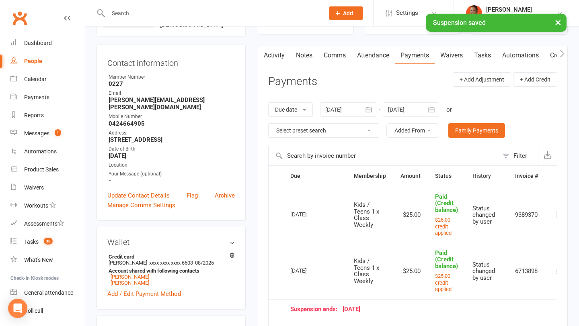
scroll to position [52, 0]
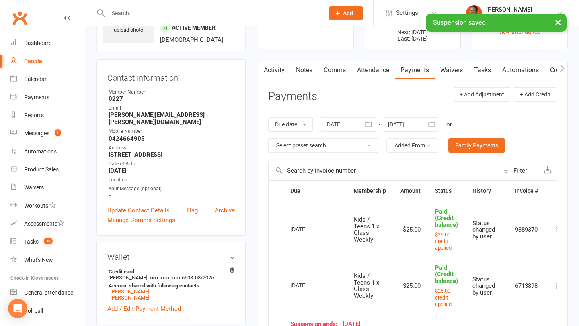
click at [421, 123] on div at bounding box center [410, 124] width 56 height 14
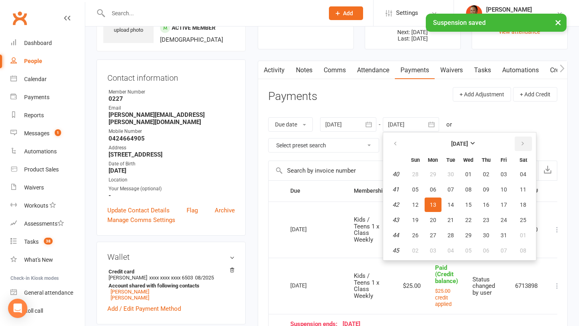
click at [528, 139] on button "button" at bounding box center [522, 144] width 17 height 14
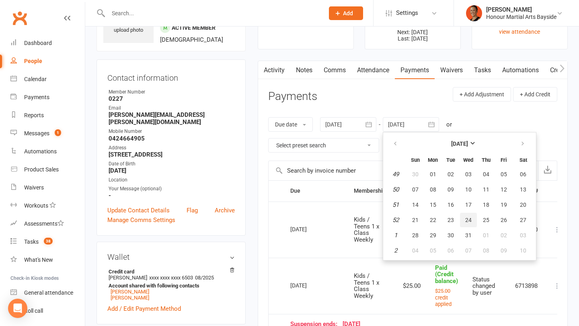
click at [463, 219] on button "24" at bounding box center [468, 220] width 17 height 14
type input "[DATE]"
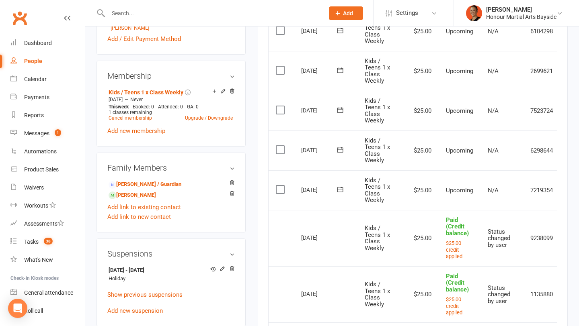
scroll to position [0, 28]
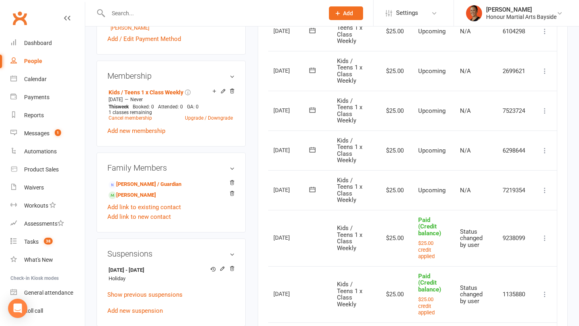
click at [543, 189] on icon at bounding box center [544, 190] width 8 height 8
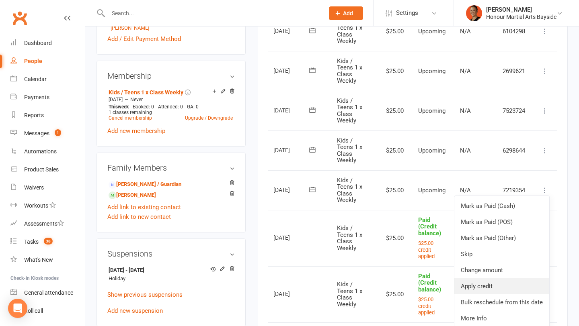
click at [502, 286] on link "Apply credit" at bounding box center [501, 286] width 95 height 16
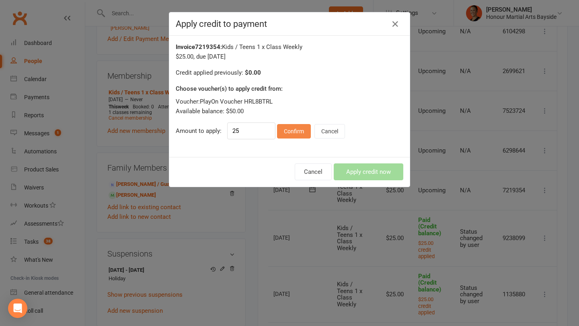
click at [288, 138] on button "Confirm" at bounding box center [294, 131] width 34 height 14
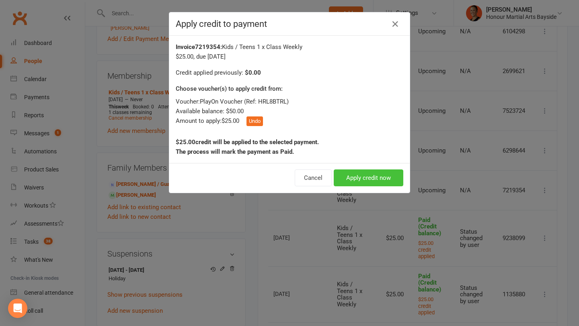
click at [355, 175] on button "Apply credit now" at bounding box center [368, 178] width 70 height 17
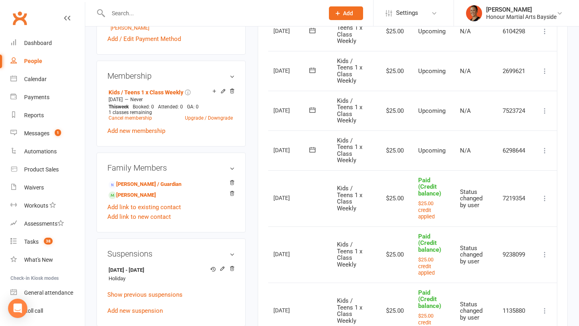
click at [547, 150] on icon at bounding box center [544, 151] width 8 height 8
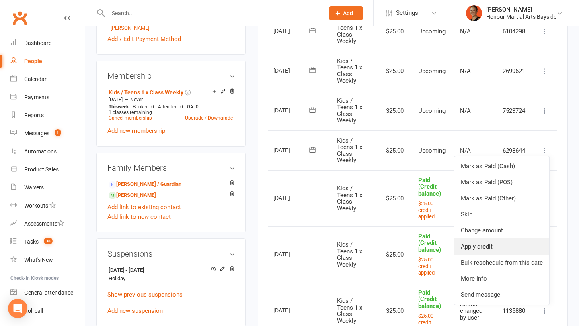
click at [492, 247] on link "Apply credit" at bounding box center [501, 247] width 95 height 16
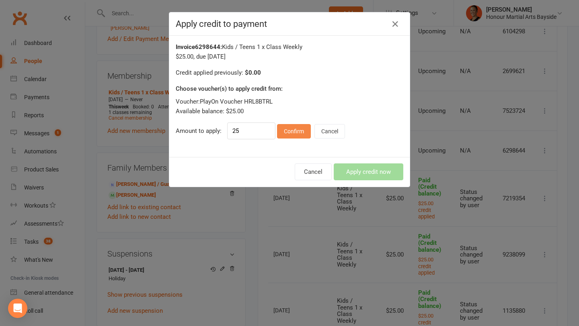
click at [298, 135] on button "Confirm" at bounding box center [294, 131] width 34 height 14
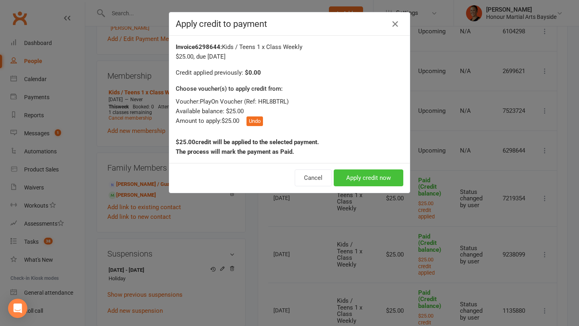
click at [366, 175] on button "Apply credit now" at bounding box center [368, 178] width 70 height 17
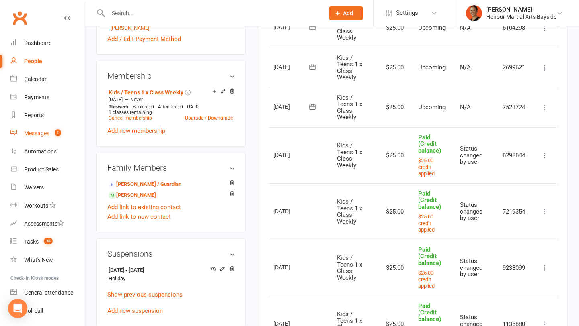
click at [35, 133] on div "Messages" at bounding box center [36, 133] width 25 height 6
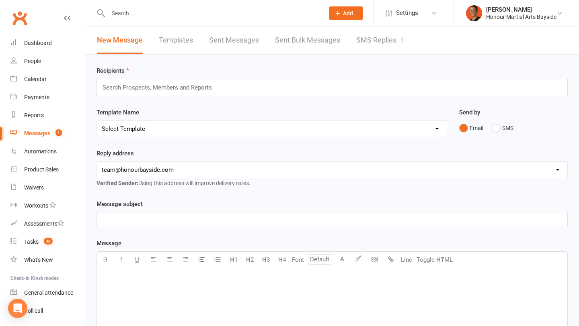
click at [401, 37] on div "1" at bounding box center [402, 40] width 4 height 8
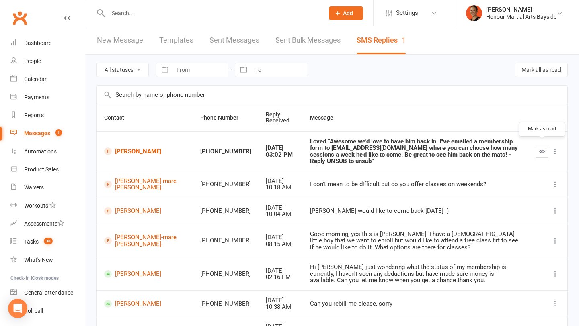
click at [544, 148] on button "button" at bounding box center [541, 151] width 13 height 13
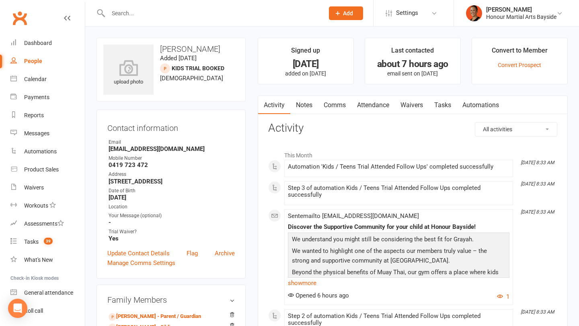
click at [385, 105] on link "Attendance" at bounding box center [372, 105] width 43 height 18
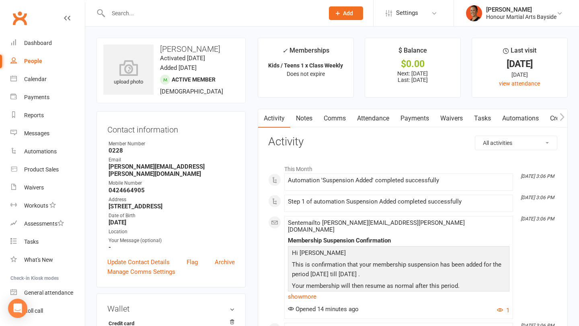
click at [405, 112] on link "Payments" at bounding box center [415, 118] width 40 height 18
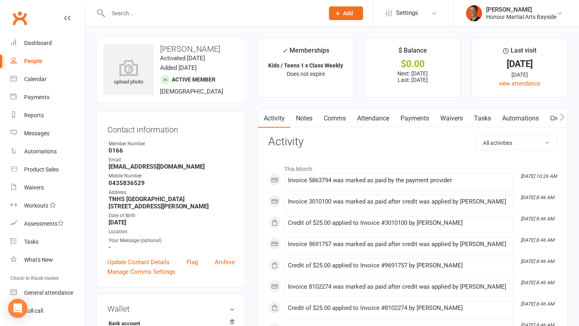
click at [417, 119] on link "Payments" at bounding box center [415, 118] width 40 height 18
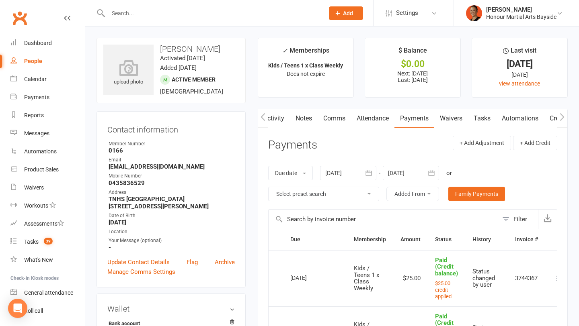
click at [415, 163] on div "Due date Due date Date paid Date failed Date settled 15 Aug 2025 August 2025 Su…" at bounding box center [412, 183] width 289 height 51
click at [419, 169] on div at bounding box center [410, 173] width 56 height 14
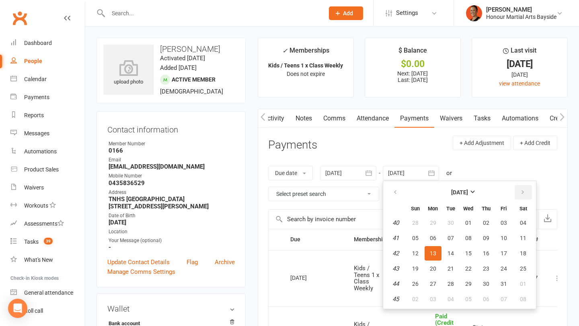
click at [520, 189] on button "button" at bounding box center [522, 192] width 17 height 14
click at [458, 292] on button "02" at bounding box center [450, 299] width 17 height 14
type input "02 Dec 2025"
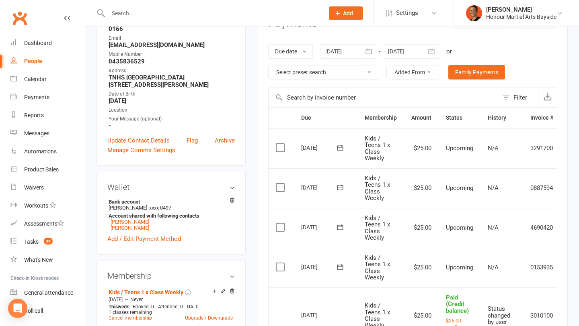
scroll to position [0, 0]
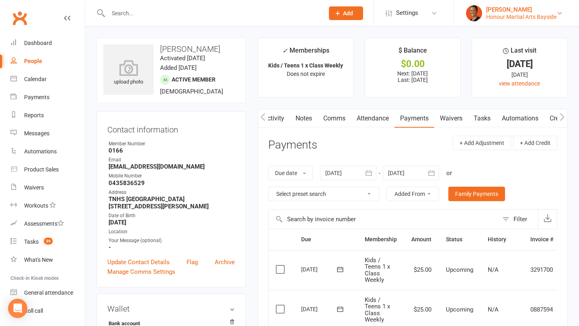
click at [503, 16] on div "Honour Martial Arts Bayside" at bounding box center [521, 16] width 70 height 7
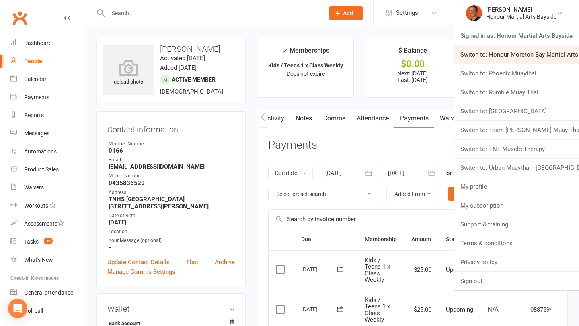
click at [513, 52] on link "Switch to: Honour Moreton Bay Martial Arts Academy" at bounding box center [516, 54] width 125 height 18
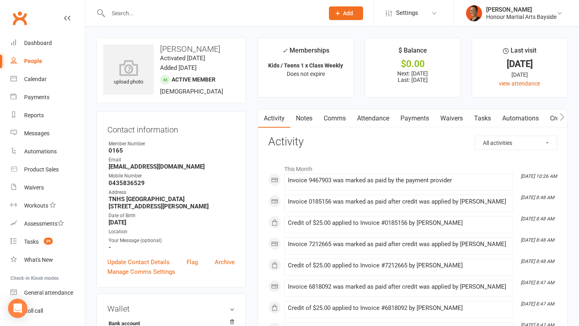
click at [409, 124] on link "Payments" at bounding box center [415, 118] width 40 height 18
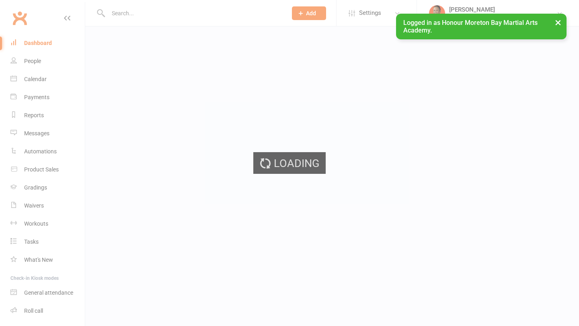
click at [181, 8] on ui-view "Prospect Member Non-attending contact Class / event Appointment Grading event T…" at bounding box center [289, 20] width 579 height 36
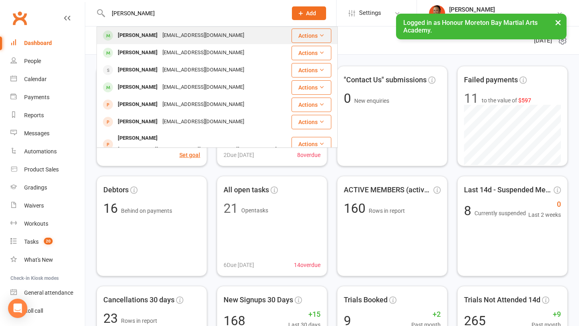
type input "[PERSON_NAME]"
click at [165, 34] on div "[EMAIL_ADDRESS][DOMAIN_NAME]" at bounding box center [203, 36] width 86 height 12
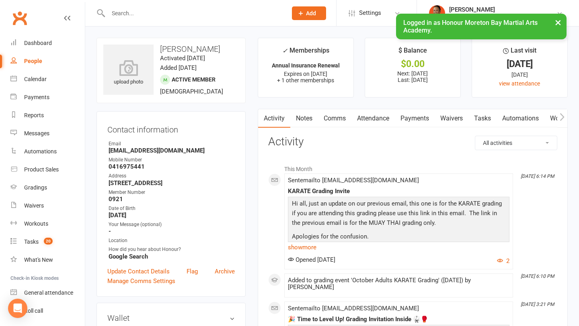
click at [420, 120] on link "Payments" at bounding box center [415, 118] width 40 height 18
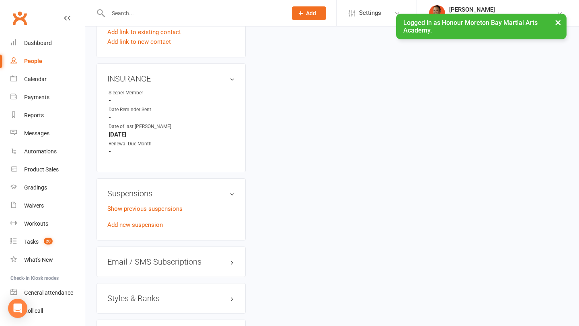
scroll to position [536, 0]
click at [174, 207] on link "Show previous suspensions" at bounding box center [144, 210] width 75 height 7
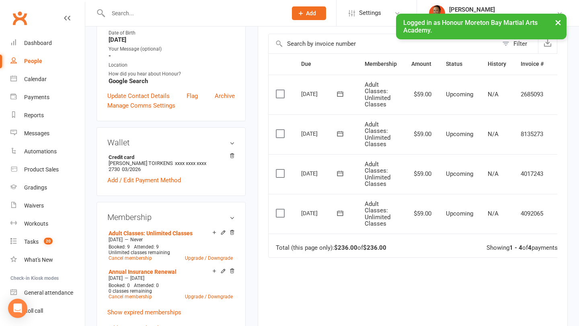
scroll to position [175, 0]
click at [342, 249] on strong "$236.00" at bounding box center [345, 248] width 23 height 7
click at [373, 249] on strong "$236.00" at bounding box center [374, 248] width 23 height 7
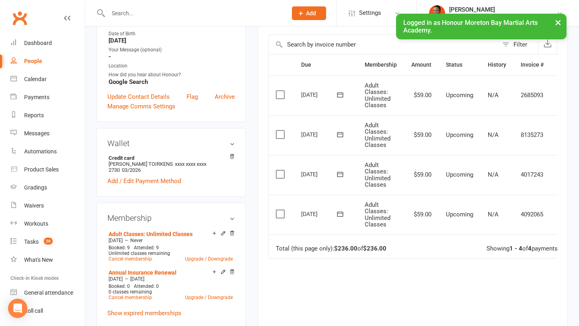
click at [294, 107] on td "[DATE]" at bounding box center [325, 96] width 63 height 40
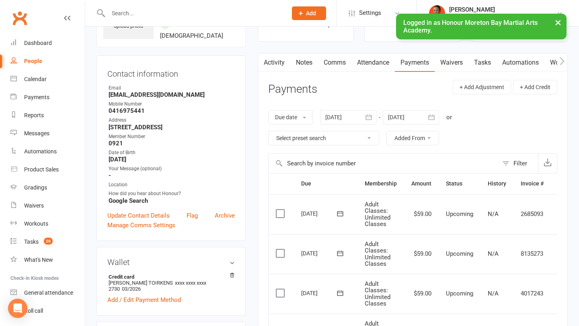
scroll to position [0, 0]
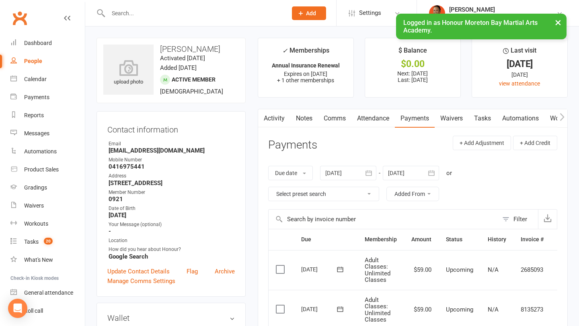
click at [337, 117] on link "Comms" at bounding box center [334, 118] width 33 height 18
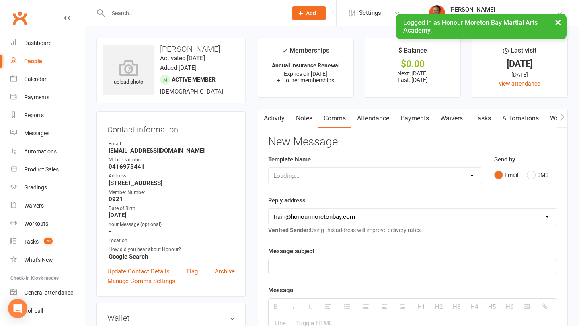
click at [333, 183] on div "Loading..." at bounding box center [375, 176] width 214 height 17
click at [331, 178] on select "Loading..." at bounding box center [374, 176] width 213 height 16
select select "8"
click at [268, 168] on select "Select Template [Email] 28 day 2 week check in to join [Email] ZipLead $29 Intr…" at bounding box center [374, 176] width 213 height 16
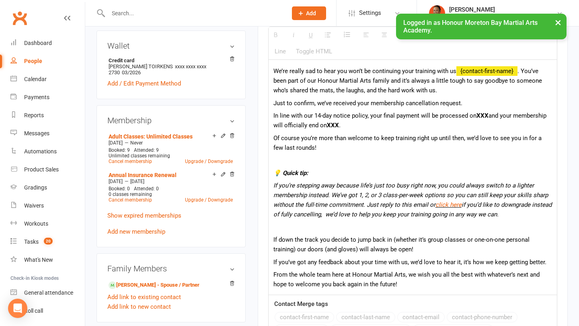
scroll to position [267, 0]
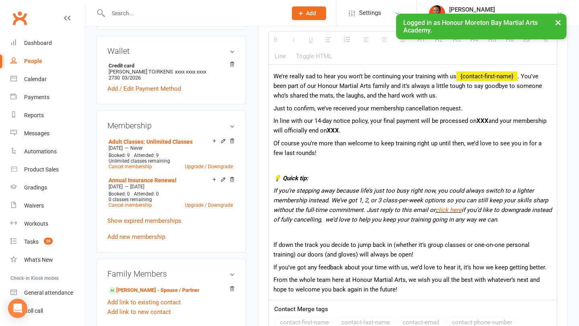
click at [365, 98] on span ". You’ve been part of our Honour Martial Arts family and it’s always a little t…" at bounding box center [407, 86] width 268 height 27
click at [368, 129] on p "In line with our 14-day notice policy, your final payment will be processed on …" at bounding box center [412, 125] width 278 height 19
click at [342, 164] on p at bounding box center [412, 166] width 278 height 10
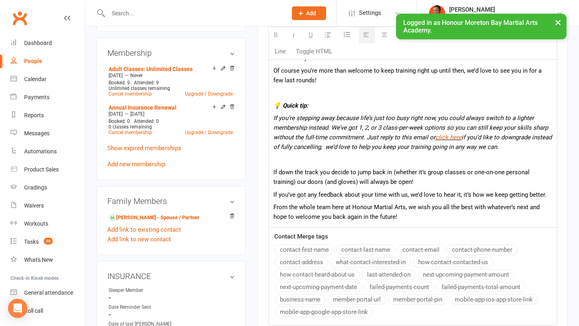
scroll to position [342, 0]
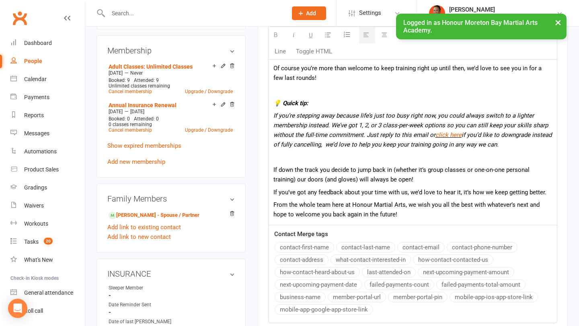
click at [398, 211] on p "From the whole team here at Honour Martial Arts, we wish you all the best with …" at bounding box center [412, 209] width 278 height 19
click at [374, 162] on p at bounding box center [412, 158] width 278 height 10
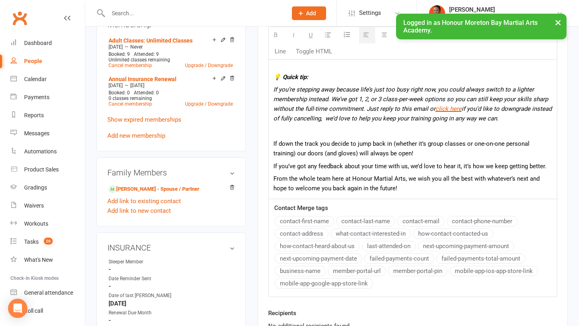
scroll to position [369, 0]
click at [417, 186] on p "From the whole team here at Honour Martial Arts, we wish you all the best with …" at bounding box center [412, 183] width 278 height 19
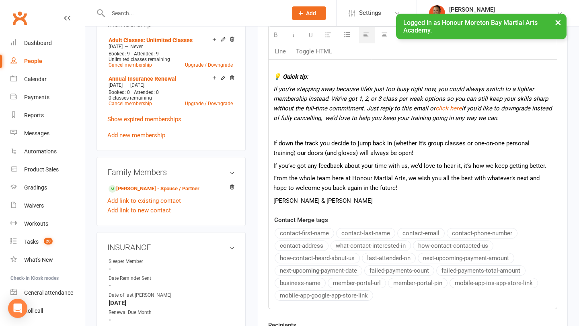
click at [271, 198] on div "We’re really sad to hear you won’t be continuing your training with us {contact…" at bounding box center [412, 87] width 288 height 248
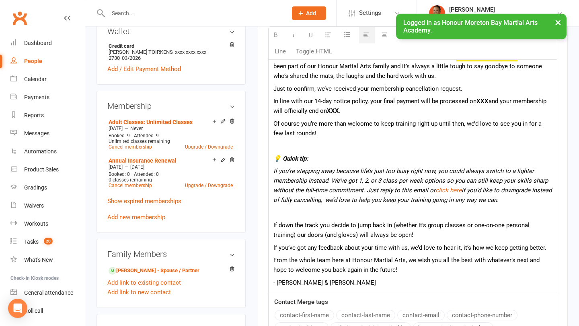
scroll to position [204, 0]
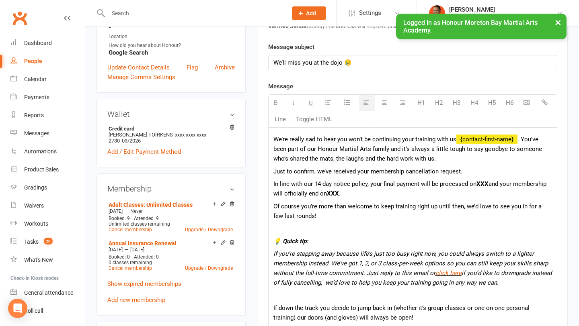
click at [477, 182] on b "XXX" at bounding box center [482, 183] width 12 height 7
click at [367, 193] on b "XXX" at bounding box center [368, 193] width 12 height 7
click at [368, 194] on b "[DATE]" at bounding box center [371, 193] width 18 height 7
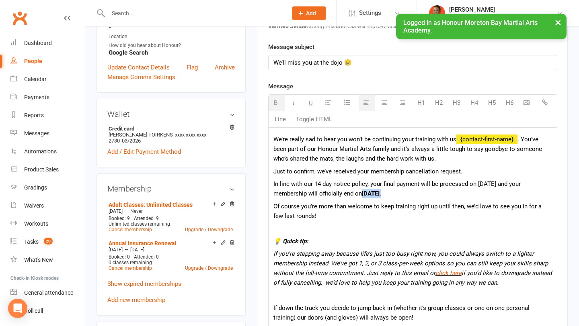
drag, startPoint x: 397, startPoint y: 193, endPoint x: 362, endPoint y: 191, distance: 35.4
click at [362, 191] on p "In line with our 14-day notice policy, your final payment will be processed on …" at bounding box center [412, 188] width 278 height 19
click at [393, 198] on p "In line with our 14-day notice policy, your final payment will be processed on …" at bounding box center [412, 188] width 278 height 19
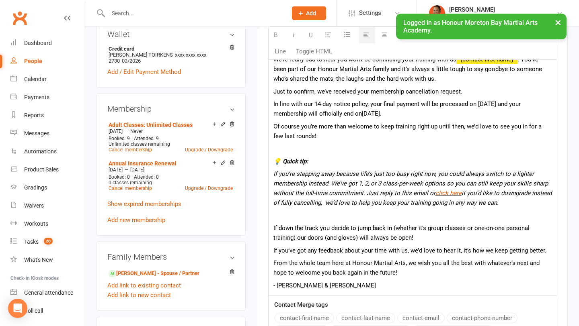
scroll to position [284, 0]
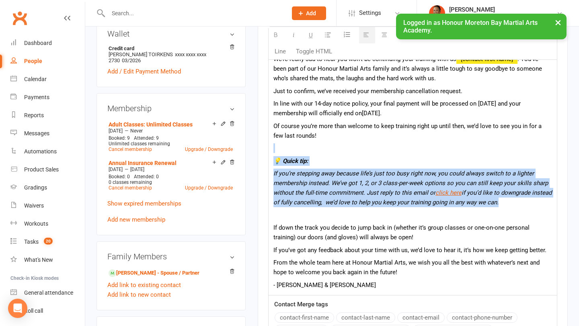
drag, startPoint x: 310, startPoint y: 150, endPoint x: 351, endPoint y: 208, distance: 70.6
click at [352, 209] on div "We’re really sad to hear you won’t be continuing your training with us {contact…" at bounding box center [412, 171] width 288 height 248
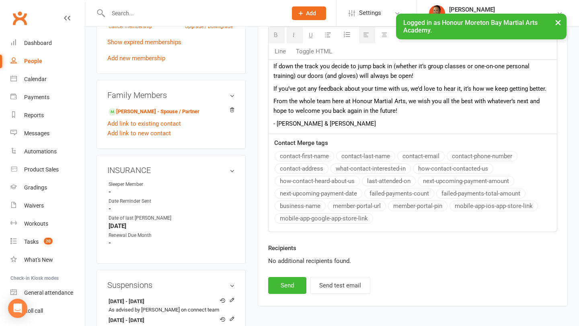
scroll to position [521, 0]
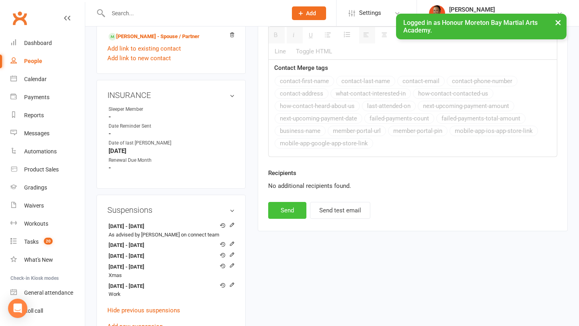
click at [289, 213] on button "Send" at bounding box center [287, 210] width 38 height 17
select select
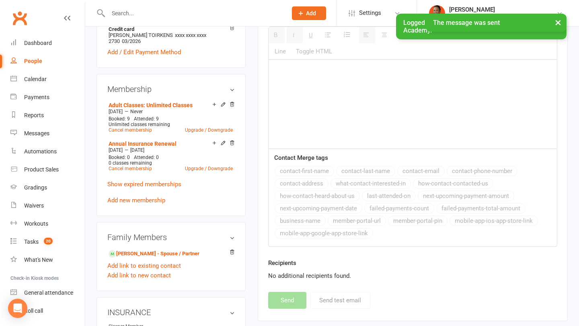
scroll to position [285, 0]
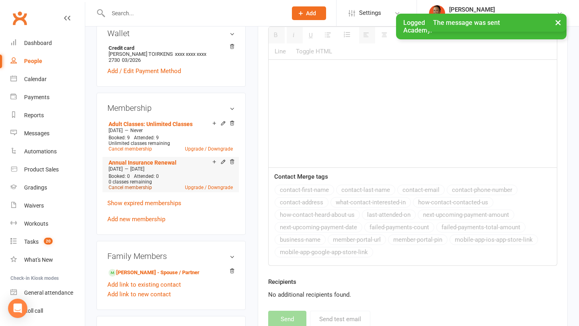
click at [129, 185] on link "Cancel membership" at bounding box center [129, 188] width 43 height 6
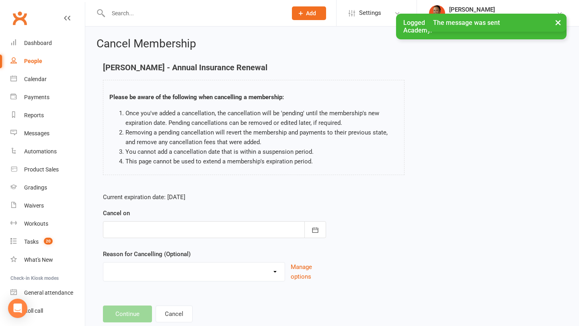
click at [203, 230] on div at bounding box center [214, 229] width 223 height 17
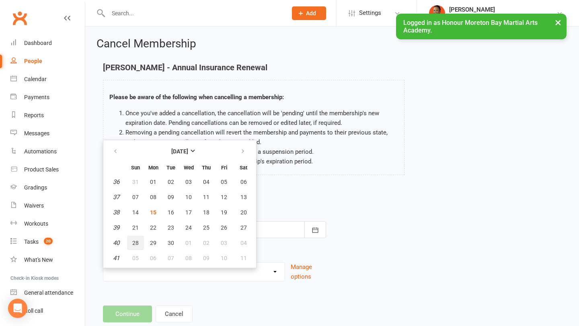
click at [137, 237] on button "28" at bounding box center [135, 243] width 17 height 14
type input "[DATE]"
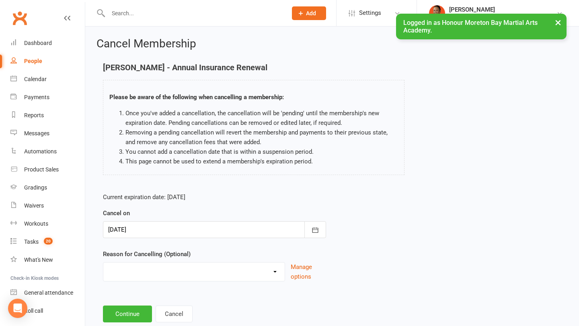
click at [134, 268] on select "BAD DEBT Bad Debt - Not attending & not responding Changed to Paying Casual con…" at bounding box center [193, 271] width 181 height 16
select select "10"
click at [103, 263] on select "BAD DEBT Bad Debt - Not attending & not responding Changed to Paying Casual con…" at bounding box center [193, 271] width 181 height 16
click at [129, 307] on button "Continue" at bounding box center [127, 314] width 49 height 17
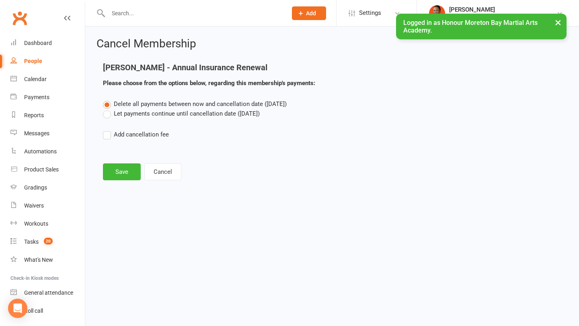
click at [146, 114] on label "Let payments continue until cancellation date ([DATE])" at bounding box center [181, 114] width 157 height 10
click at [108, 109] on input "Let payments continue until cancellation date ([DATE])" at bounding box center [105, 109] width 5 height 0
click at [125, 169] on button "Save" at bounding box center [122, 172] width 38 height 17
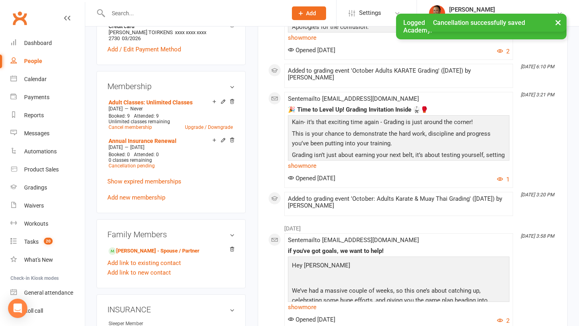
scroll to position [331, 0]
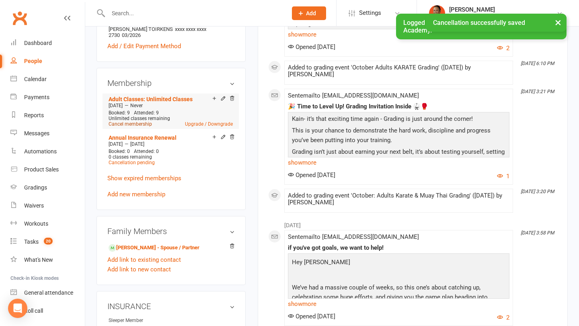
click at [141, 121] on link "Cancel membership" at bounding box center [129, 124] width 43 height 6
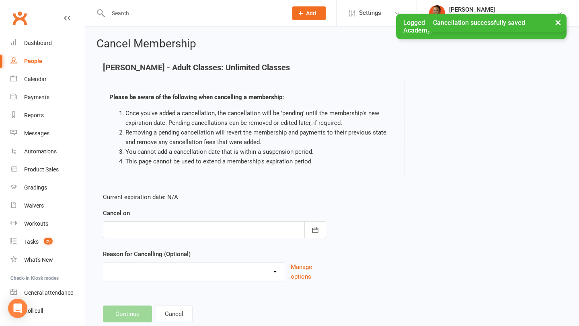
click at [137, 229] on div at bounding box center [214, 229] width 223 height 17
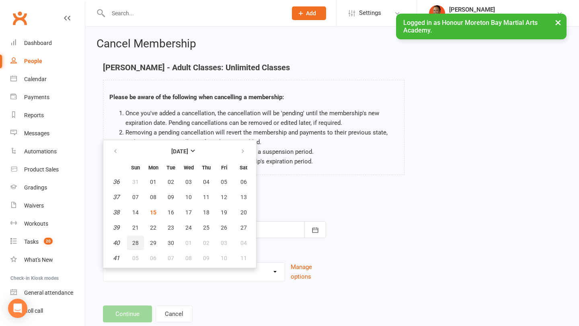
click at [133, 243] on span "28" at bounding box center [135, 243] width 6 height 6
type input "[DATE]"
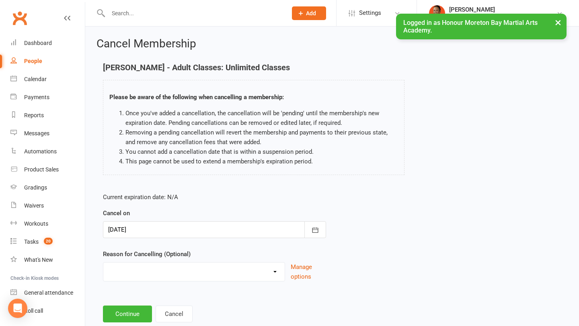
click at [135, 271] on select "BAD DEBT Bad Debt - Not attending & not responding Changed to Paying Casual con…" at bounding box center [193, 271] width 181 height 16
select select "15"
click at [103, 263] on select "BAD DEBT Bad Debt - Not attending & not responding Changed to Paying Casual con…" at bounding box center [193, 271] width 181 height 16
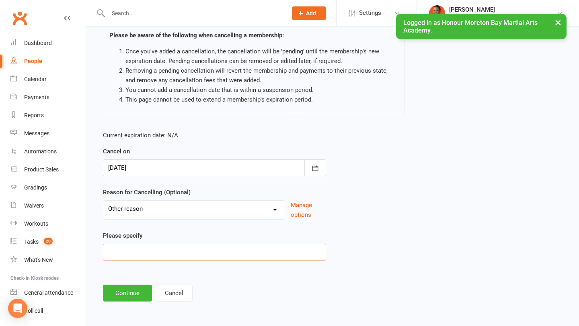
click at [147, 244] on input at bounding box center [214, 252] width 223 height 17
paste input ". I don’t see myself able to return to the dojo for a little while."
click at [113, 250] on input "". I don’t see myself able to return to the dojo for a little while"" at bounding box center [214, 252] width 223 height 17
type input ""I don’t see myself able to return to the dojo for a little while""
click at [119, 286] on button "Continue" at bounding box center [127, 293] width 49 height 17
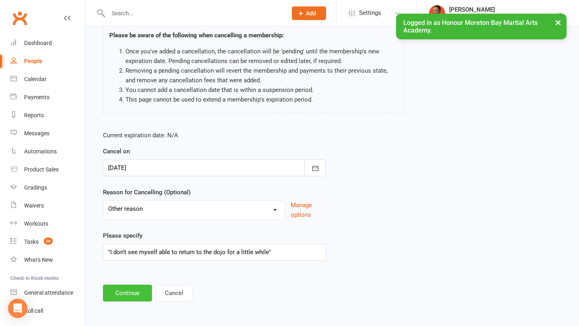
scroll to position [0, 0]
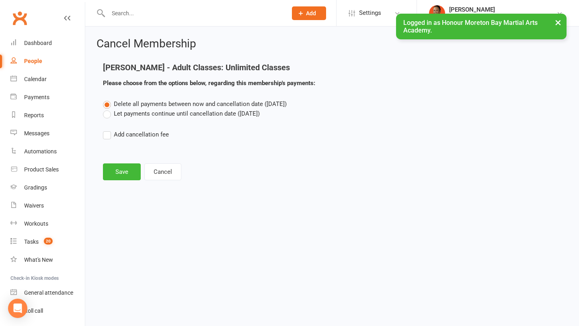
click at [136, 113] on label "Let payments continue until cancellation date ([DATE])" at bounding box center [181, 114] width 157 height 10
click at [108, 109] on input "Let payments continue until cancellation date ([DATE])" at bounding box center [105, 109] width 5 height 0
click at [121, 172] on button "Save" at bounding box center [122, 172] width 38 height 17
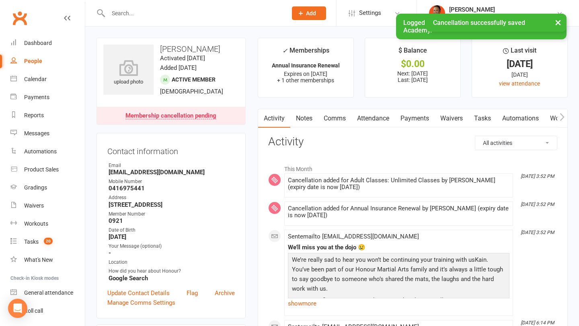
click at [303, 118] on link "Notes" at bounding box center [304, 118] width 28 height 18
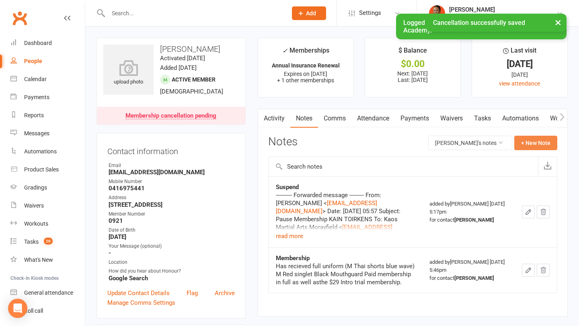
click at [526, 141] on button "+ New Note" at bounding box center [535, 143] width 43 height 14
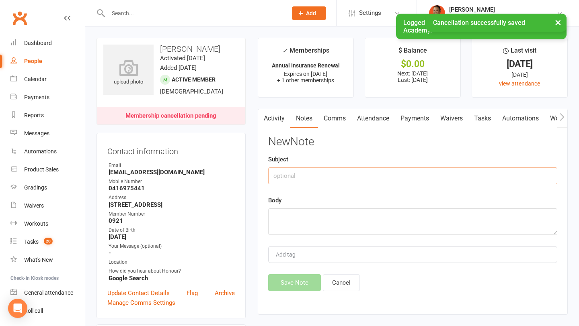
click at [300, 174] on input "text" at bounding box center [412, 176] width 289 height 17
type input "Cancel"
paste textarea "---------- Forwarded message --------- From: [PERSON_NAME] <[PERSON_NAME][EMAIL…"
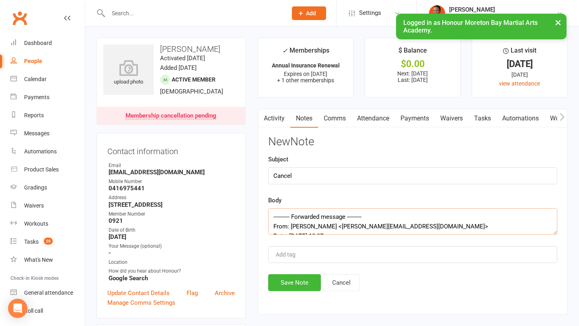
scroll to position [149, 0]
type textarea "---------- Forwarded message --------- From: [PERSON_NAME] <[PERSON_NAME][EMAIL…"
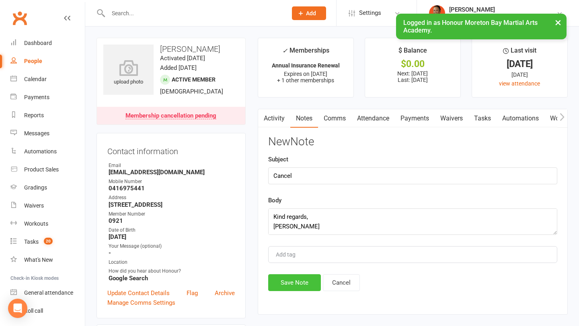
click at [286, 285] on button "Save Note" at bounding box center [294, 282] width 53 height 17
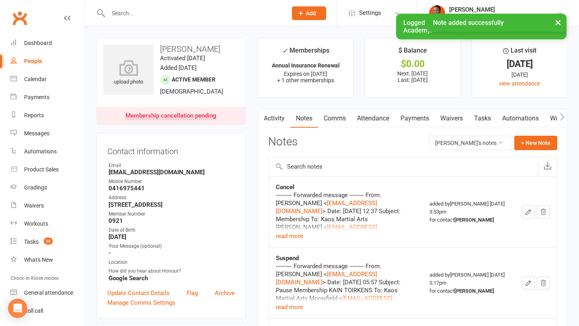
click at [418, 117] on link "Payments" at bounding box center [415, 118] width 40 height 18
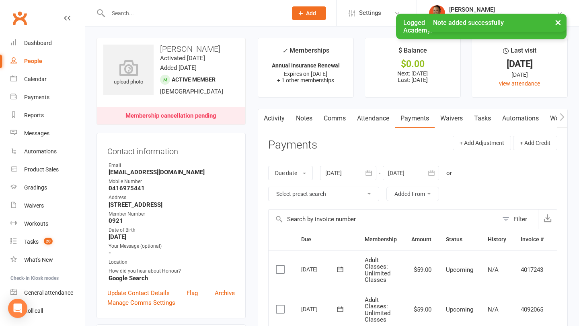
click at [272, 117] on link "Activity" at bounding box center [274, 118] width 32 height 18
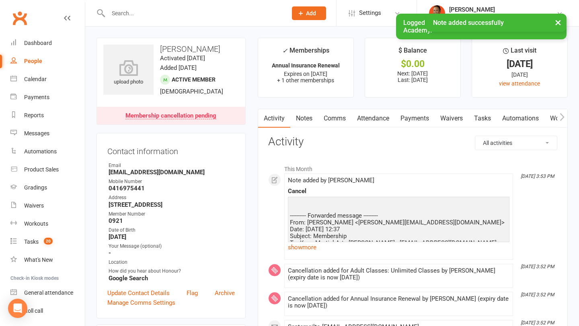
click at [302, 123] on link "Notes" at bounding box center [304, 118] width 28 height 18
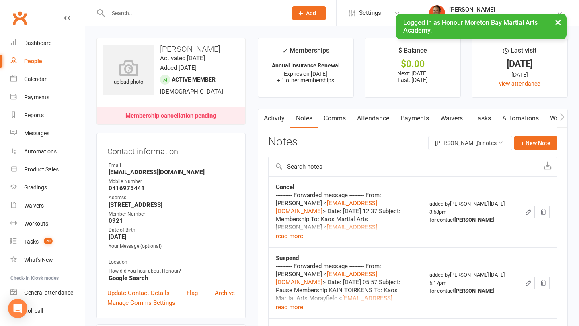
click at [301, 256] on div "Suspend" at bounding box center [345, 258] width 139 height 8
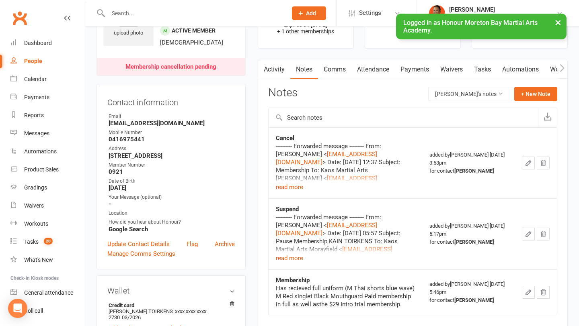
scroll to position [59, 0]
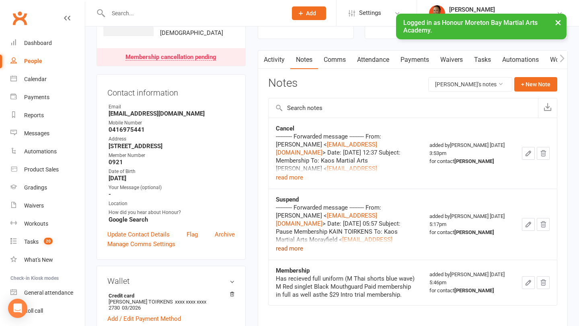
click at [297, 253] on button "read more" at bounding box center [289, 249] width 27 height 10
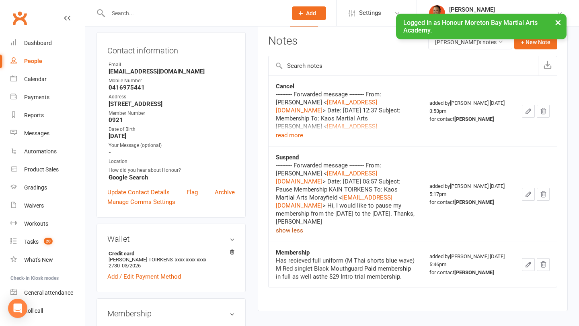
scroll to position [103, 0]
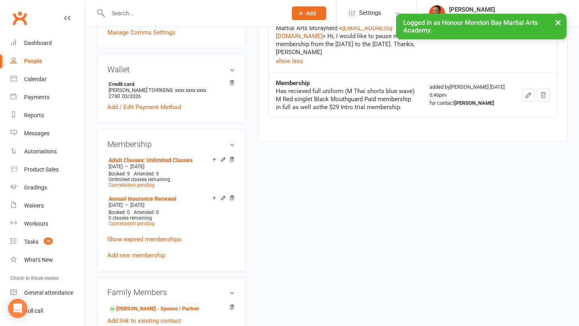
click at [319, 257] on div "upload photo [PERSON_NAME] Activated [DATE] Added [DATE] Active member [DEMOGRA…" at bounding box center [331, 288] width 483 height 1043
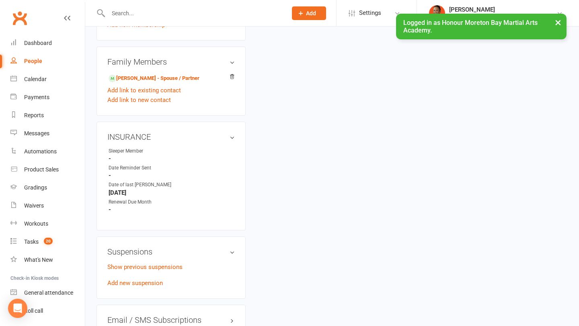
scroll to position [503, 0]
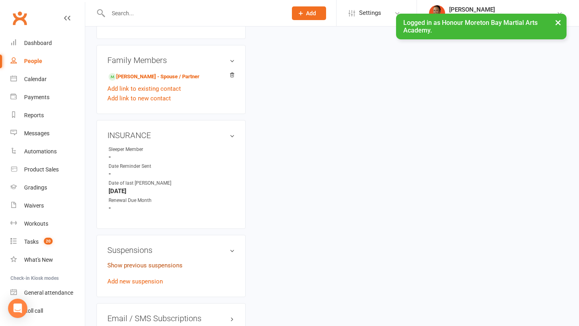
click at [139, 262] on link "Show previous suspensions" at bounding box center [144, 265] width 75 height 7
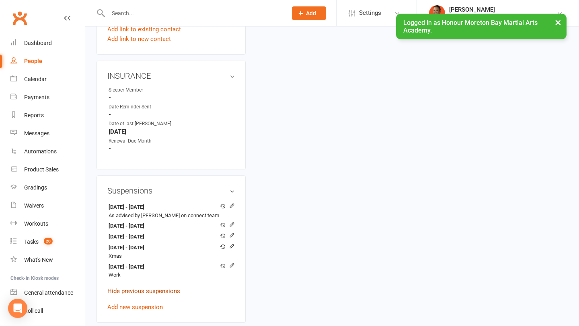
scroll to position [563, 0]
click at [333, 123] on div "upload photo [PERSON_NAME] Activated [DATE] Added [DATE] Active member [DEMOGRA…" at bounding box center [331, 38] width 483 height 1129
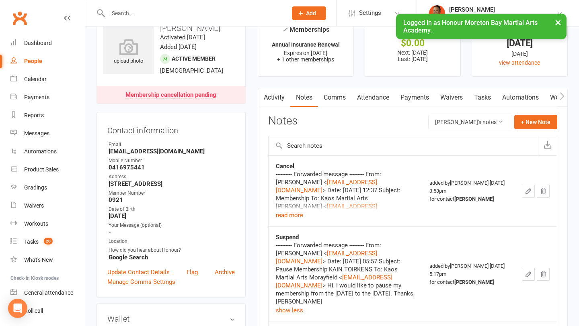
scroll to position [0, 0]
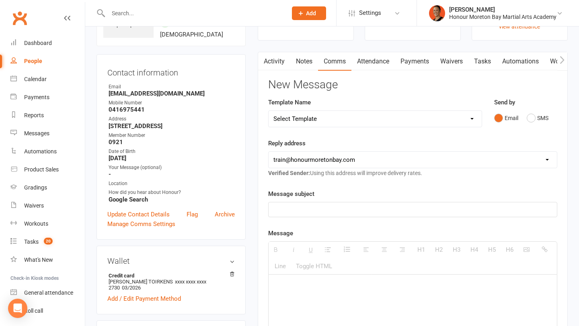
click at [412, 56] on link "Payments" at bounding box center [415, 61] width 40 height 18
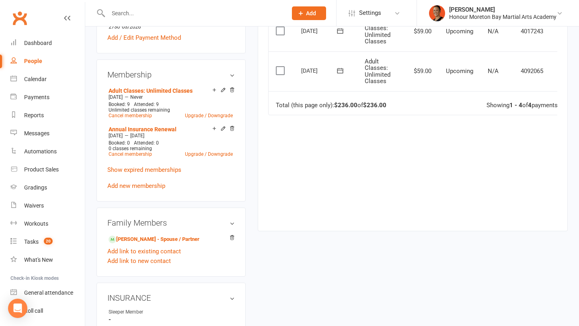
scroll to position [234, 0]
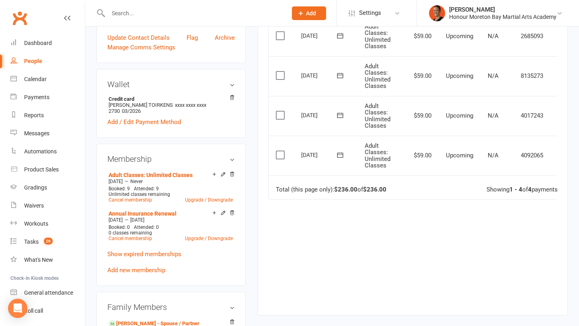
click at [310, 116] on div "[DATE]" at bounding box center [319, 115] width 37 height 12
copy tr "25 Sep 2025 Kain Toirkens"
click at [341, 115] on icon at bounding box center [340, 115] width 8 height 8
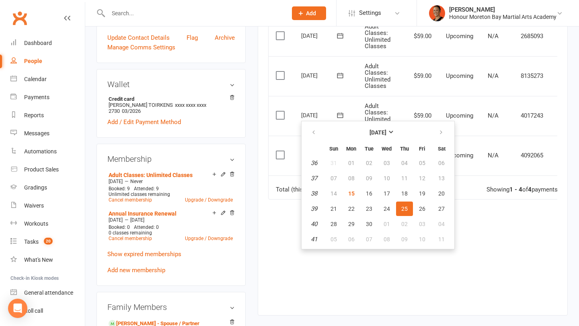
click at [300, 114] on td "25 Sep 2025 2025-09-25" at bounding box center [325, 116] width 63 height 40
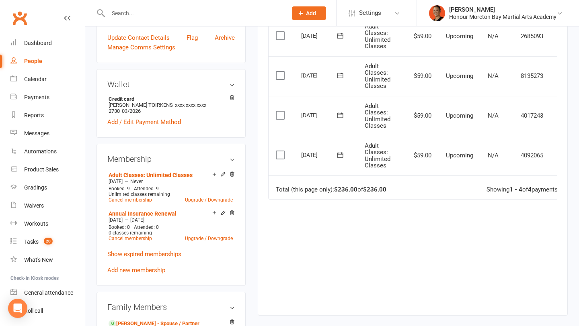
click at [303, 114] on div "[DATE]" at bounding box center [319, 115] width 37 height 12
copy tr "25 Sep 2025 Kain Toirkens"
click at [336, 113] on icon at bounding box center [340, 115] width 8 height 8
